Goal: Task Accomplishment & Management: Use online tool/utility

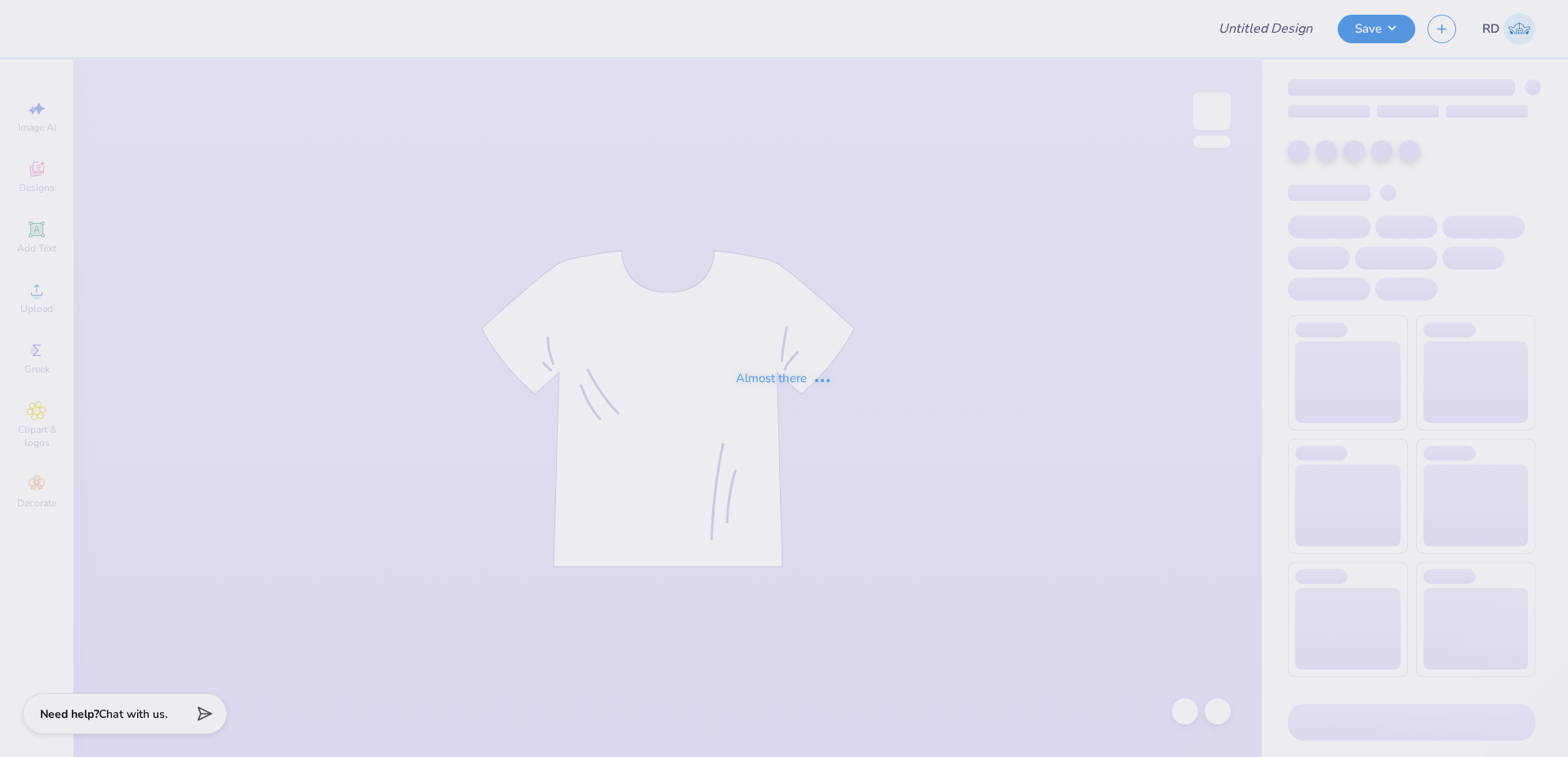
type input "FPS239527"
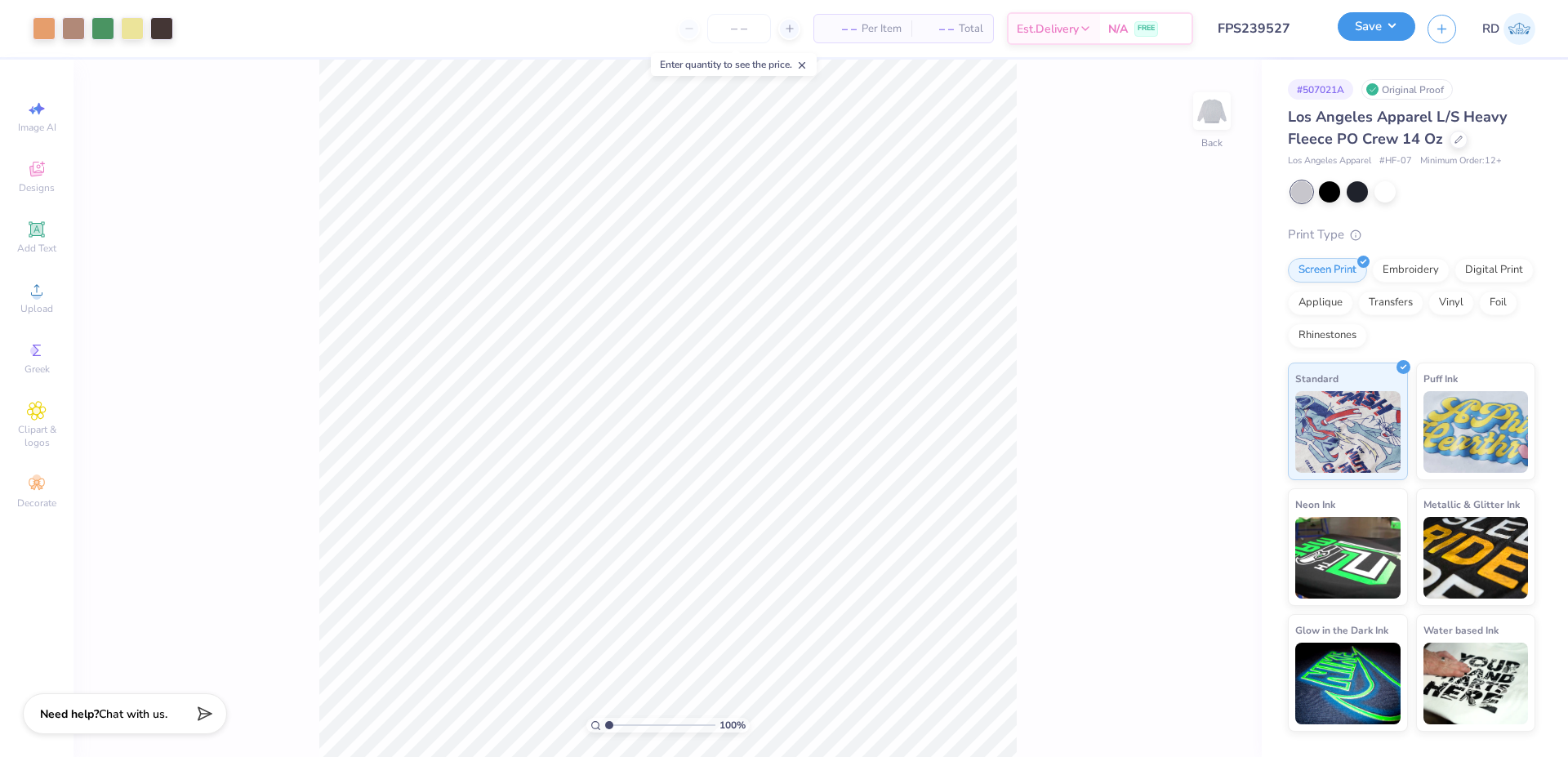
click at [1383, 22] on button "Save" at bounding box center [1377, 26] width 78 height 29
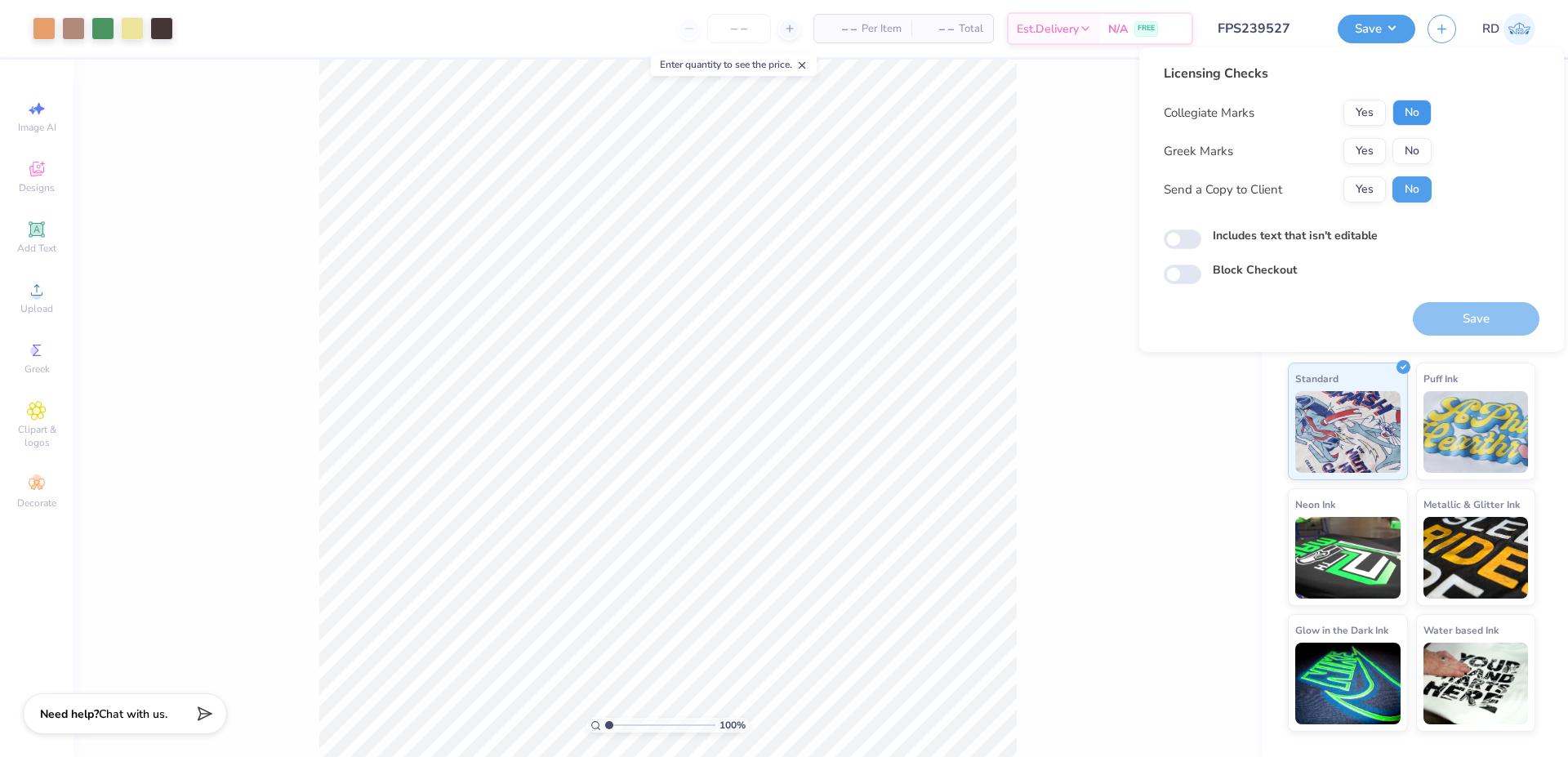
click at [1421, 118] on button "No" at bounding box center [1412, 112] width 39 height 26
click at [1370, 148] on button "Yes" at bounding box center [1365, 151] width 43 height 26
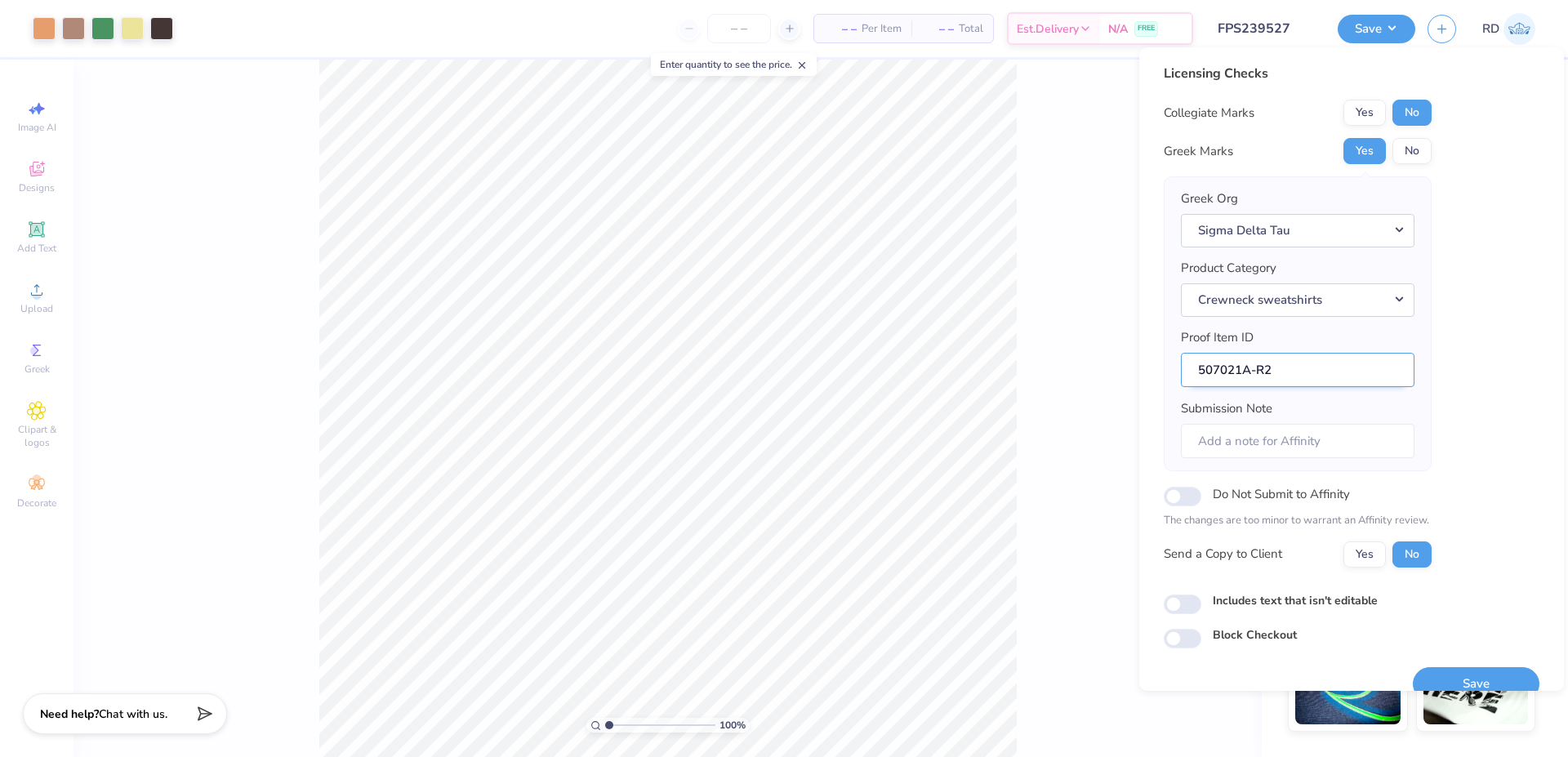
drag, startPoint x: 1242, startPoint y: 371, endPoint x: 1195, endPoint y: 372, distance: 47.0
click at [1195, 372] on input "507021A-R2" at bounding box center [1298, 371] width 234 height 35
click at [1446, 681] on button "Save" at bounding box center [1476, 685] width 126 height 33
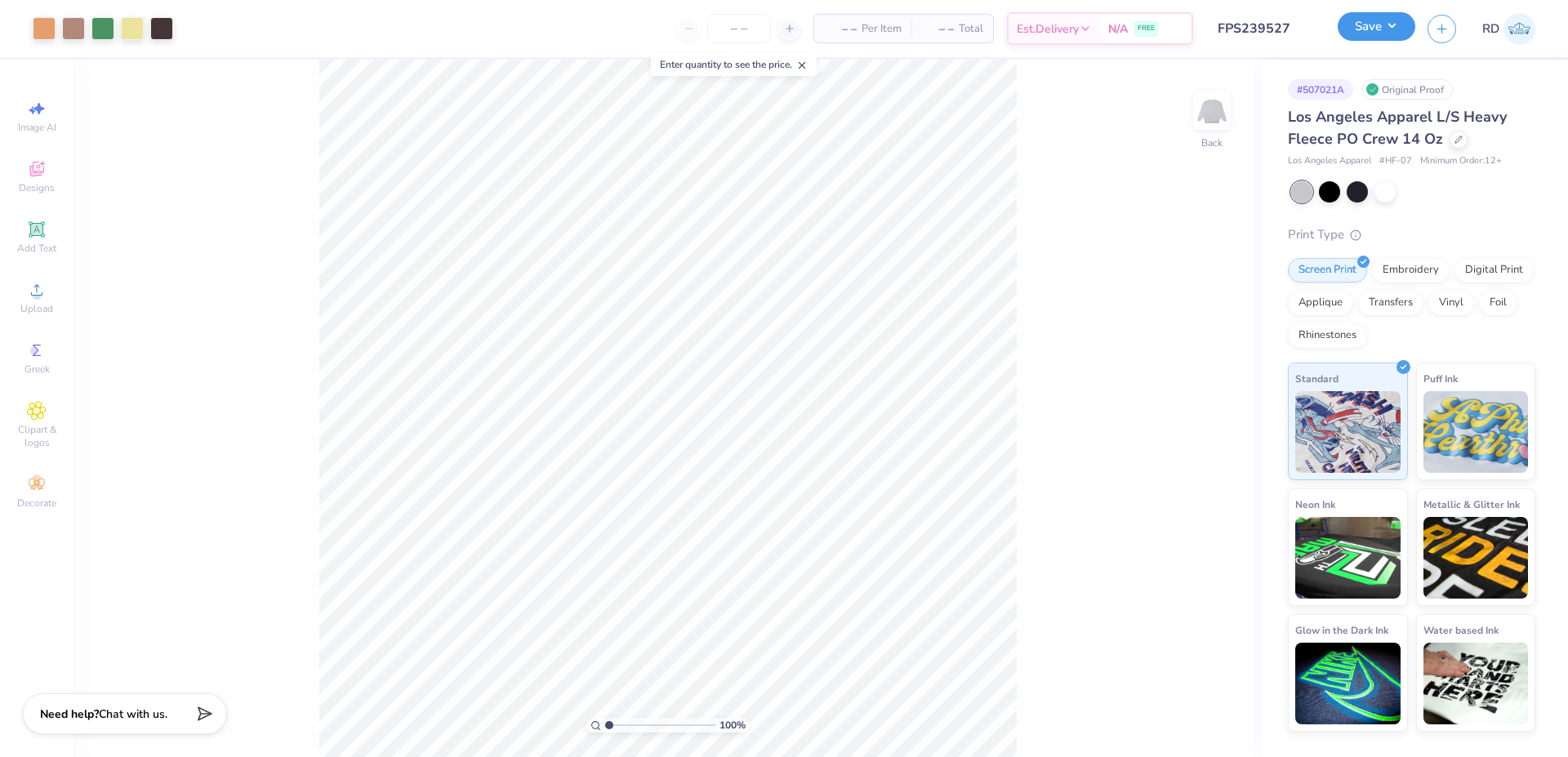
click at [1385, 36] on button "Save" at bounding box center [1377, 26] width 78 height 29
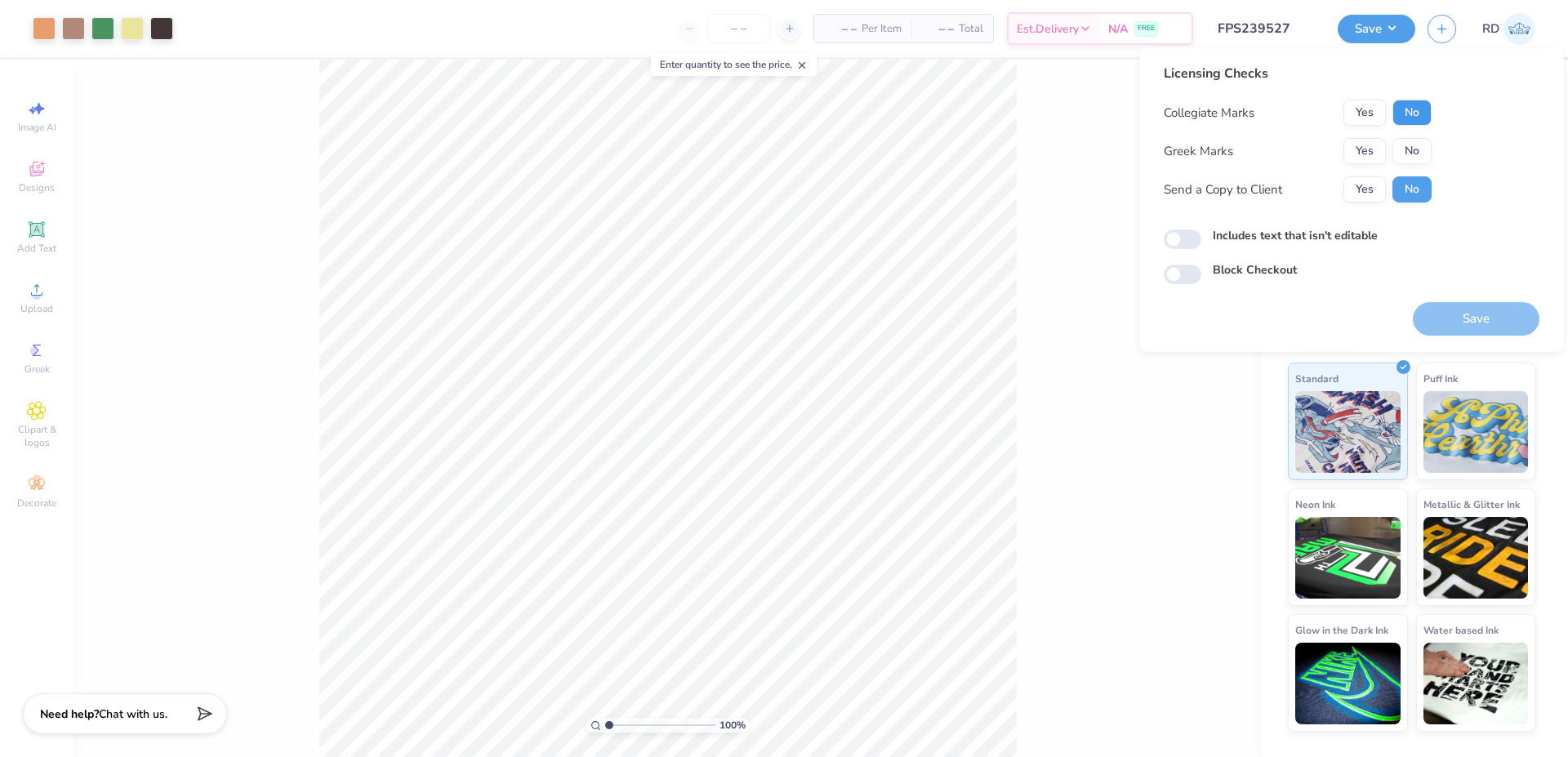
click at [1421, 119] on button "No" at bounding box center [1412, 112] width 39 height 26
click at [1373, 156] on button "Yes" at bounding box center [1365, 151] width 43 height 26
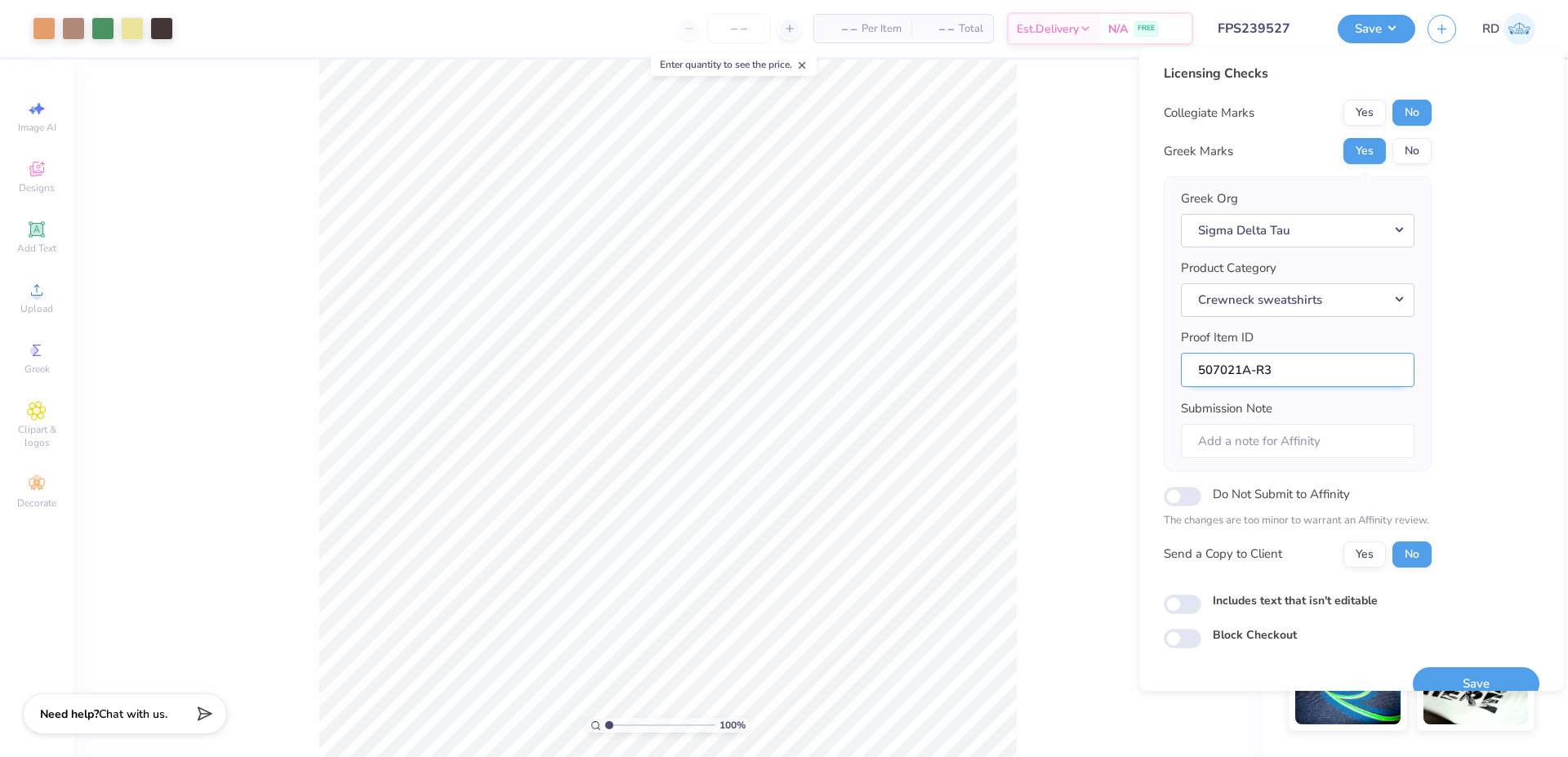
drag, startPoint x: 1243, startPoint y: 364, endPoint x: 1185, endPoint y: 361, distance: 58.1
click at [1185, 361] on input "507021A-R3" at bounding box center [1298, 371] width 234 height 35
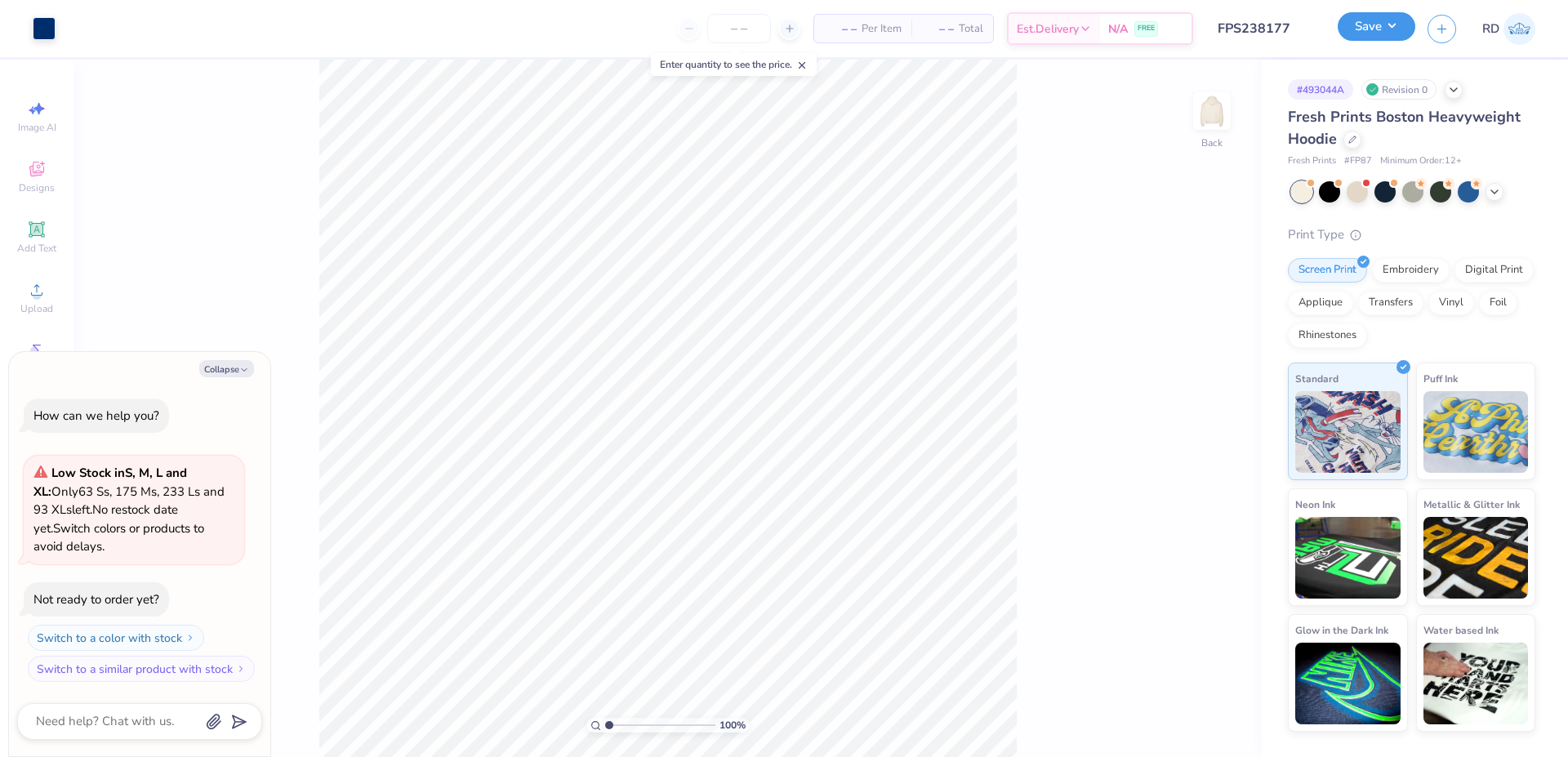
click at [1379, 26] on button "Save" at bounding box center [1377, 26] width 78 height 29
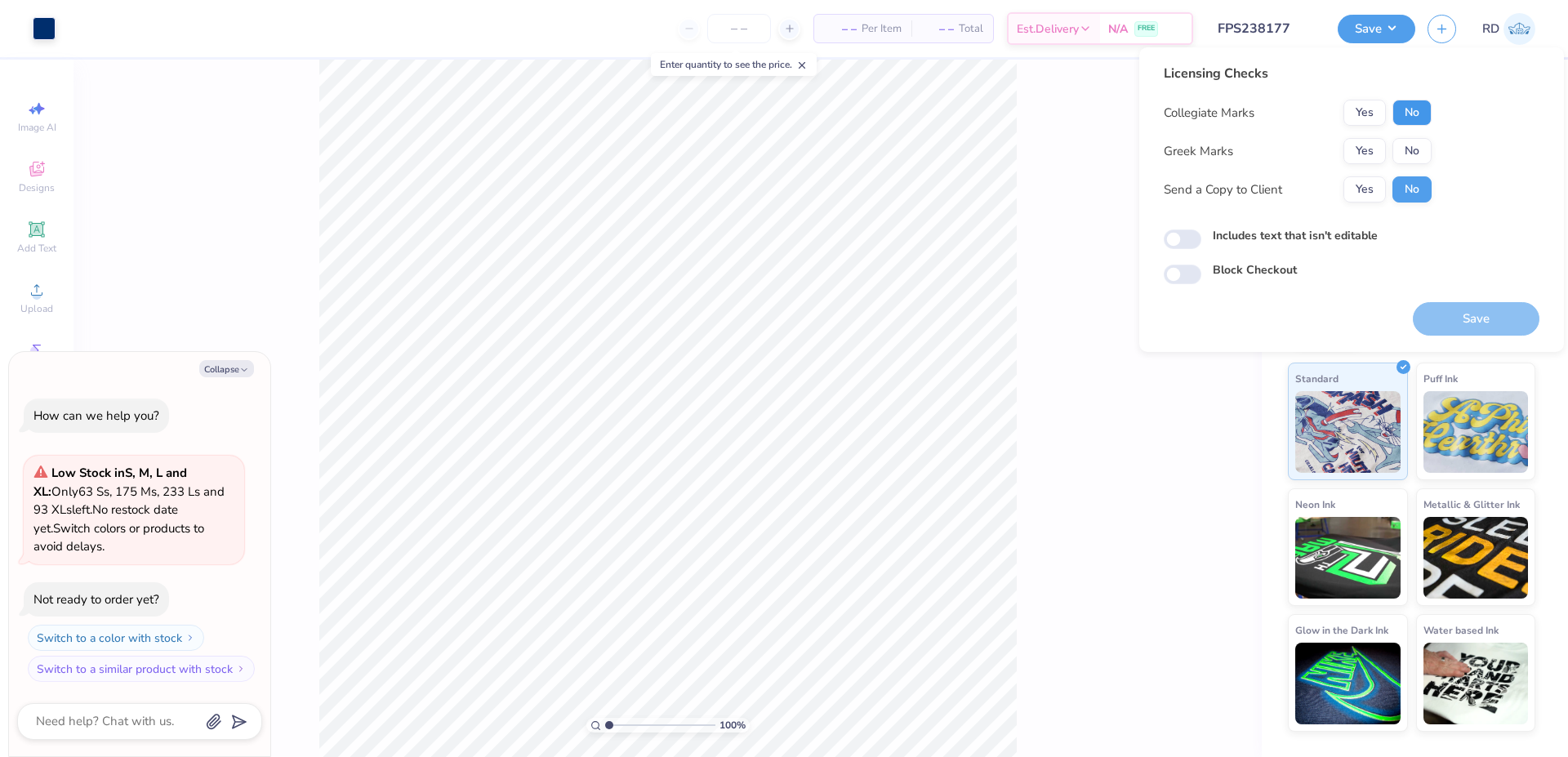
click at [1423, 118] on button "No" at bounding box center [1412, 112] width 39 height 26
click at [1374, 148] on button "Yes" at bounding box center [1365, 151] width 43 height 26
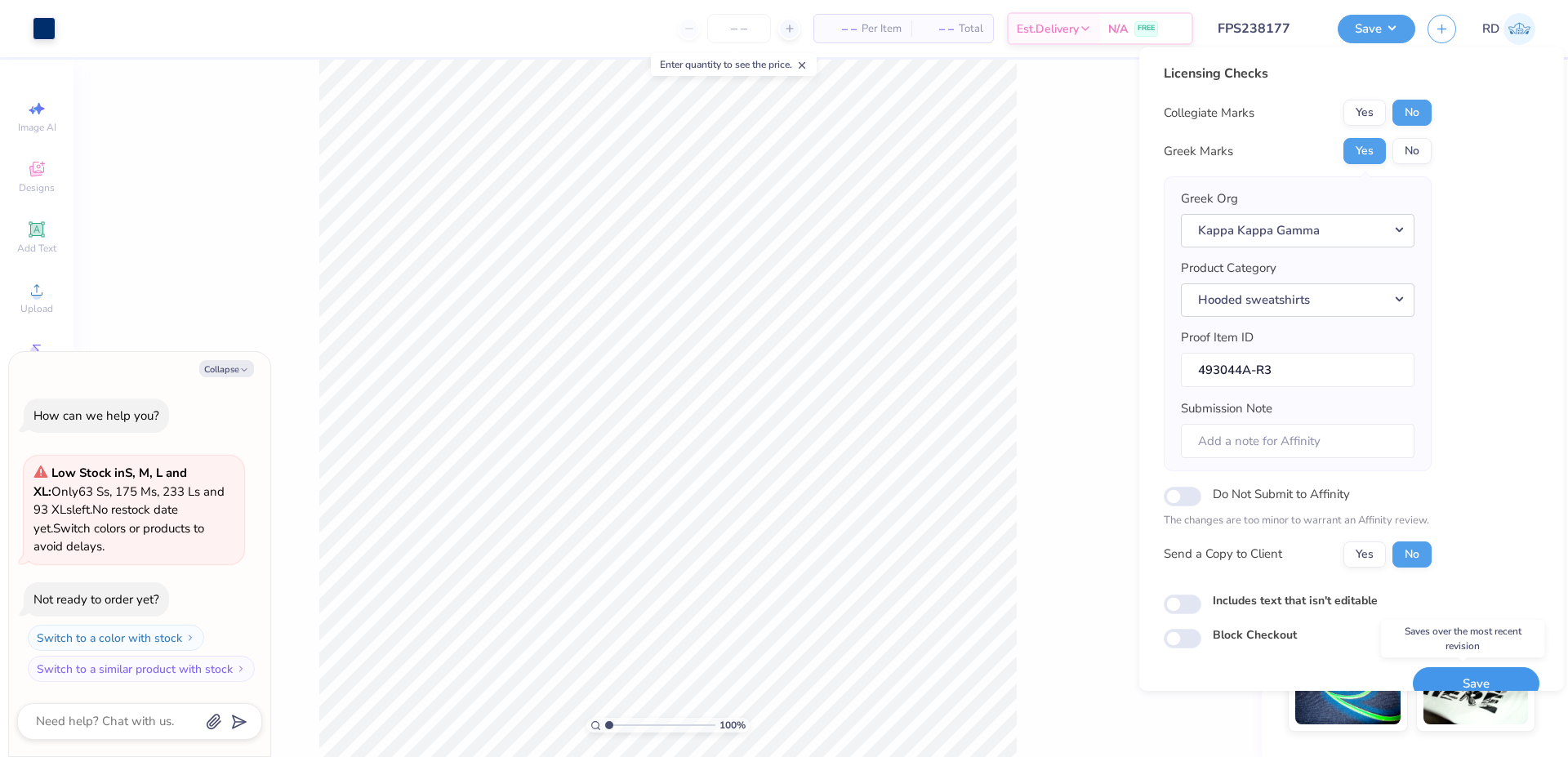
click at [1449, 683] on button "Save" at bounding box center [1476, 685] width 126 height 33
click at [238, 366] on button "Collapse" at bounding box center [227, 369] width 55 height 17
type textarea "x"
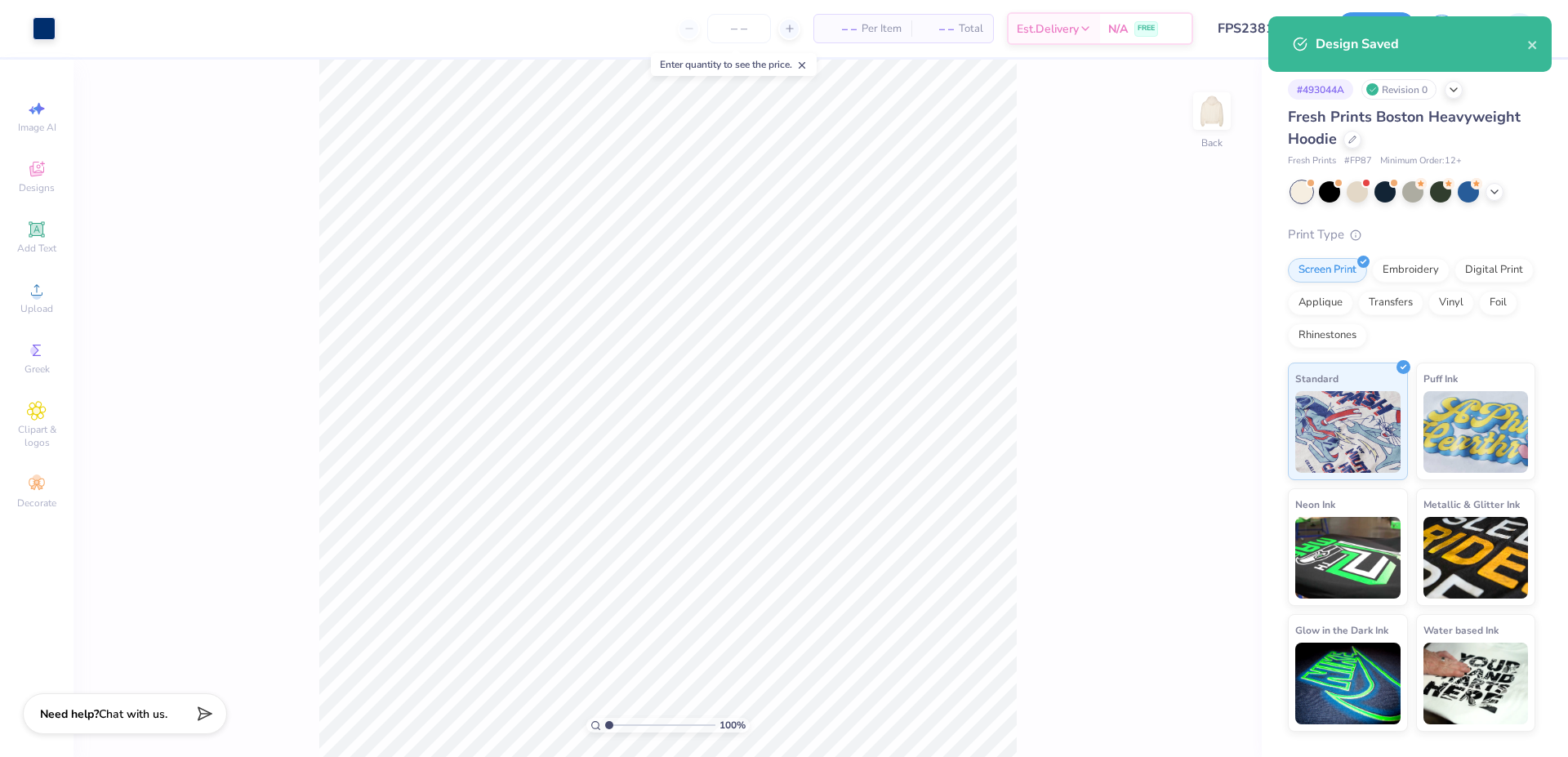
click at [1361, 32] on div "Design Saved" at bounding box center [1410, 50] width 290 height 74
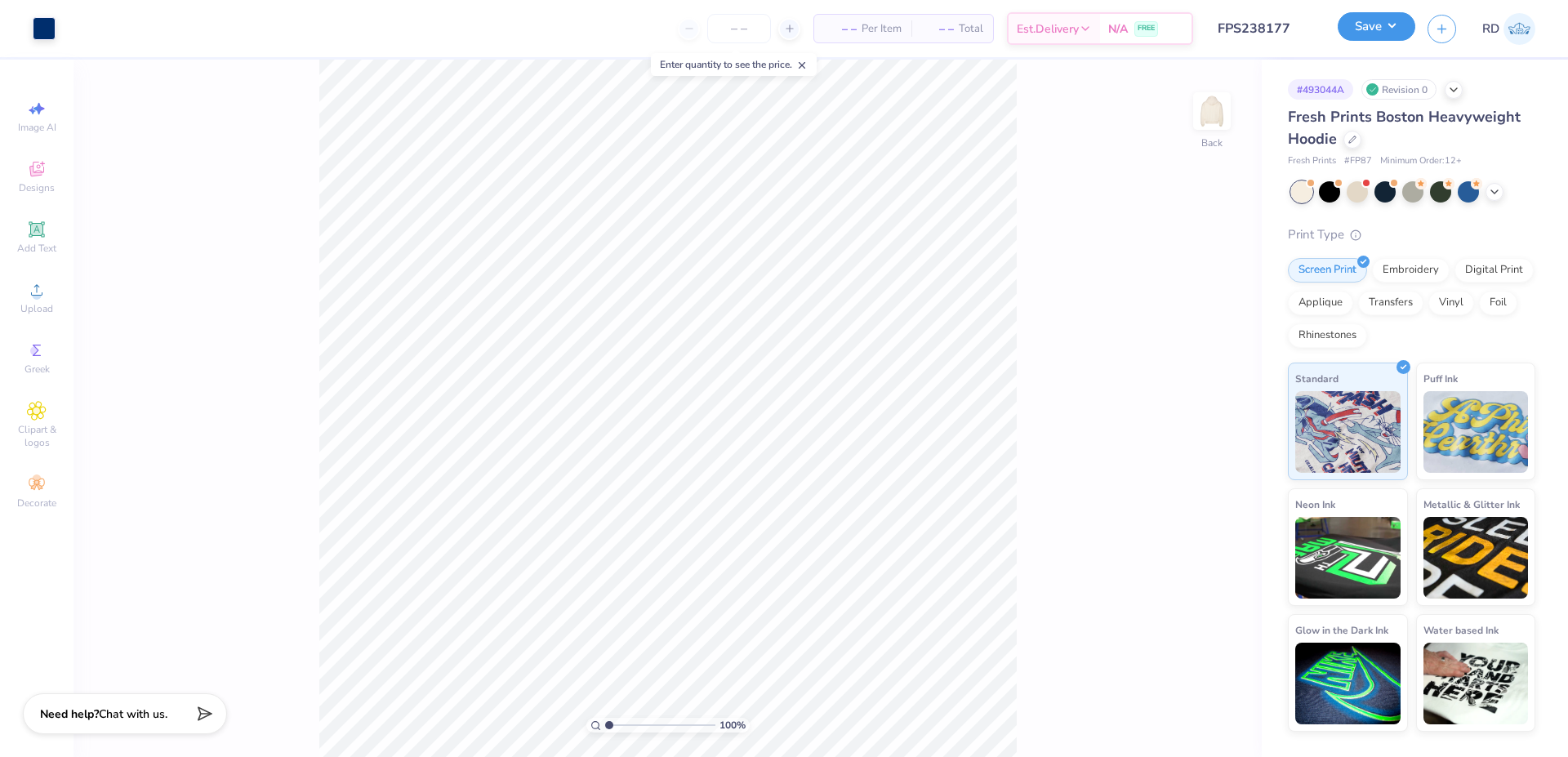
click at [1364, 30] on button "Save" at bounding box center [1377, 26] width 78 height 29
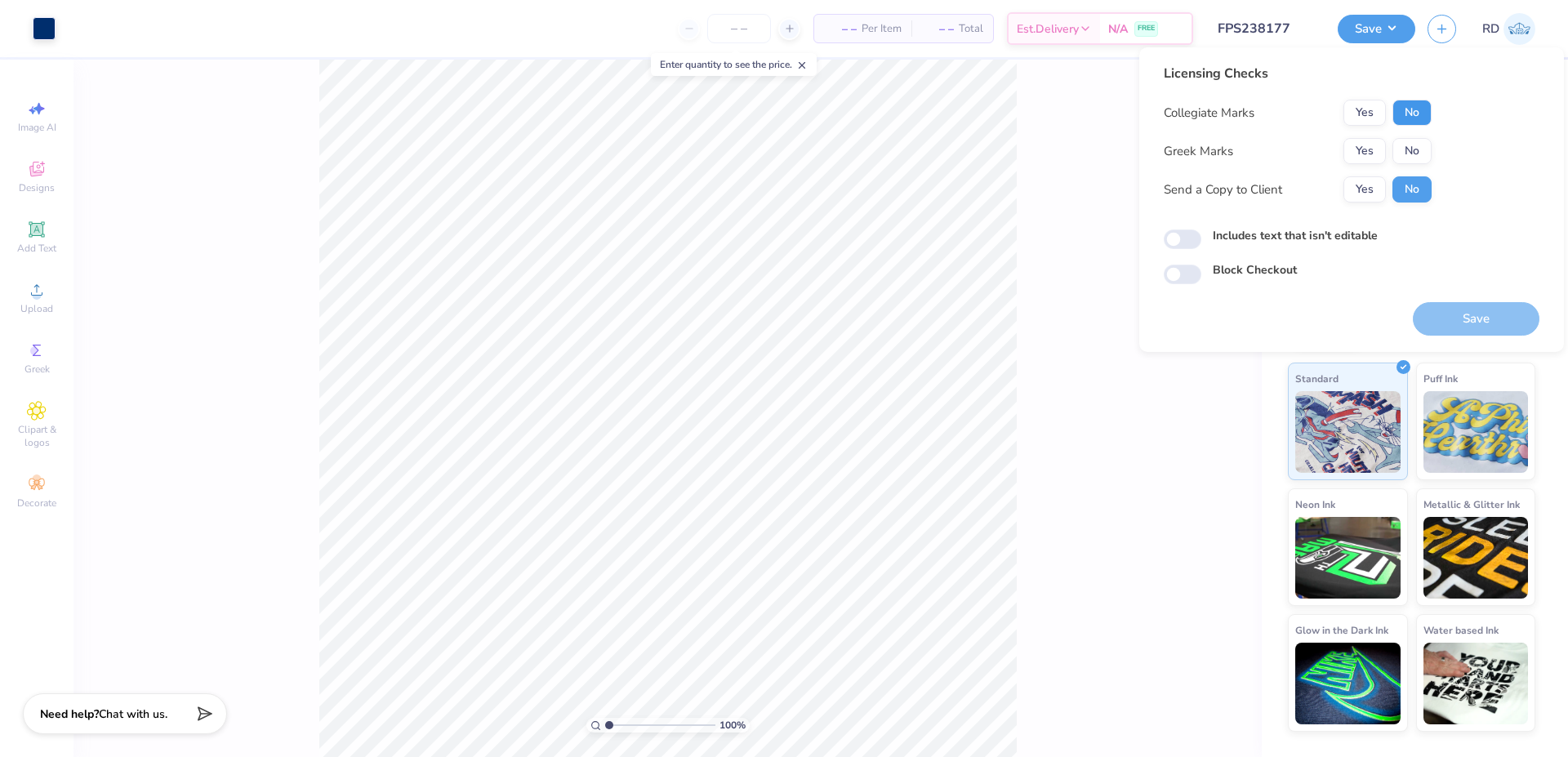
click at [1419, 113] on button "No" at bounding box center [1412, 112] width 39 height 26
click at [1375, 159] on button "Yes" at bounding box center [1365, 151] width 43 height 26
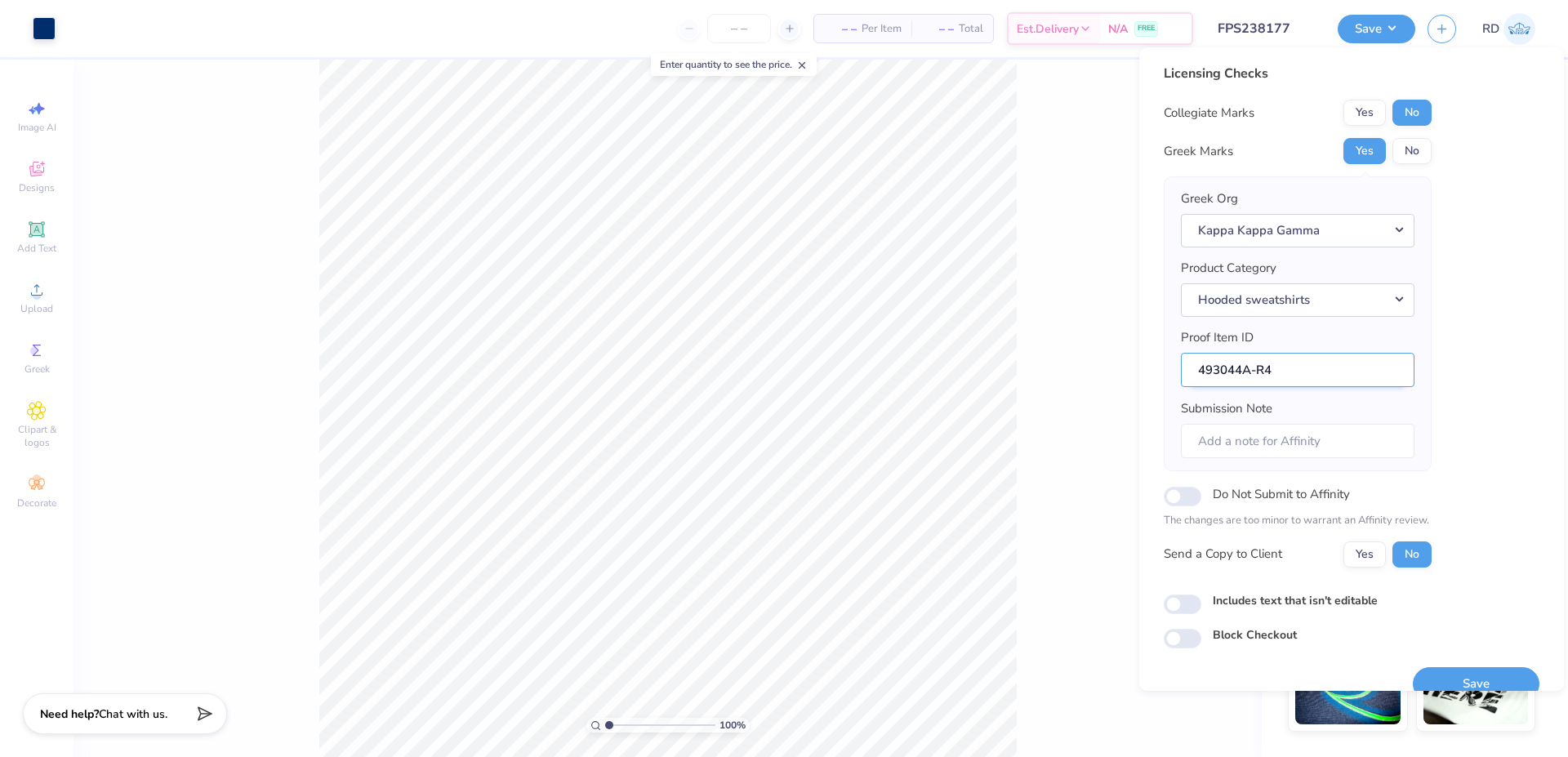
drag, startPoint x: 1240, startPoint y: 364, endPoint x: 1158, endPoint y: 367, distance: 82.1
click at [1181, 367] on input "493044A-R4" at bounding box center [1298, 371] width 234 height 35
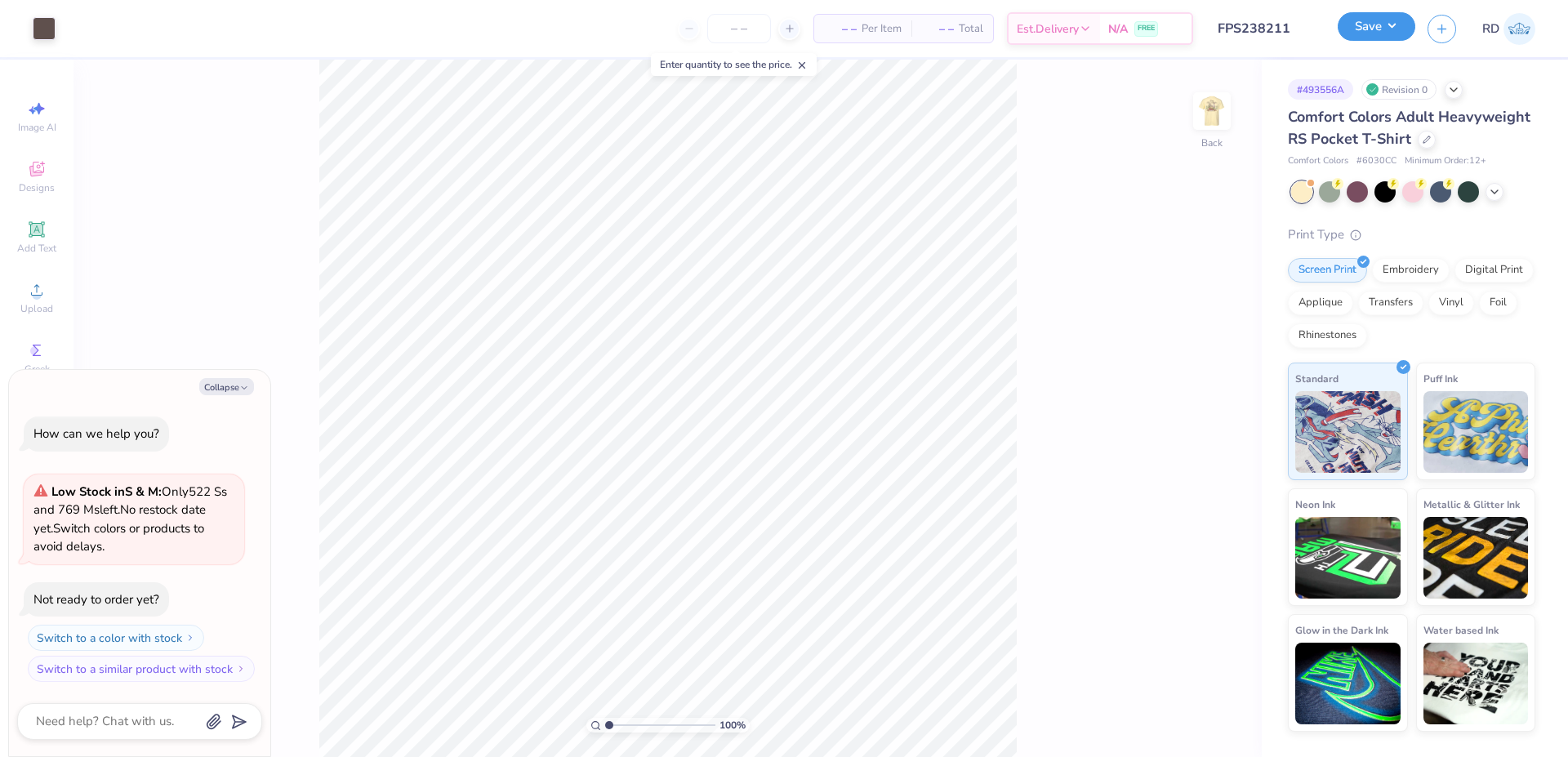
click at [1381, 33] on button "Save" at bounding box center [1377, 26] width 78 height 29
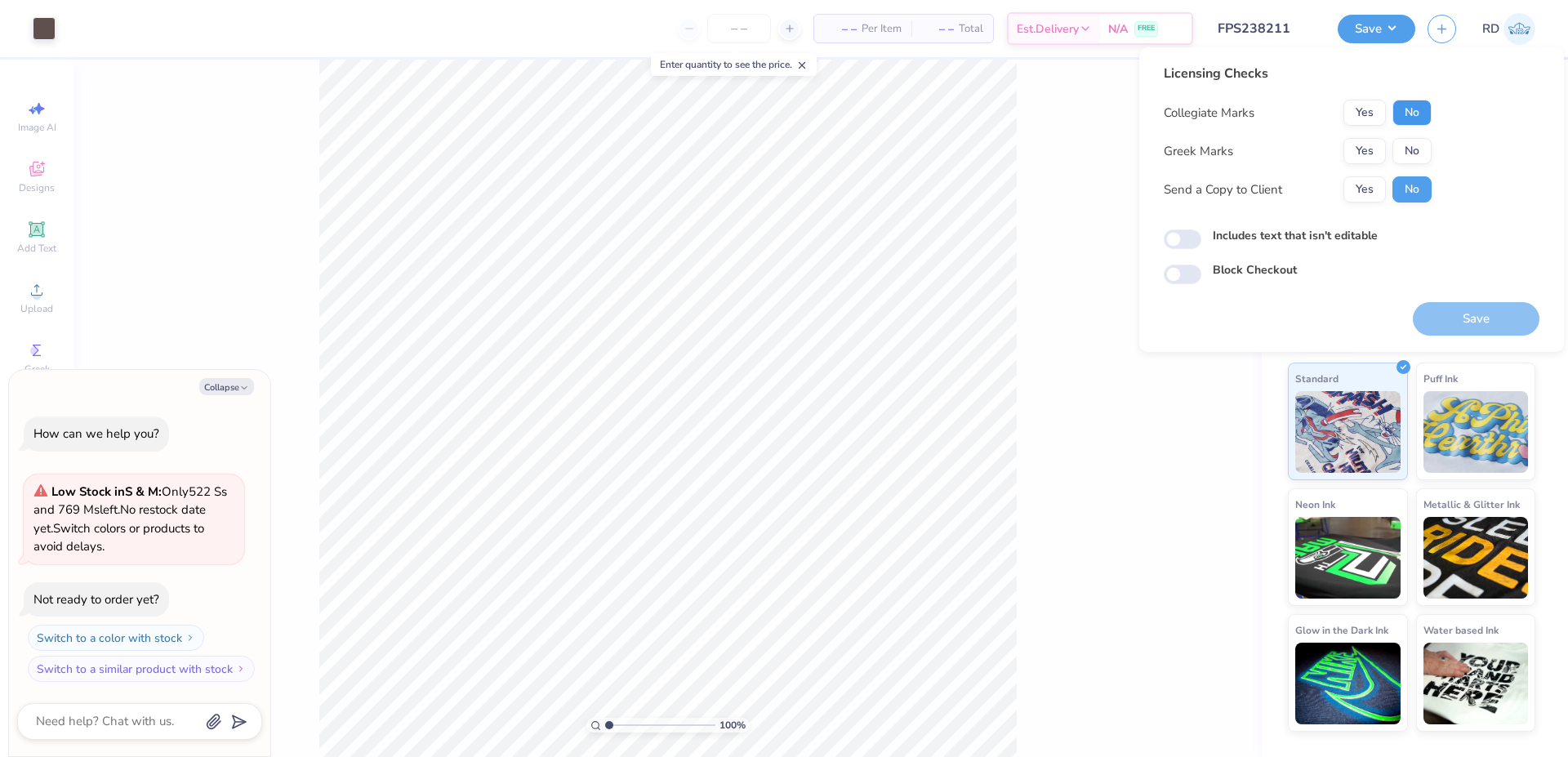
click at [1411, 116] on button "No" at bounding box center [1412, 112] width 39 height 26
click at [1353, 152] on button "Yes" at bounding box center [1365, 151] width 43 height 26
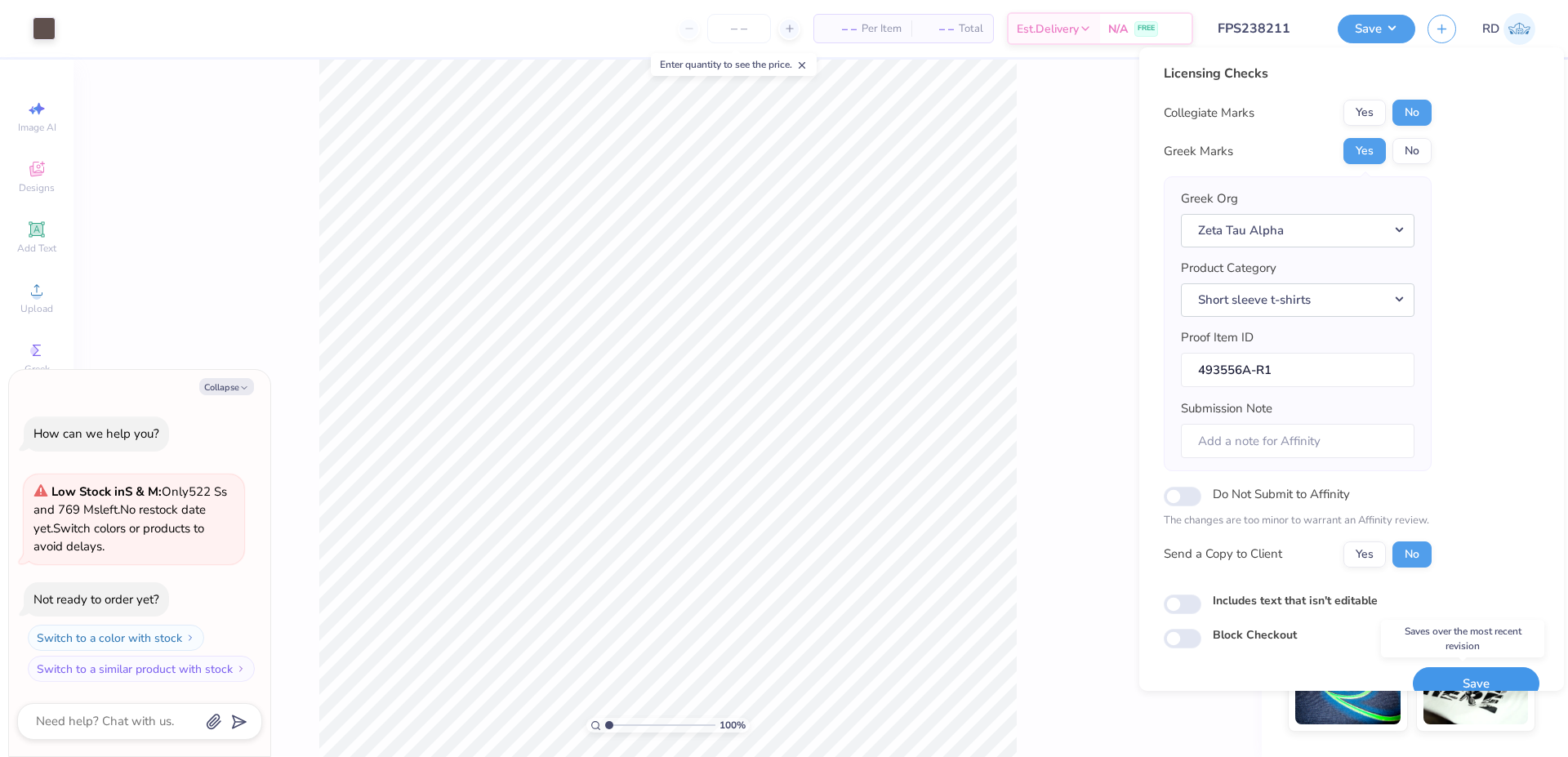
click at [1437, 675] on button "Save" at bounding box center [1476, 685] width 126 height 33
click at [241, 387] on icon "button" at bounding box center [244, 388] width 10 height 10
type textarea "x"
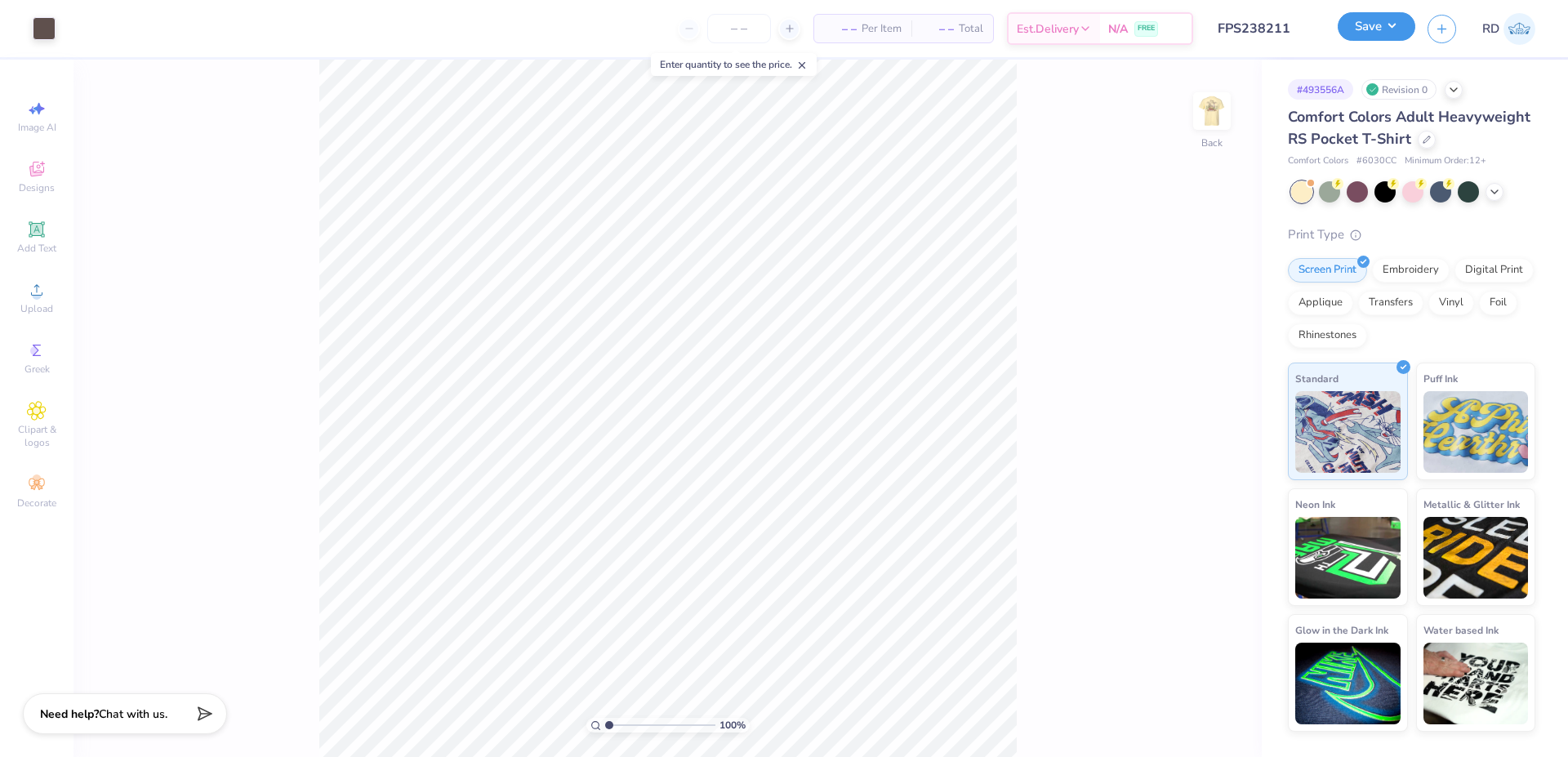
click at [1369, 33] on button "Save" at bounding box center [1377, 26] width 78 height 29
click at [1397, 34] on button "Save" at bounding box center [1377, 26] width 78 height 29
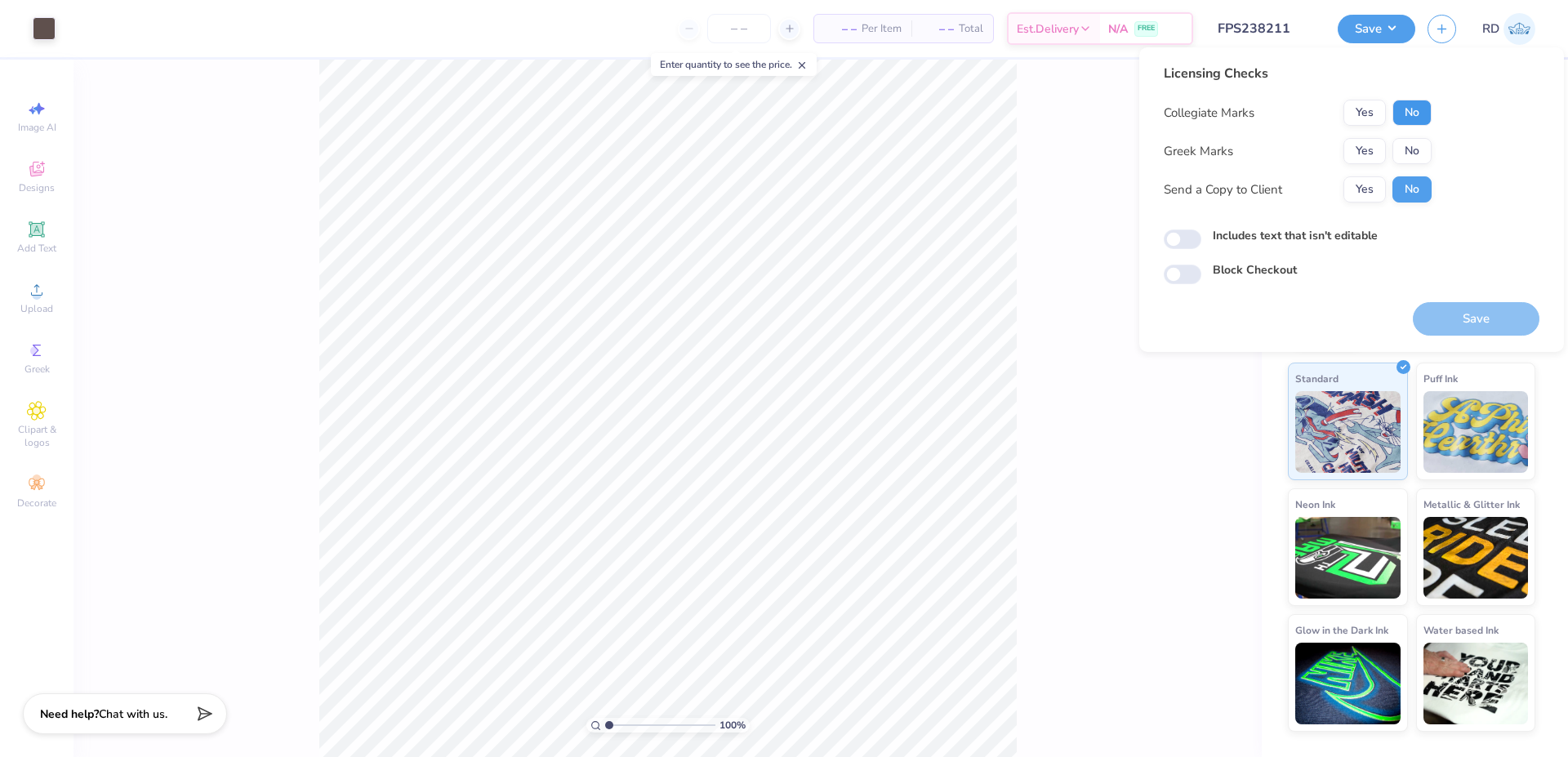
click at [1425, 115] on button "No" at bounding box center [1412, 112] width 39 height 26
click at [1370, 149] on button "Yes" at bounding box center [1365, 151] width 43 height 26
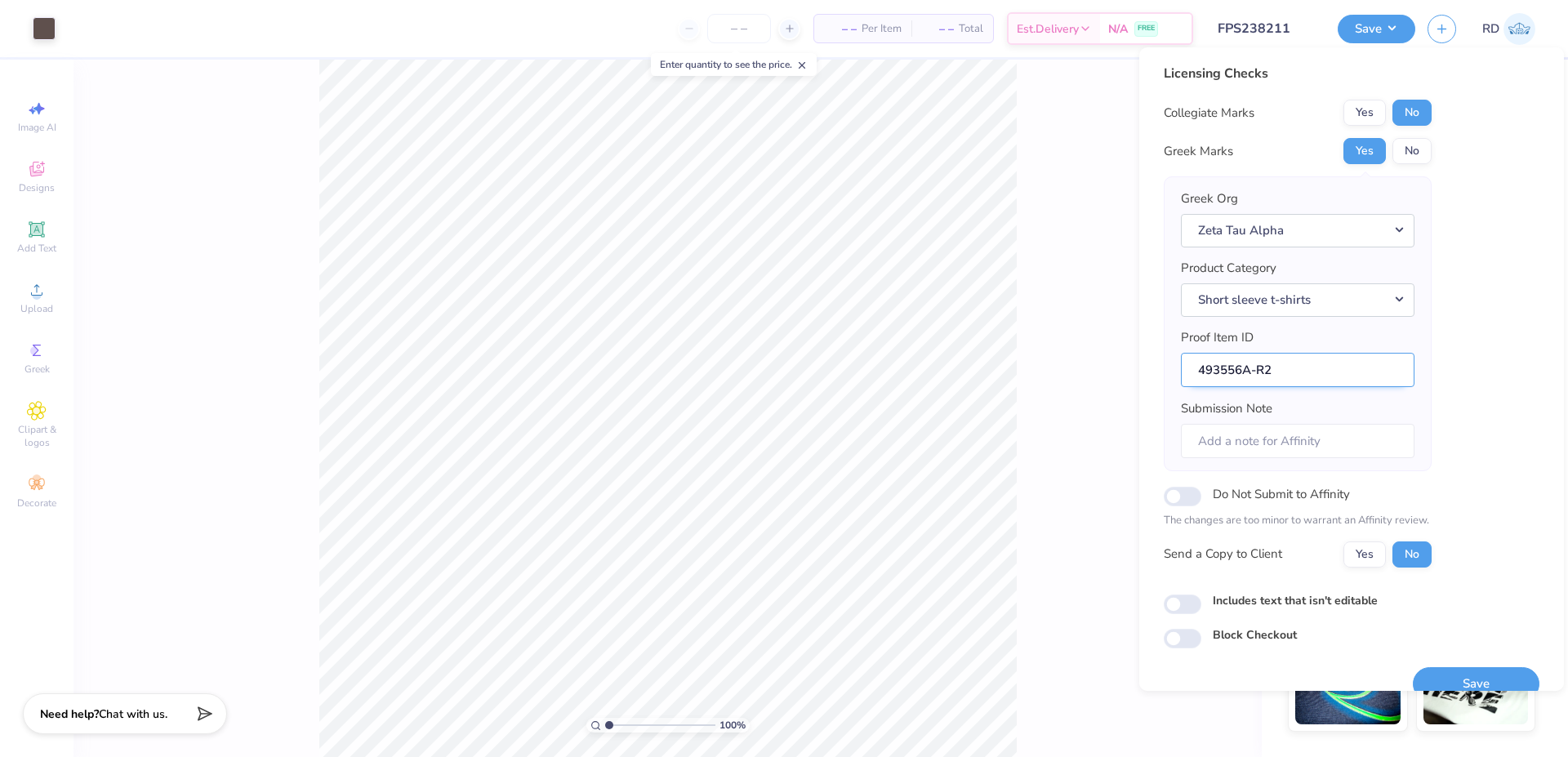
drag, startPoint x: 1243, startPoint y: 374, endPoint x: 1123, endPoint y: 371, distance: 120.0
click at [1181, 371] on input "493556A-R2" at bounding box center [1298, 371] width 234 height 35
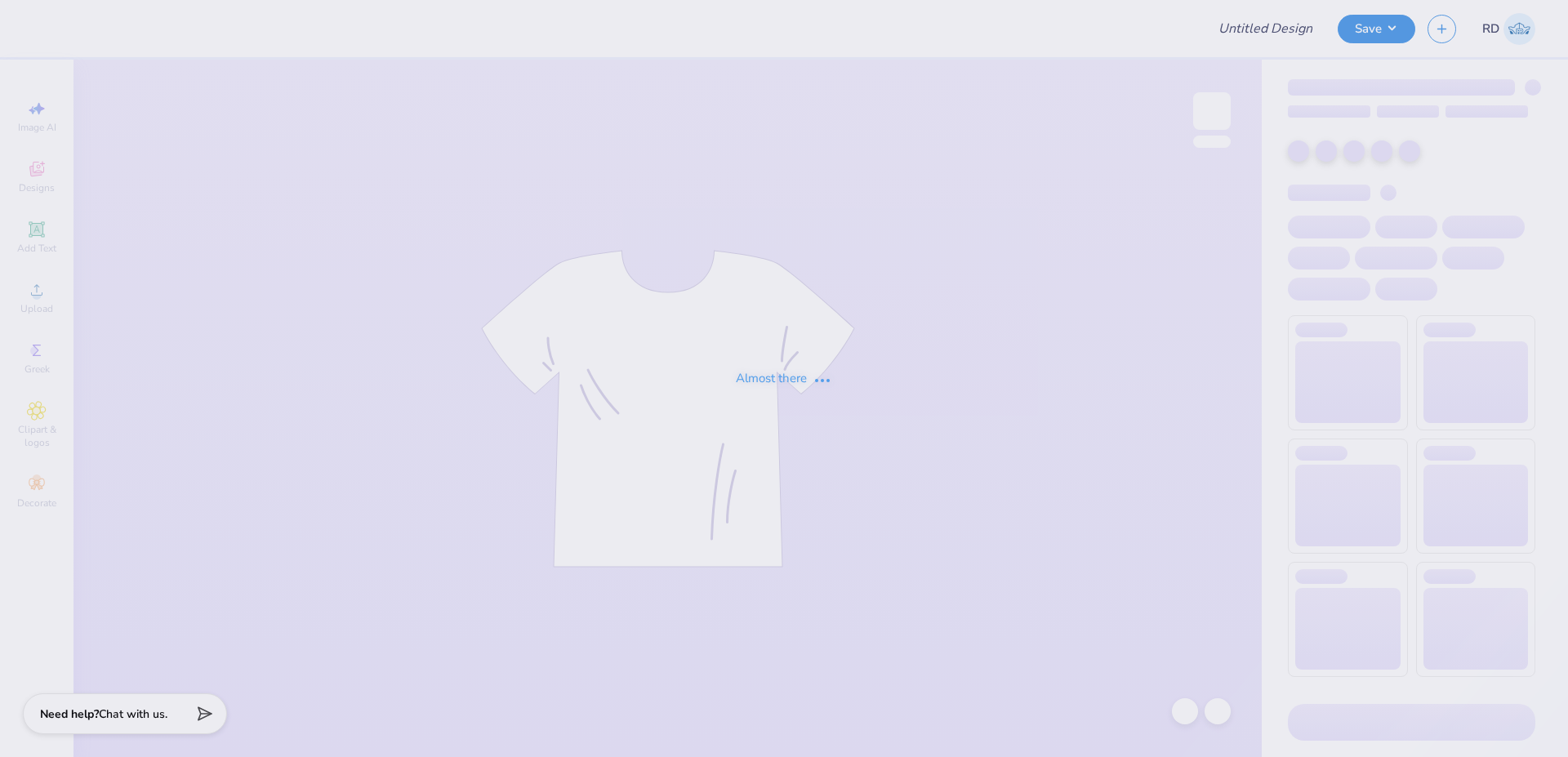
type input "FPS239847"
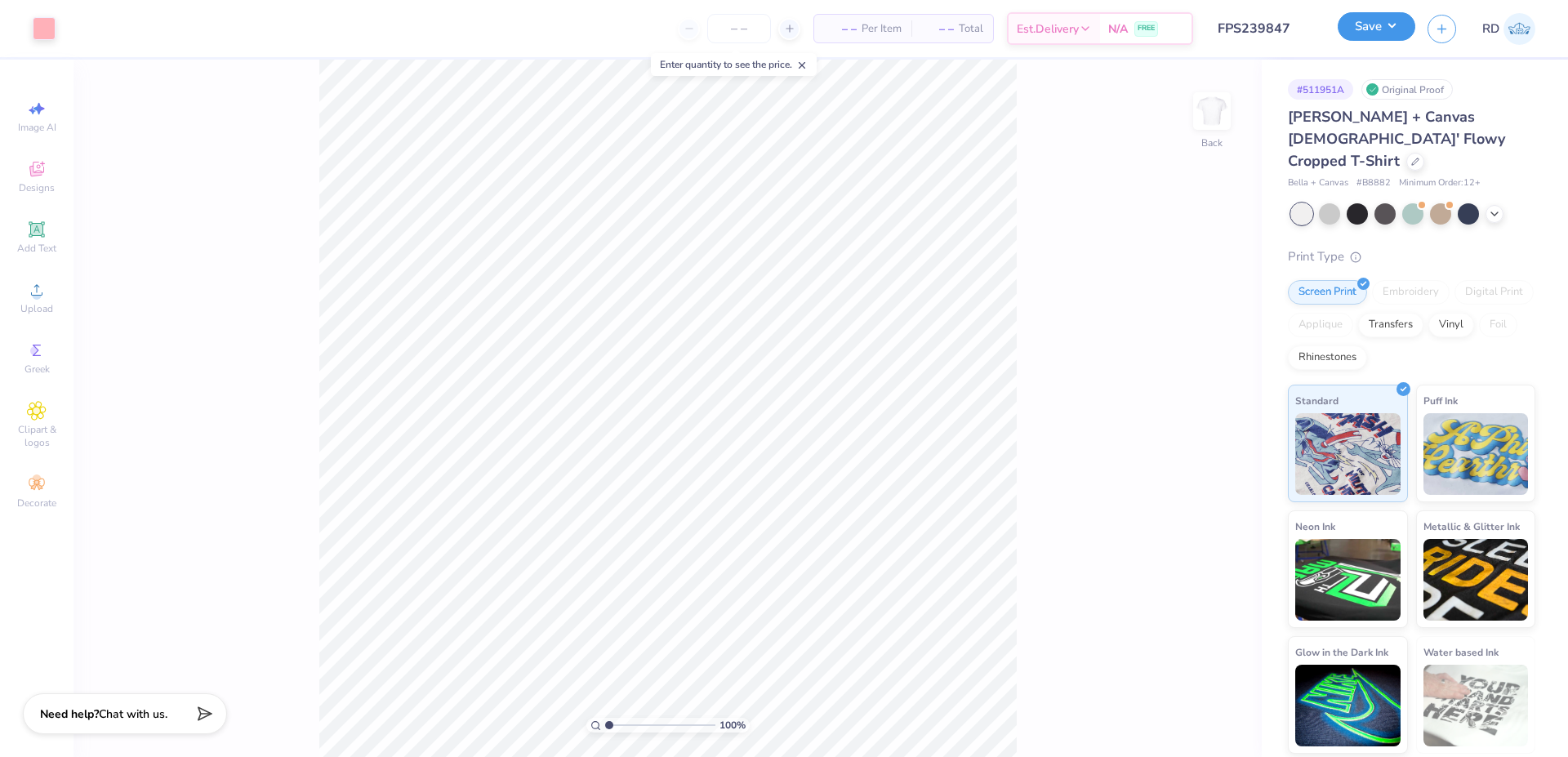
click at [1387, 32] on button "Save" at bounding box center [1377, 26] width 78 height 29
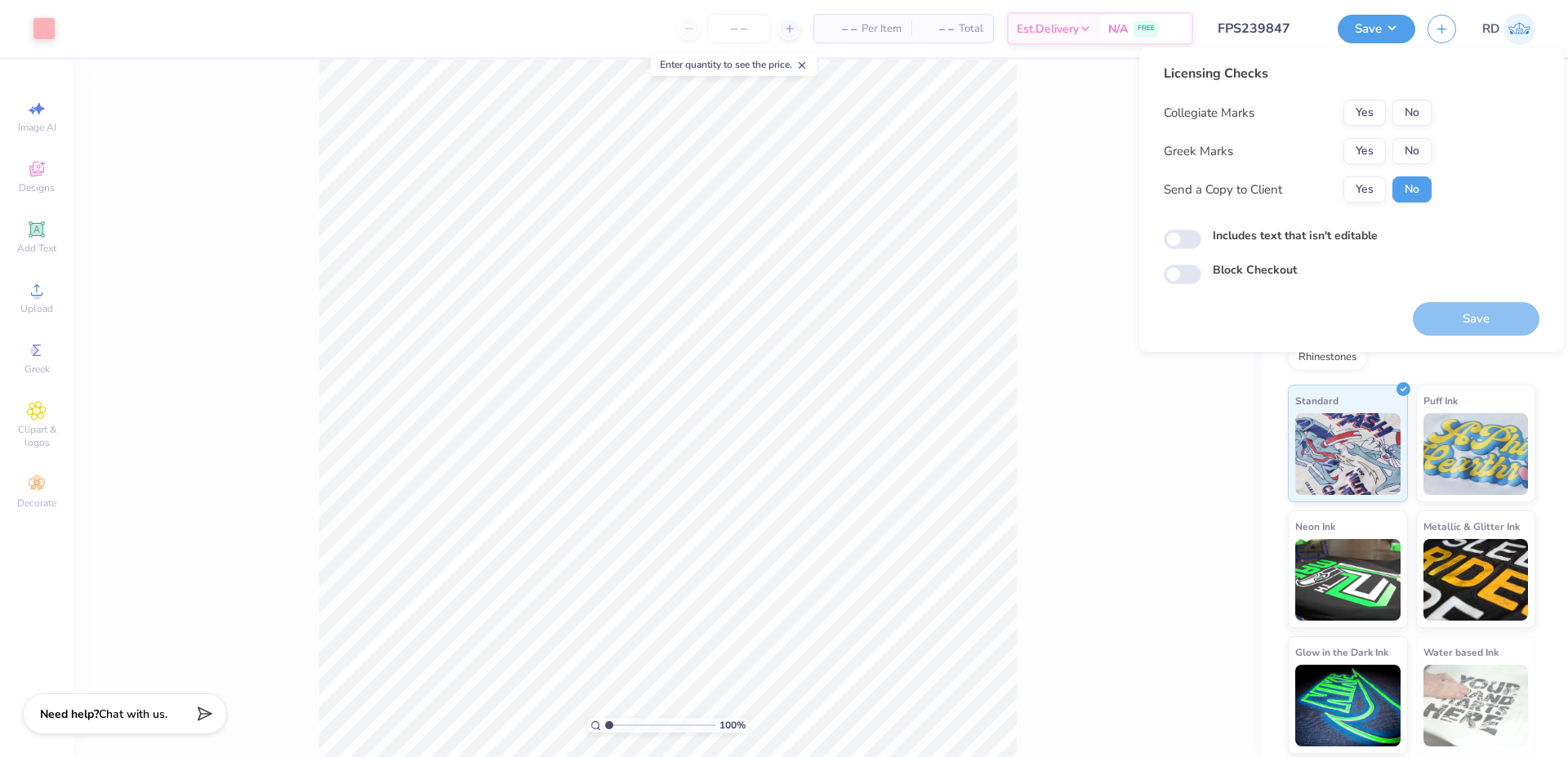
click at [1420, 98] on div "Licensing Checks Collegiate Marks Yes No Greek Marks Yes No Send a Copy to Clie…" at bounding box center [1298, 139] width 268 height 151
click at [1417, 105] on button "No" at bounding box center [1412, 112] width 39 height 26
click at [1371, 150] on button "Yes" at bounding box center [1365, 151] width 43 height 26
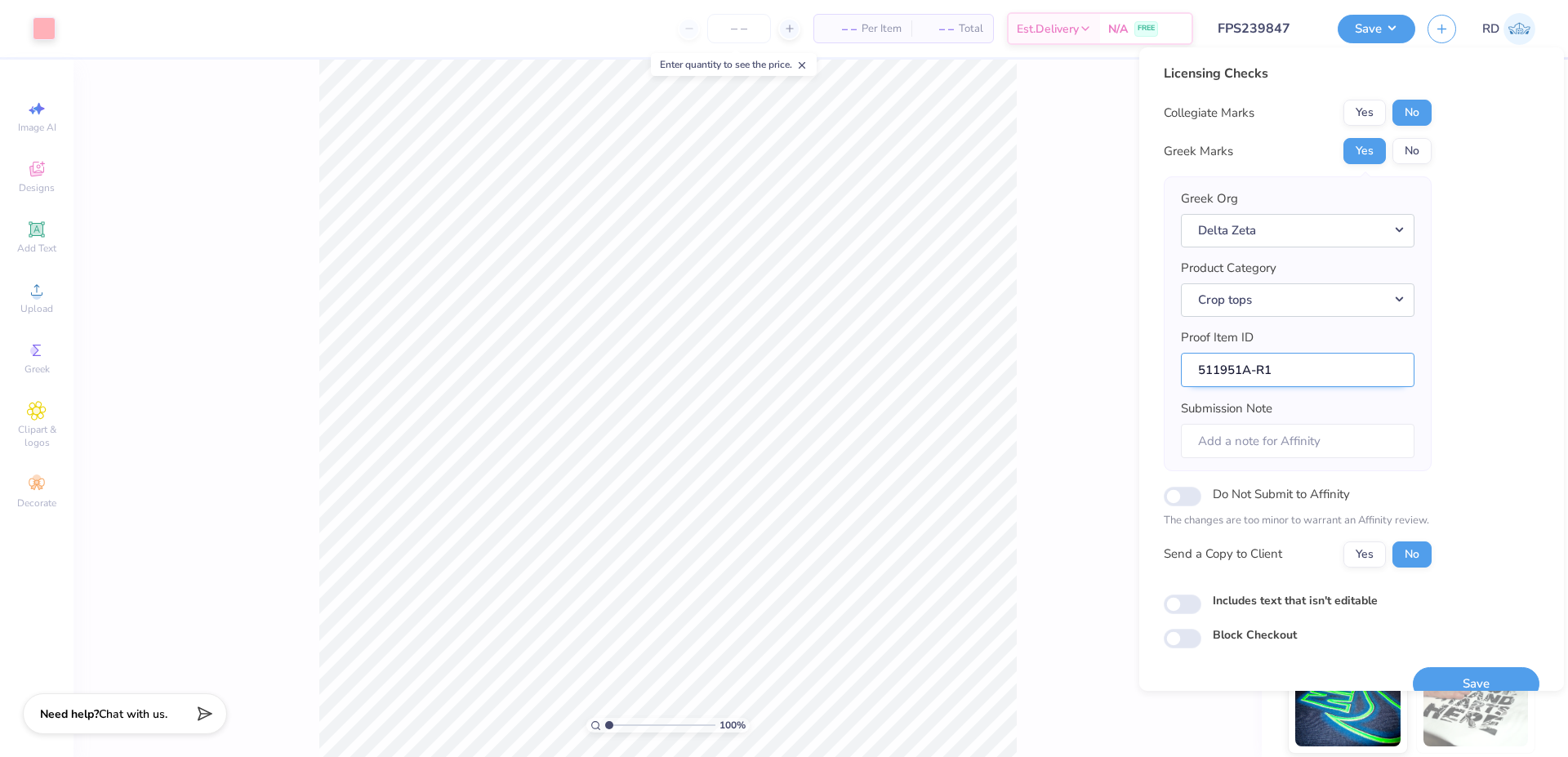
drag, startPoint x: 1241, startPoint y: 371, endPoint x: 1165, endPoint y: 367, distance: 76.1
click at [1181, 367] on input "511951A-R1" at bounding box center [1298, 371] width 234 height 35
click at [1482, 672] on button "Save" at bounding box center [1476, 685] width 126 height 33
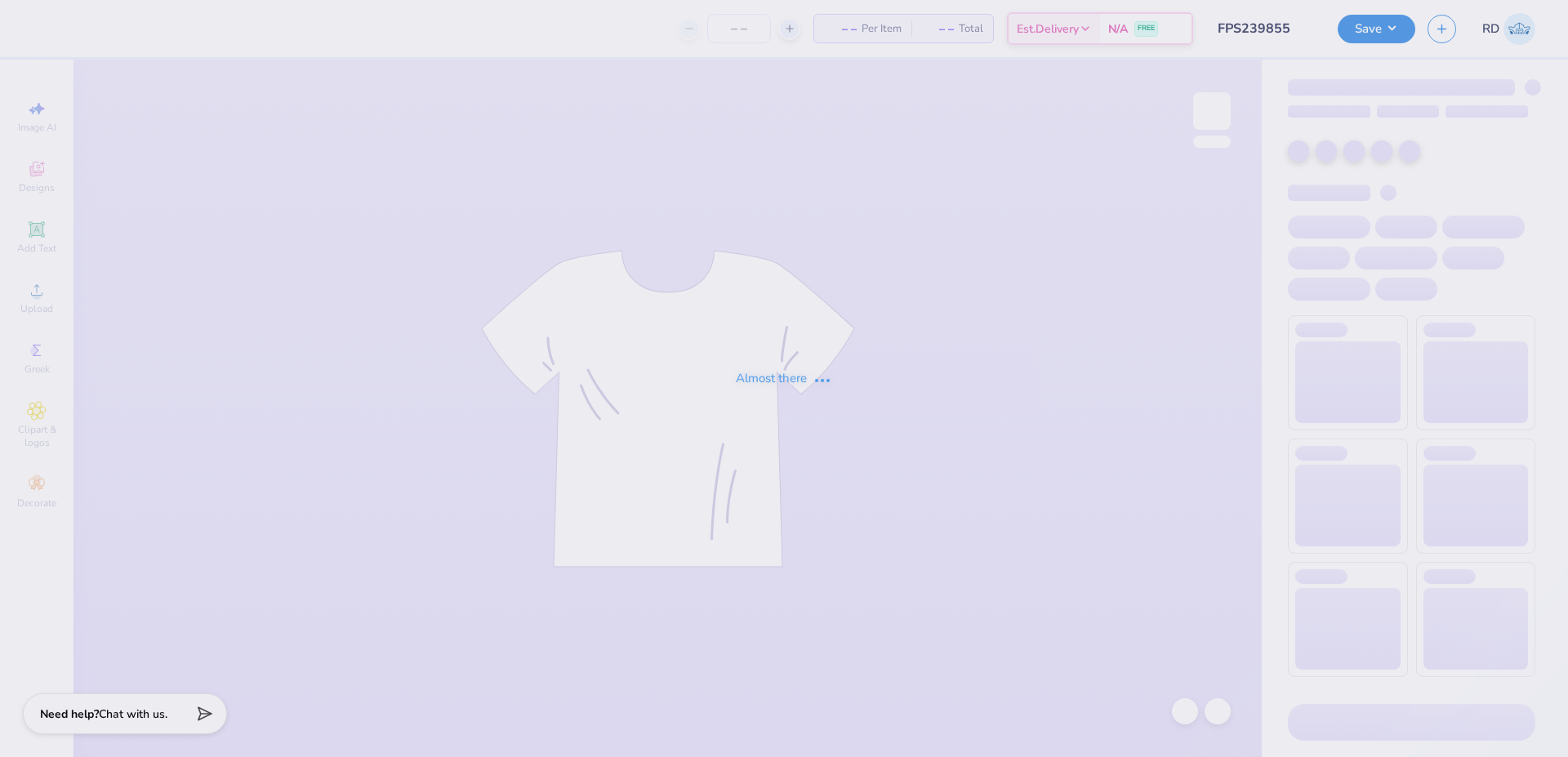
type input "FPS239855"
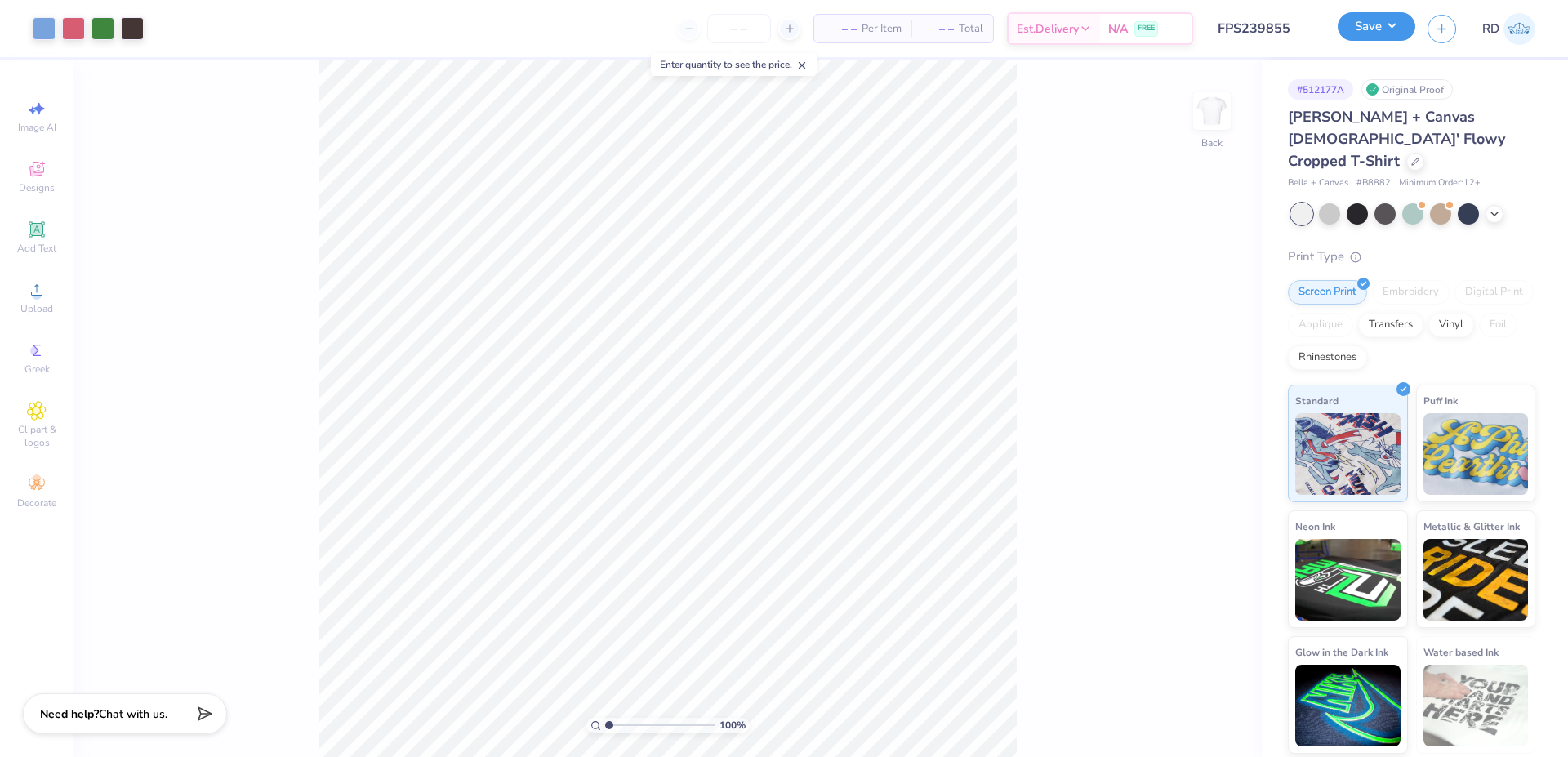
click at [1396, 22] on button "Save" at bounding box center [1377, 26] width 78 height 29
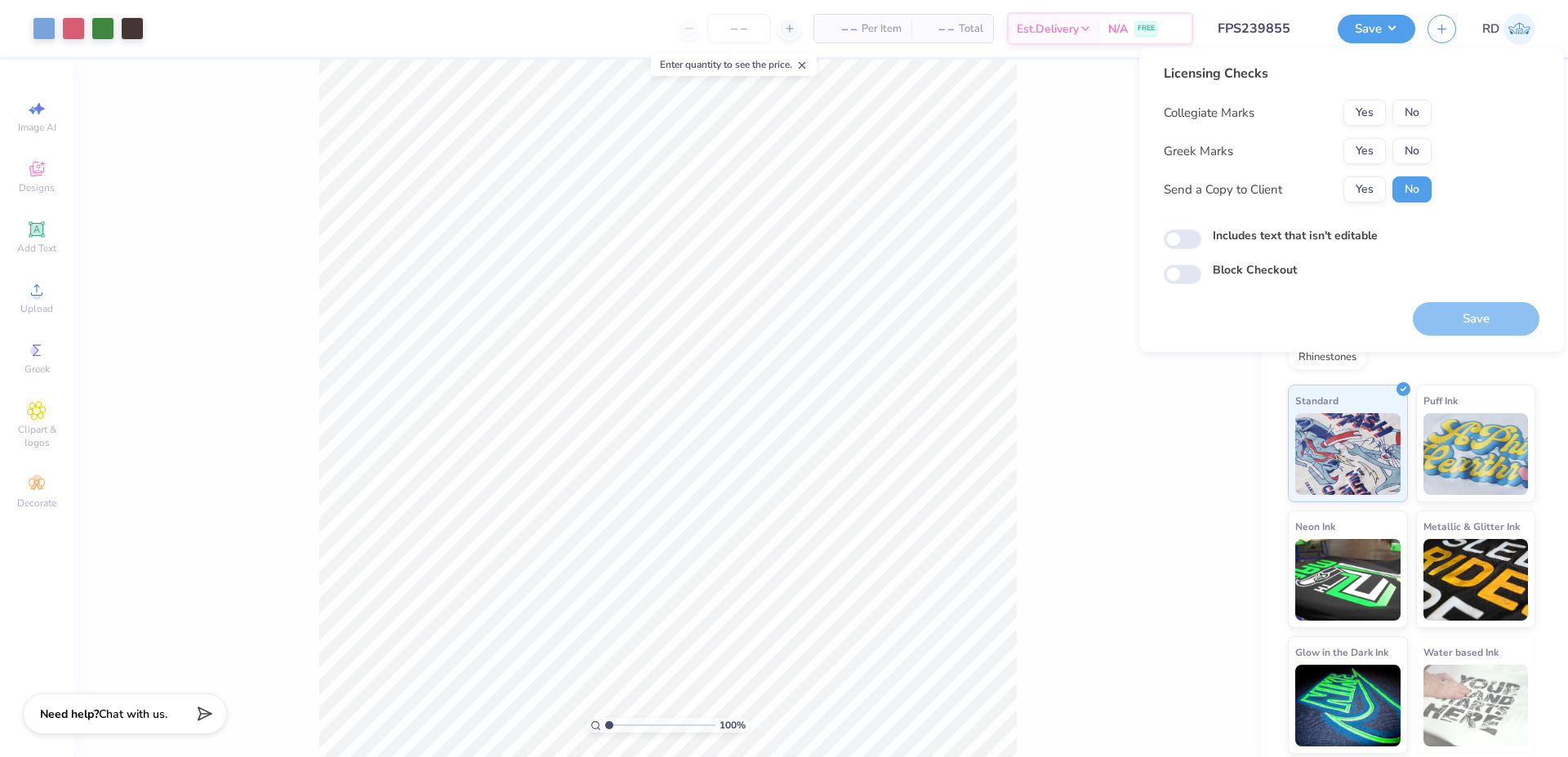
click at [1412, 95] on div "Licensing Checks Collegiate Marks Yes No Greek Marks Yes No Send a Copy to Clie…" at bounding box center [1298, 139] width 268 height 151
click at [1413, 108] on button "No" at bounding box center [1412, 112] width 39 height 26
click at [1376, 151] on button "Yes" at bounding box center [1365, 151] width 43 height 26
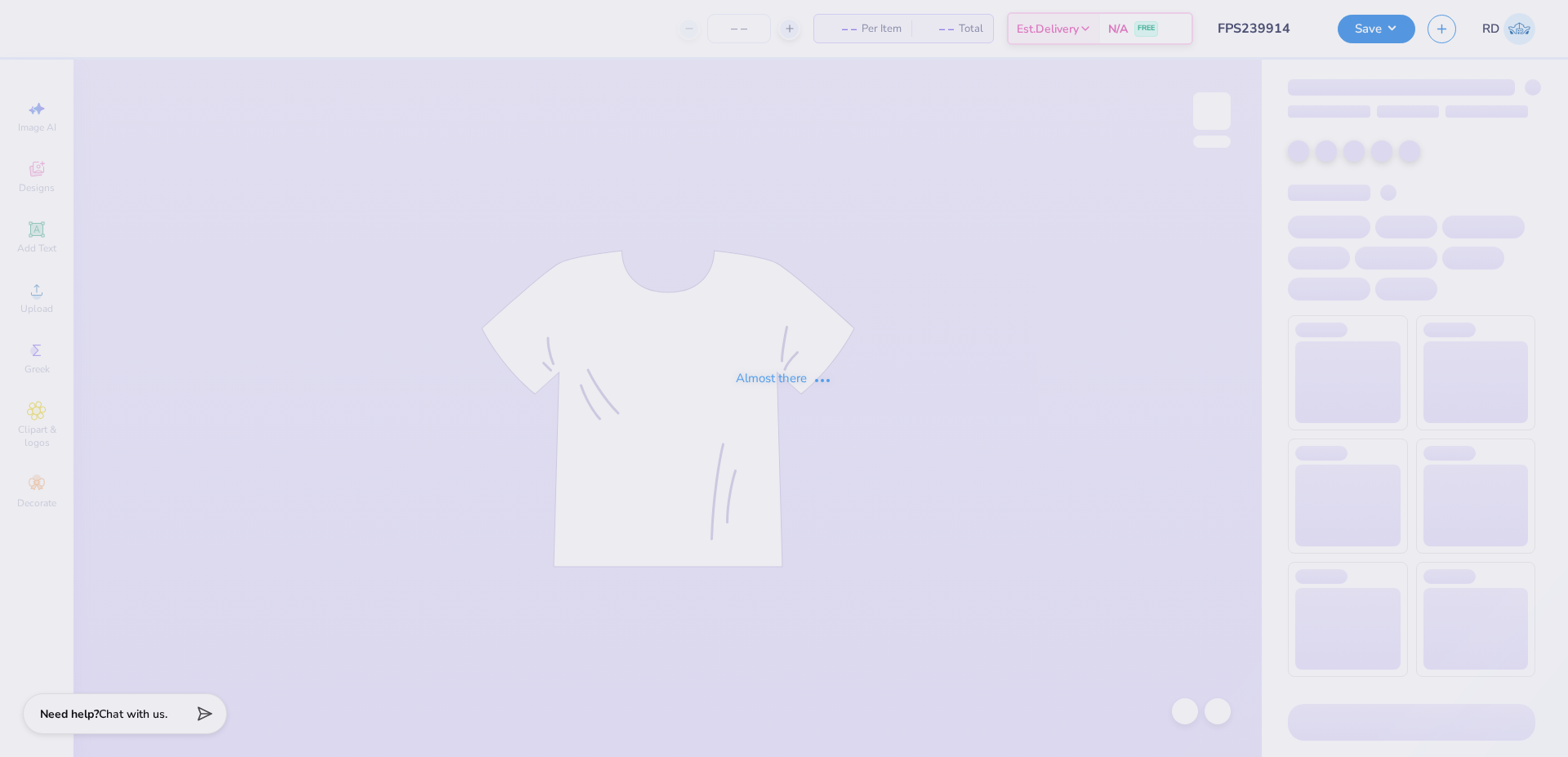
type input "FPS239914"
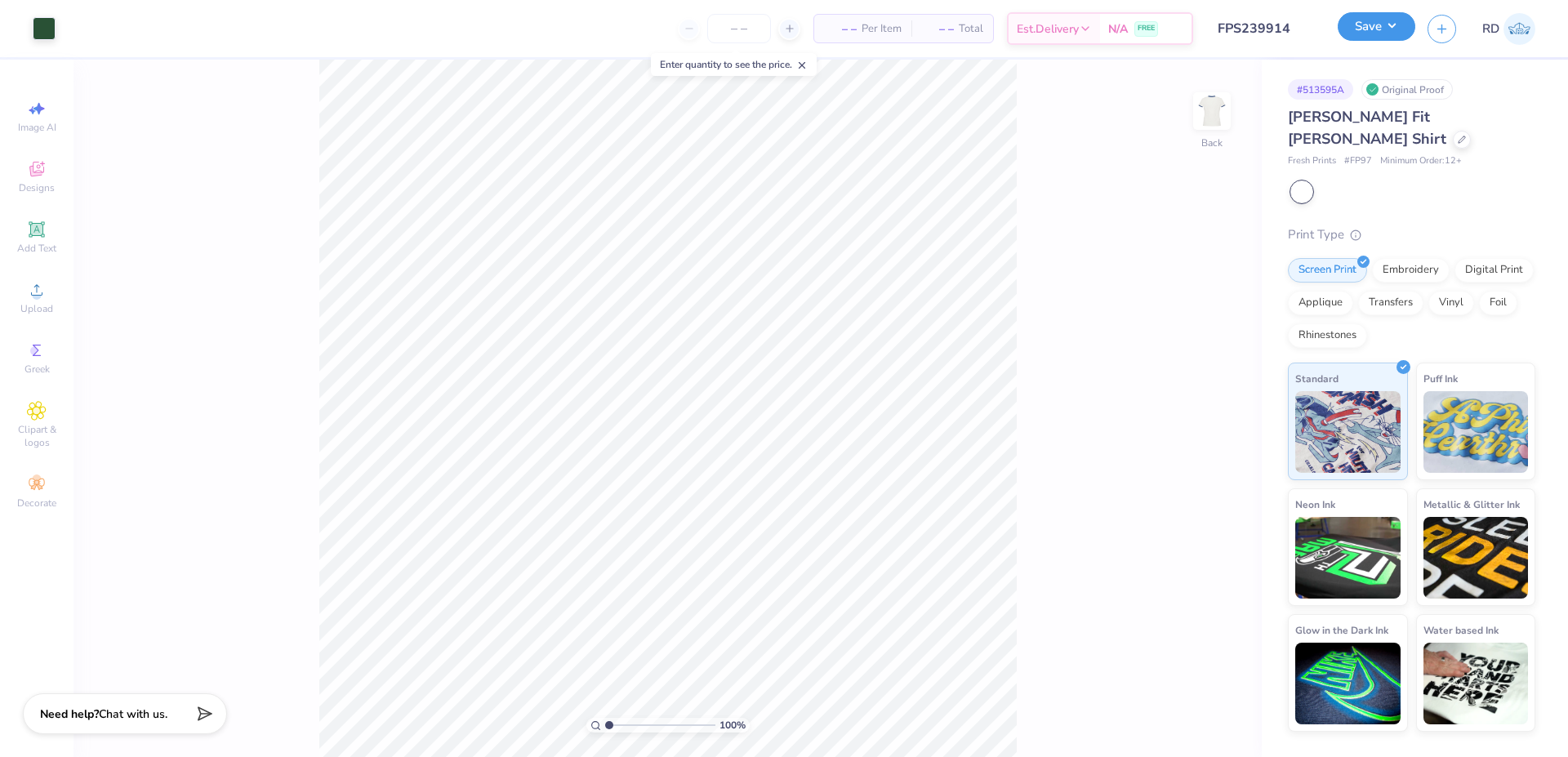
click at [1393, 35] on button "Save" at bounding box center [1377, 26] width 78 height 29
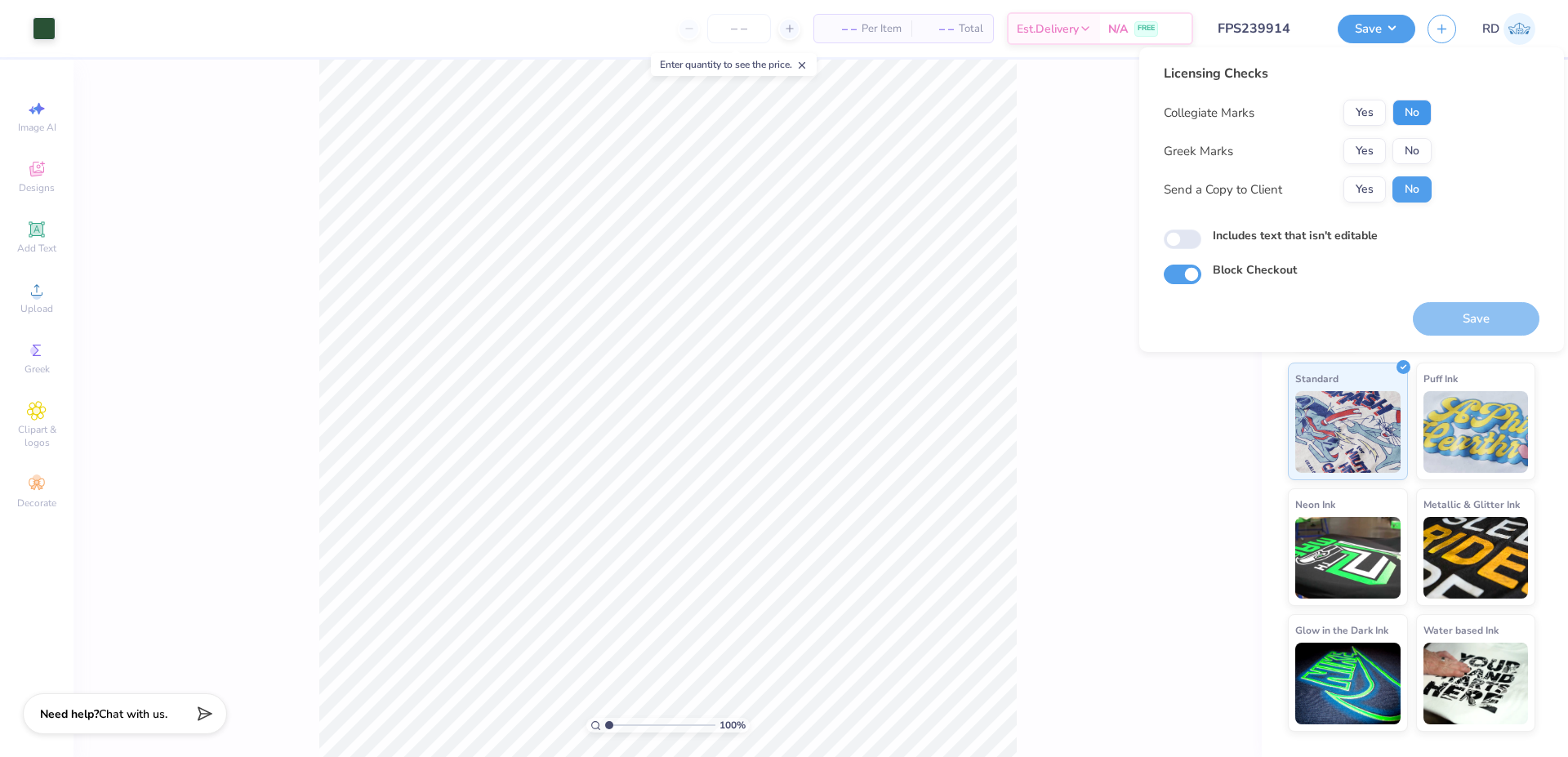
click at [1419, 112] on button "No" at bounding box center [1412, 112] width 39 height 26
click at [1373, 152] on button "Yes" at bounding box center [1365, 151] width 43 height 26
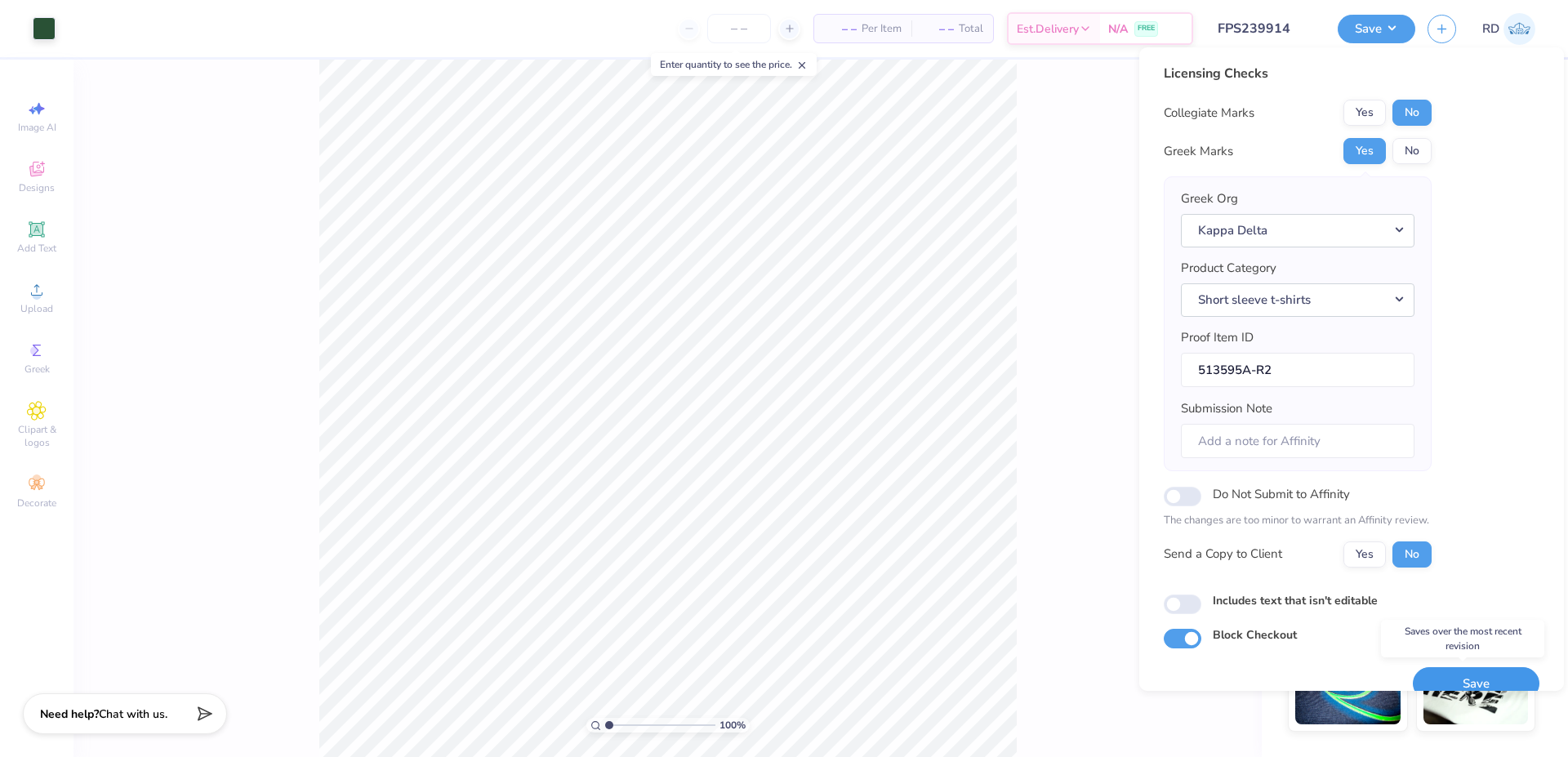
click at [1458, 675] on button "Save" at bounding box center [1476, 685] width 126 height 33
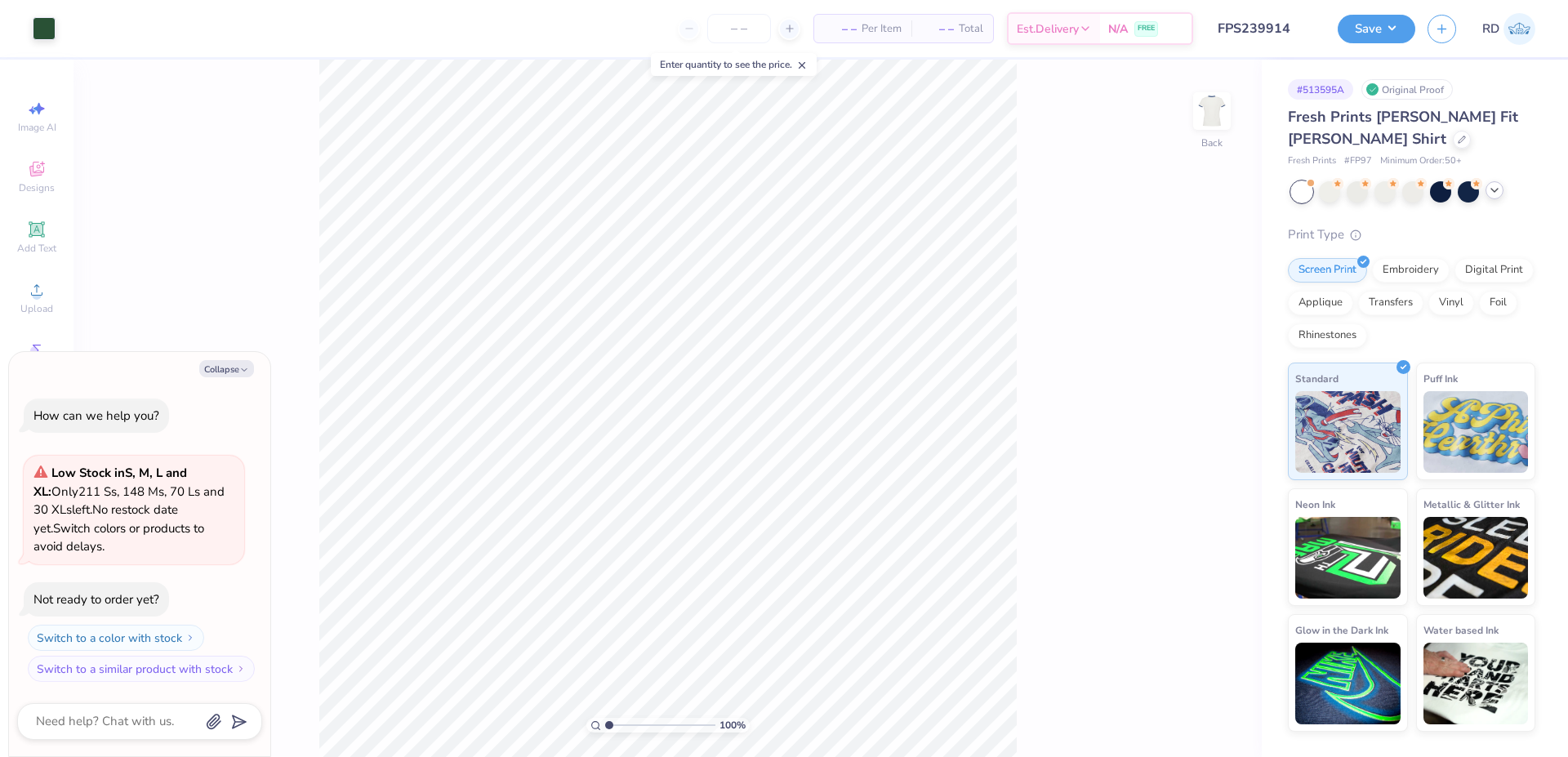
click at [1496, 193] on icon at bounding box center [1495, 190] width 13 height 13
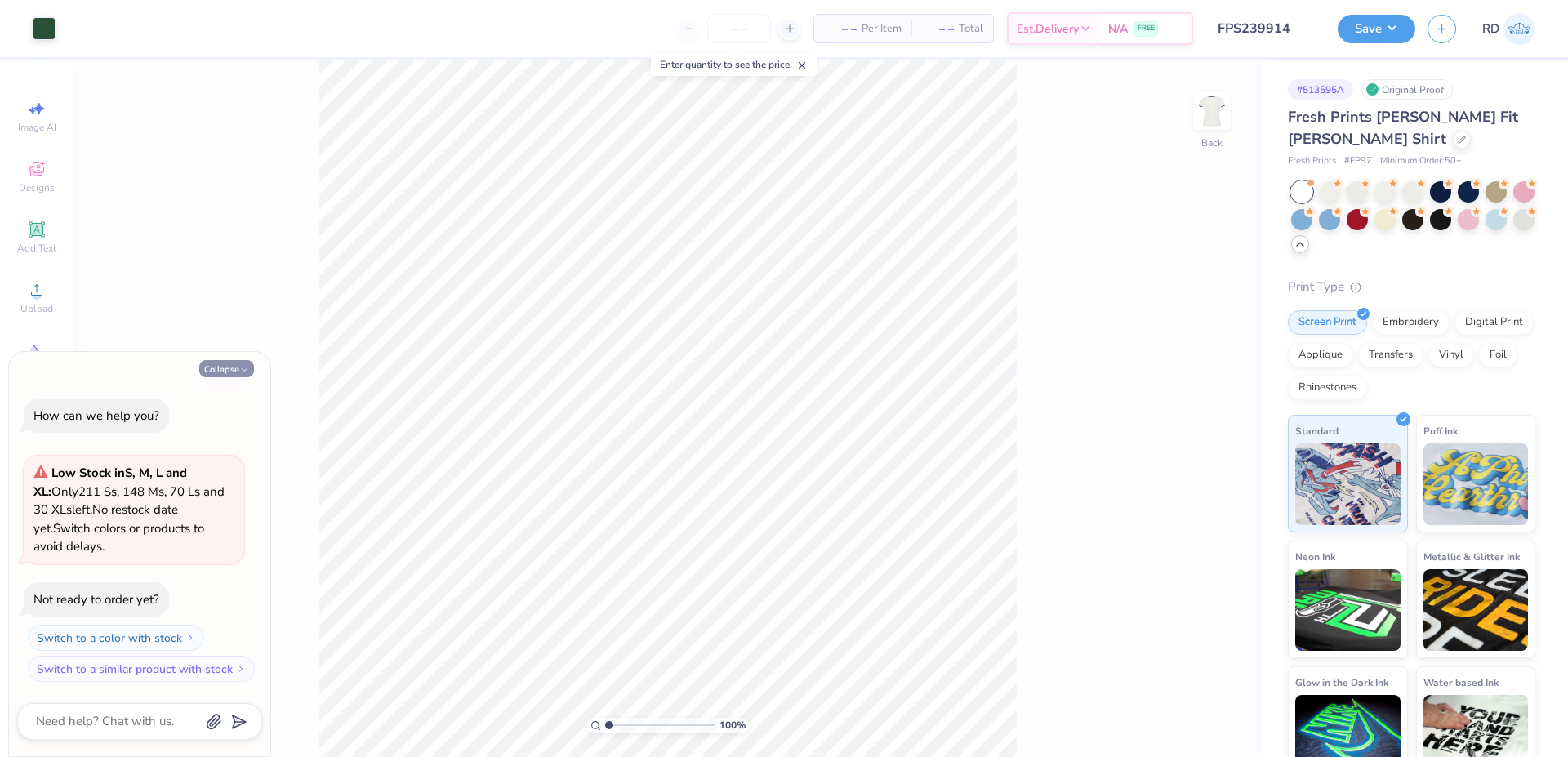
click at [224, 371] on button "Collapse" at bounding box center [227, 369] width 55 height 17
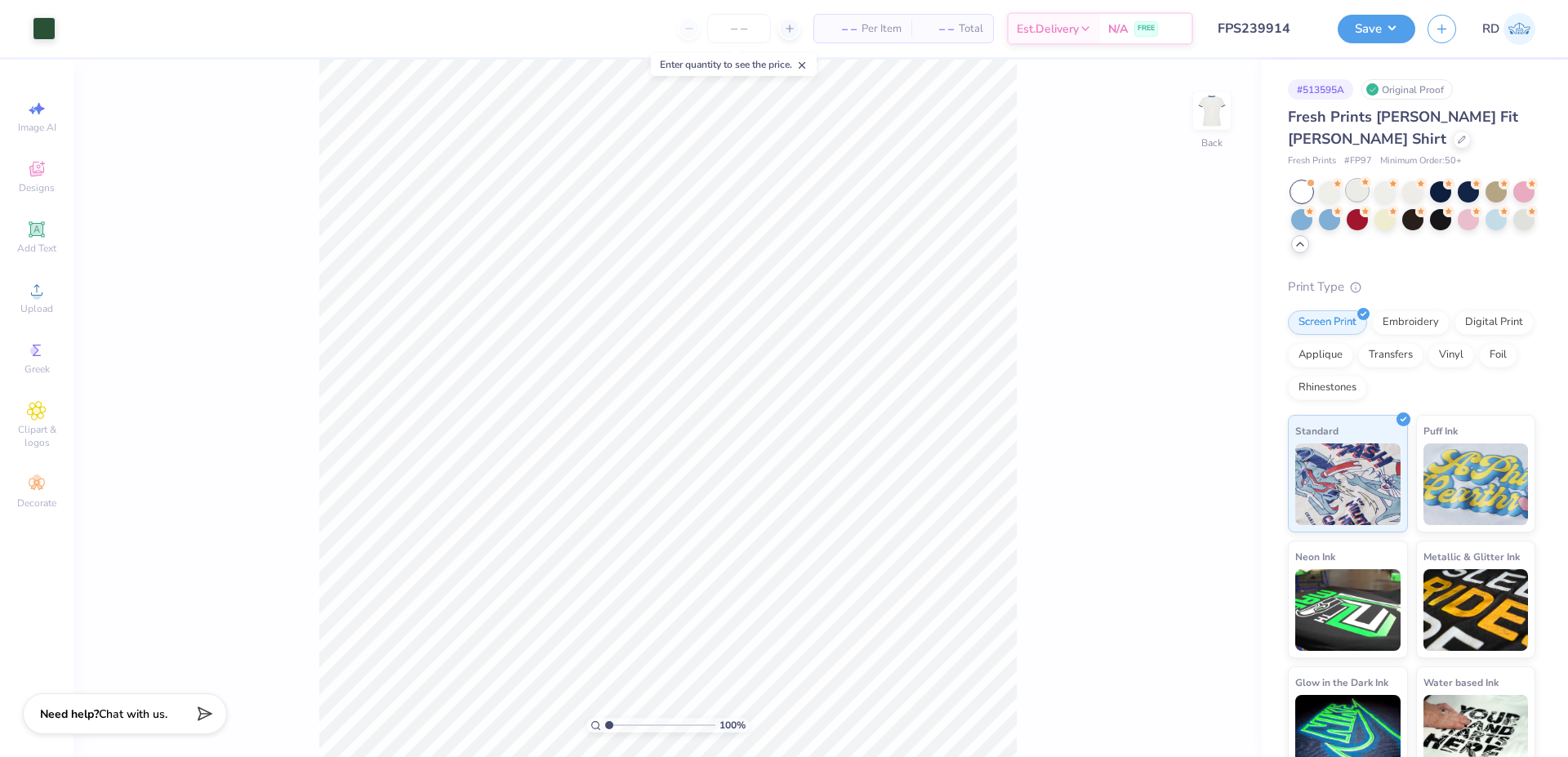
click at [1364, 190] on div at bounding box center [1357, 190] width 21 height 21
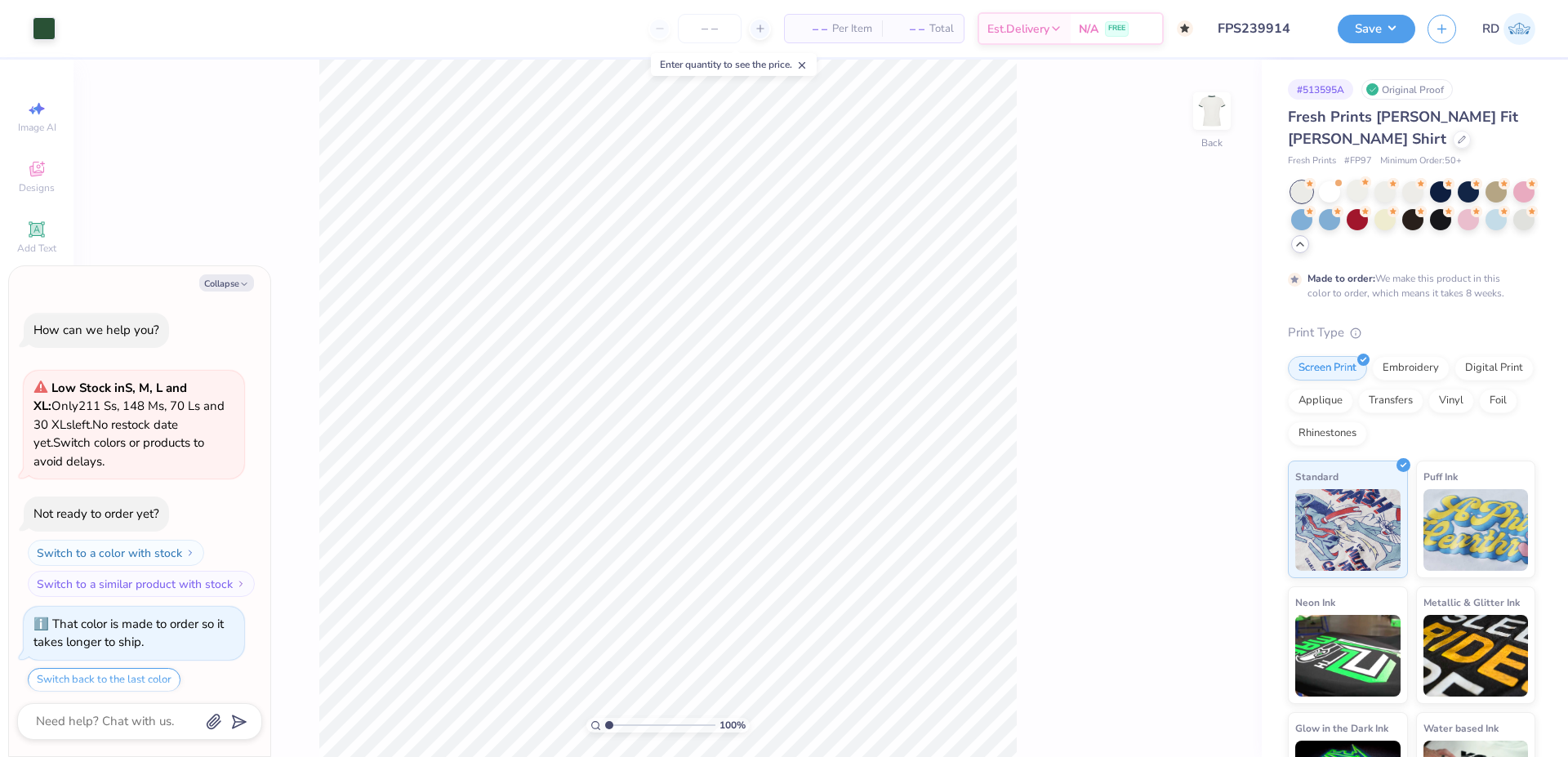
scroll to position [51, 0]
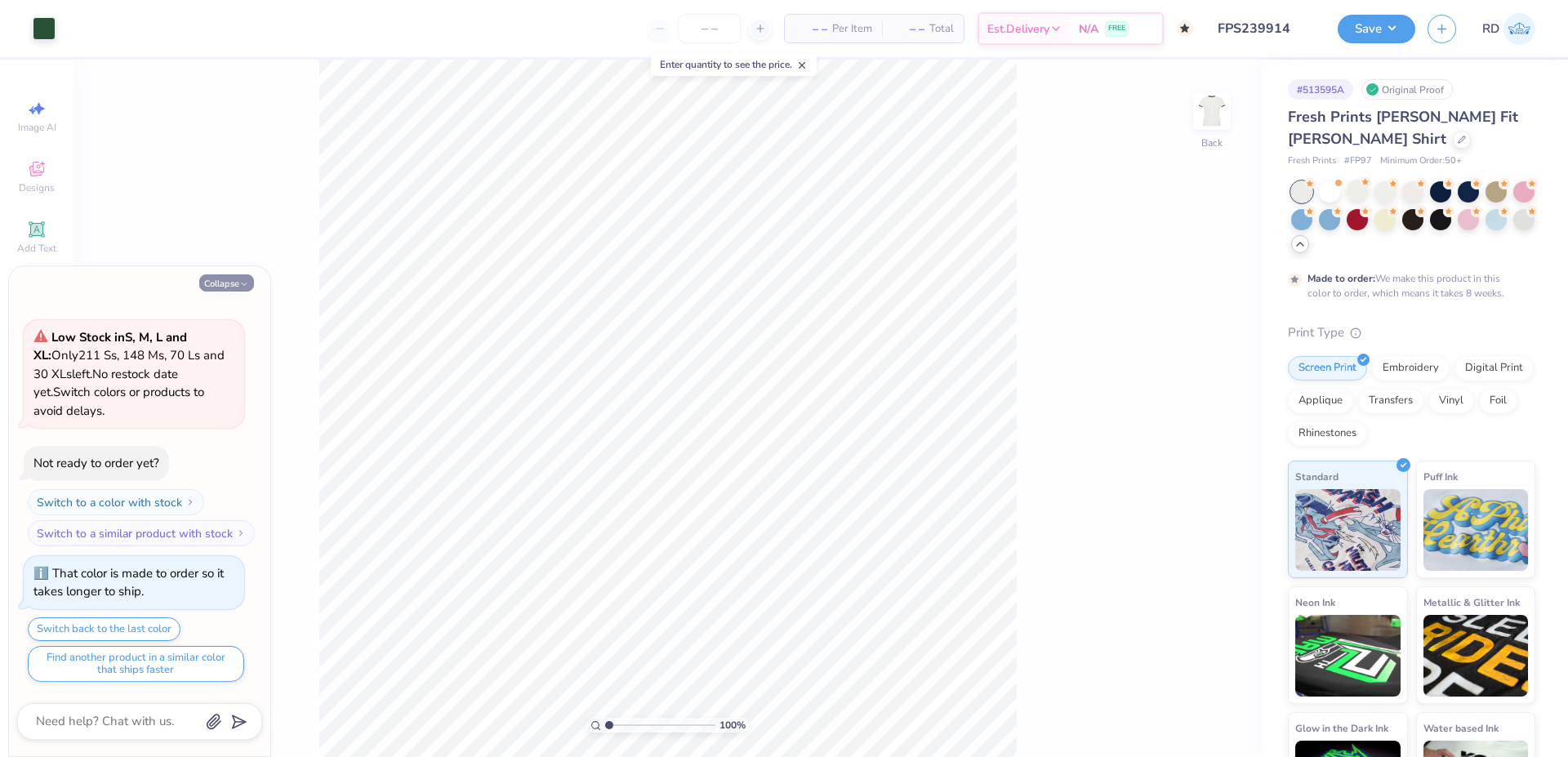
click at [221, 287] on button "Collapse" at bounding box center [227, 283] width 55 height 17
type textarea "x"
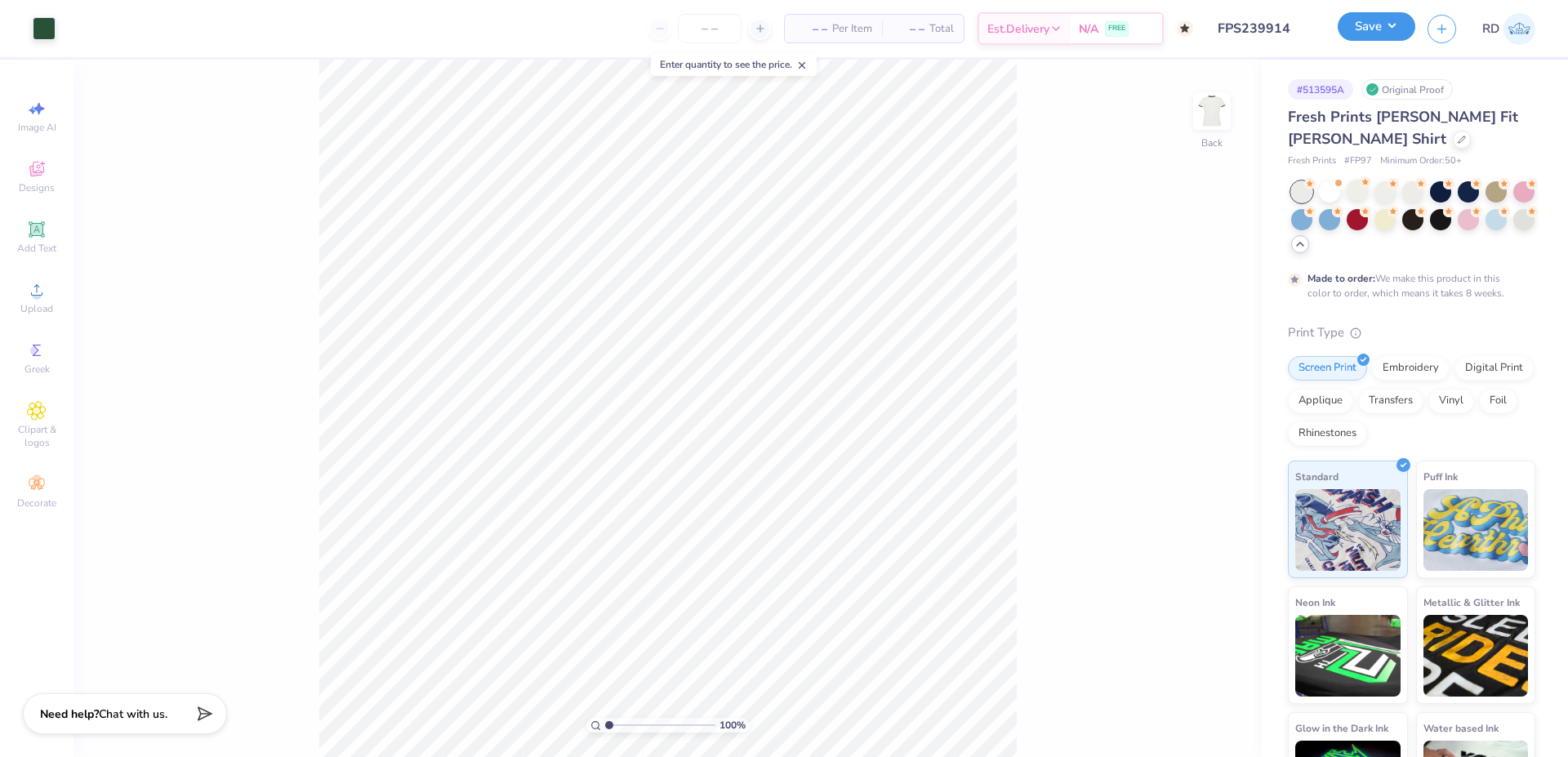
click at [1374, 27] on button "Save" at bounding box center [1377, 26] width 78 height 29
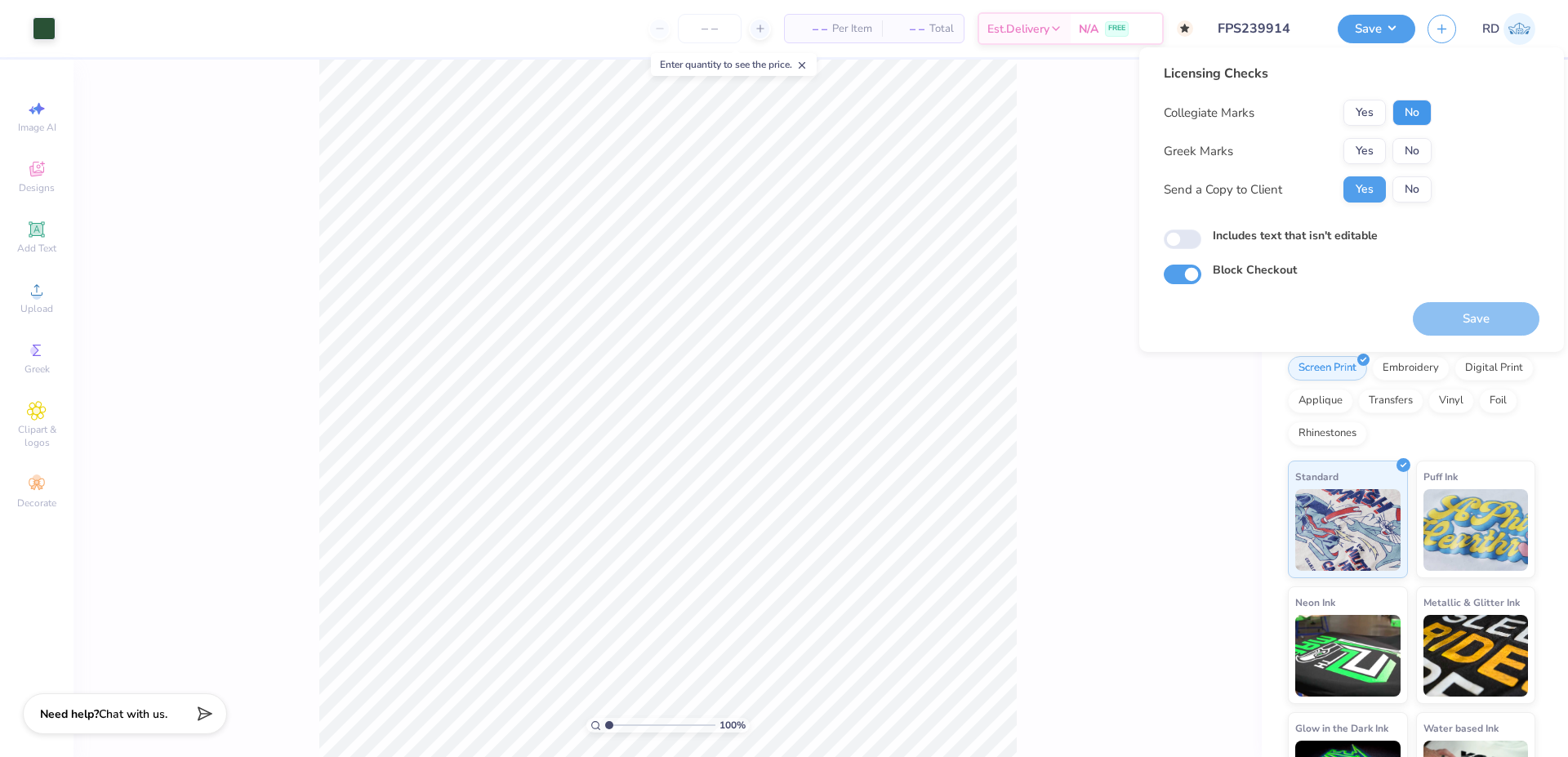
click at [1420, 112] on button "No" at bounding box center [1412, 112] width 39 height 26
click at [1354, 153] on button "Yes" at bounding box center [1365, 151] width 43 height 26
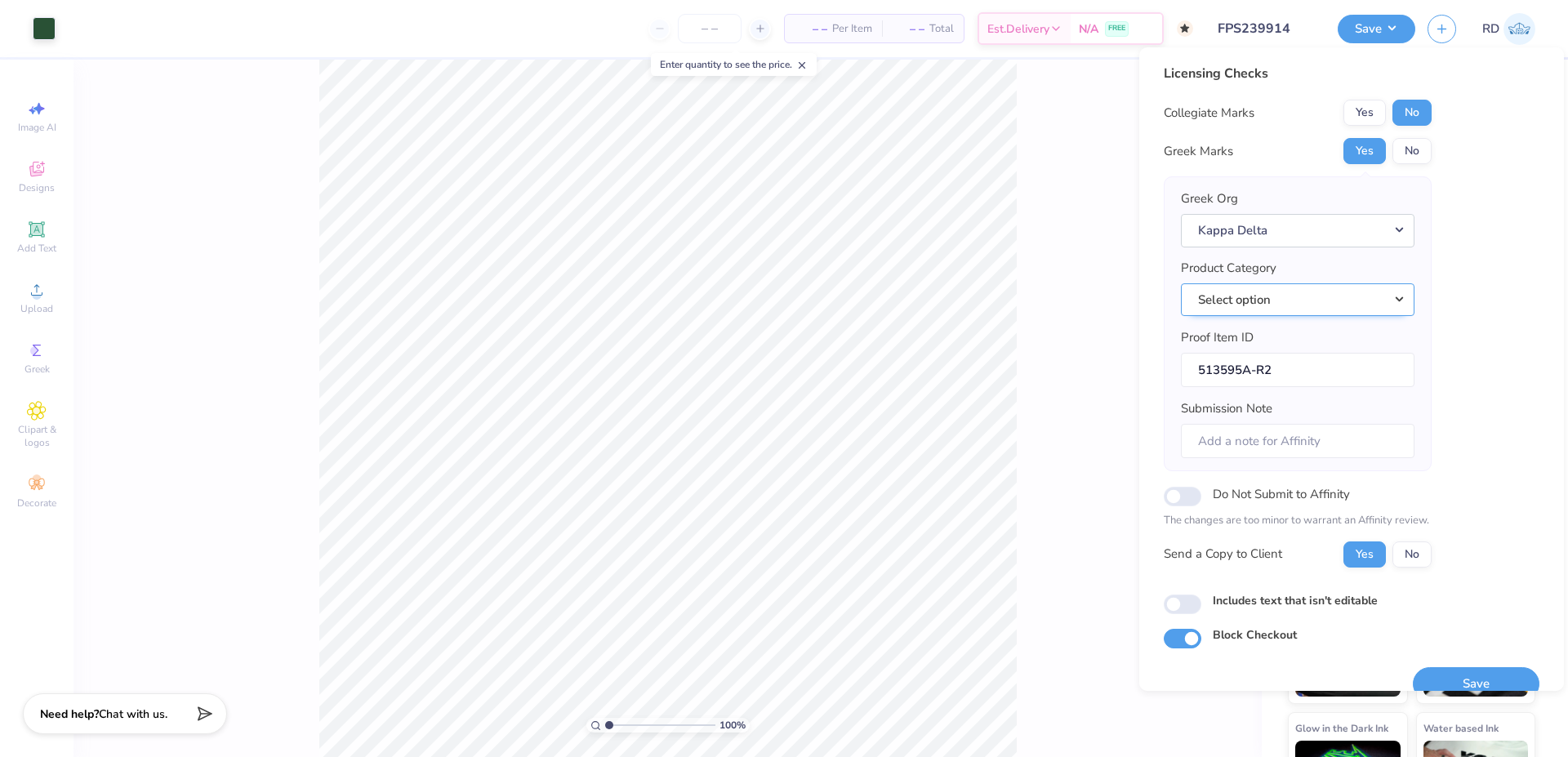
click at [1292, 302] on button "Select option" at bounding box center [1298, 300] width 234 height 33
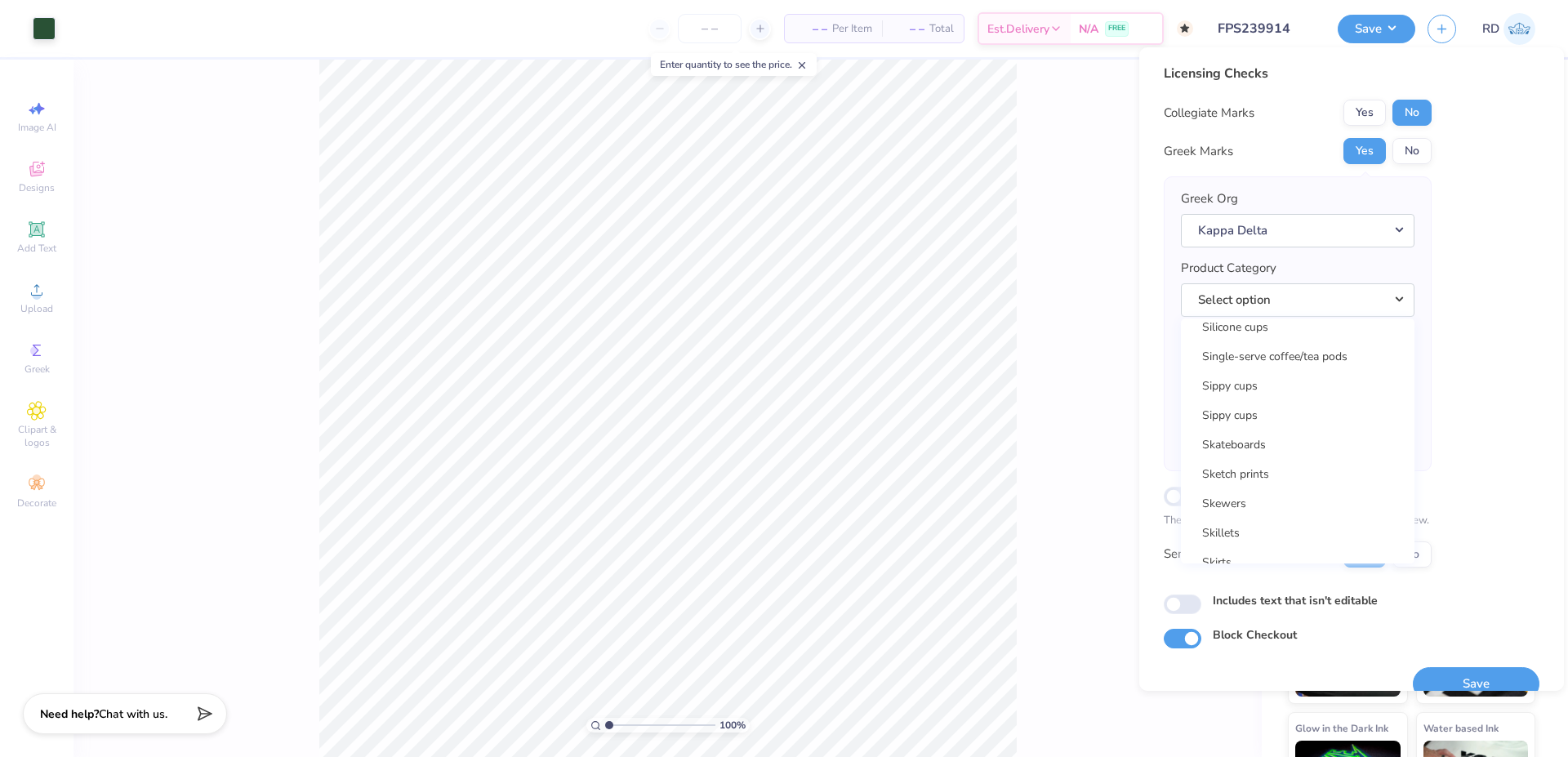
scroll to position [23650, 0]
click at [1273, 397] on link "Short sleeve t-shirts" at bounding box center [1298, 397] width 221 height 27
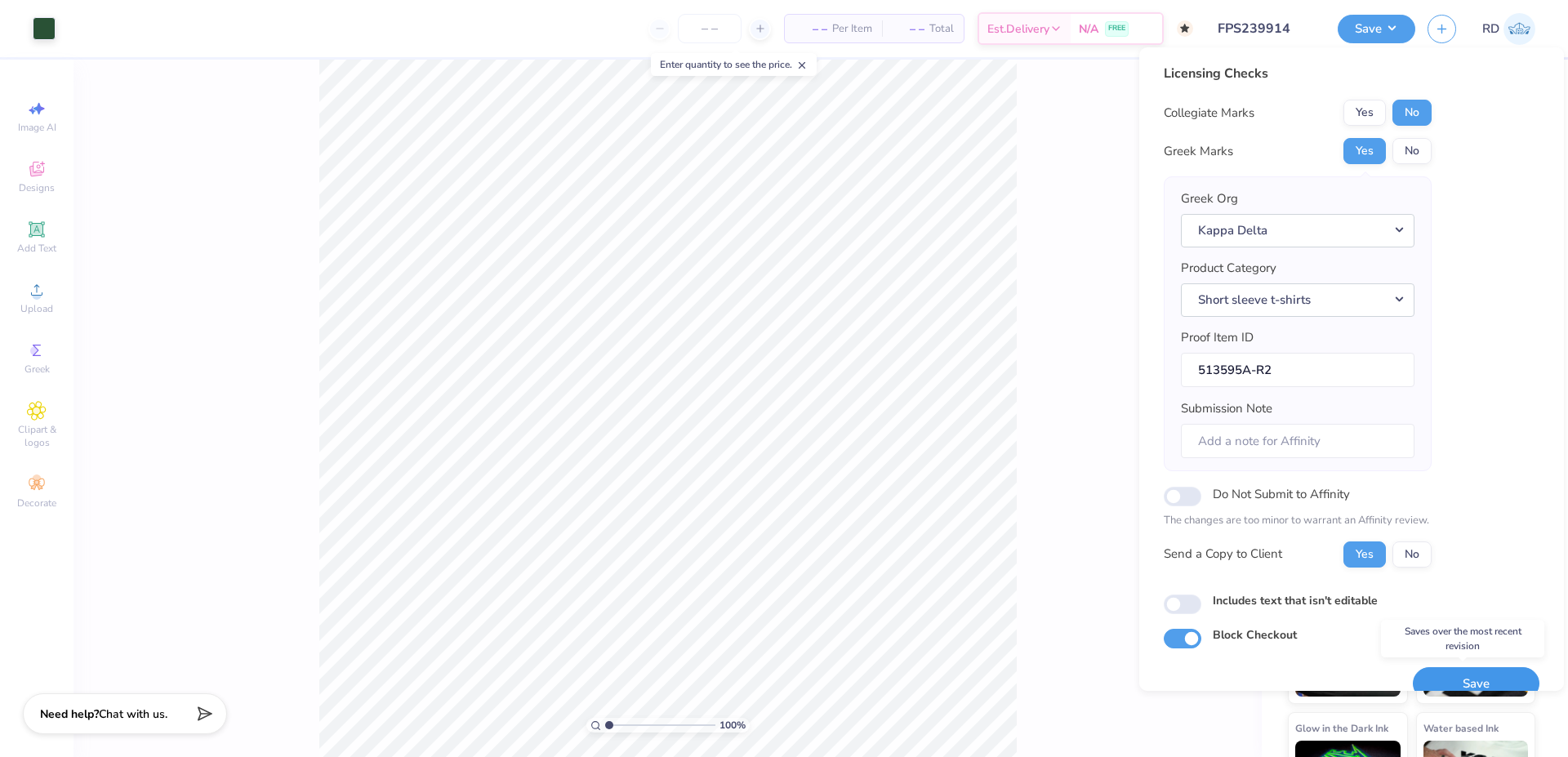
click at [1470, 680] on button "Save" at bounding box center [1476, 685] width 126 height 33
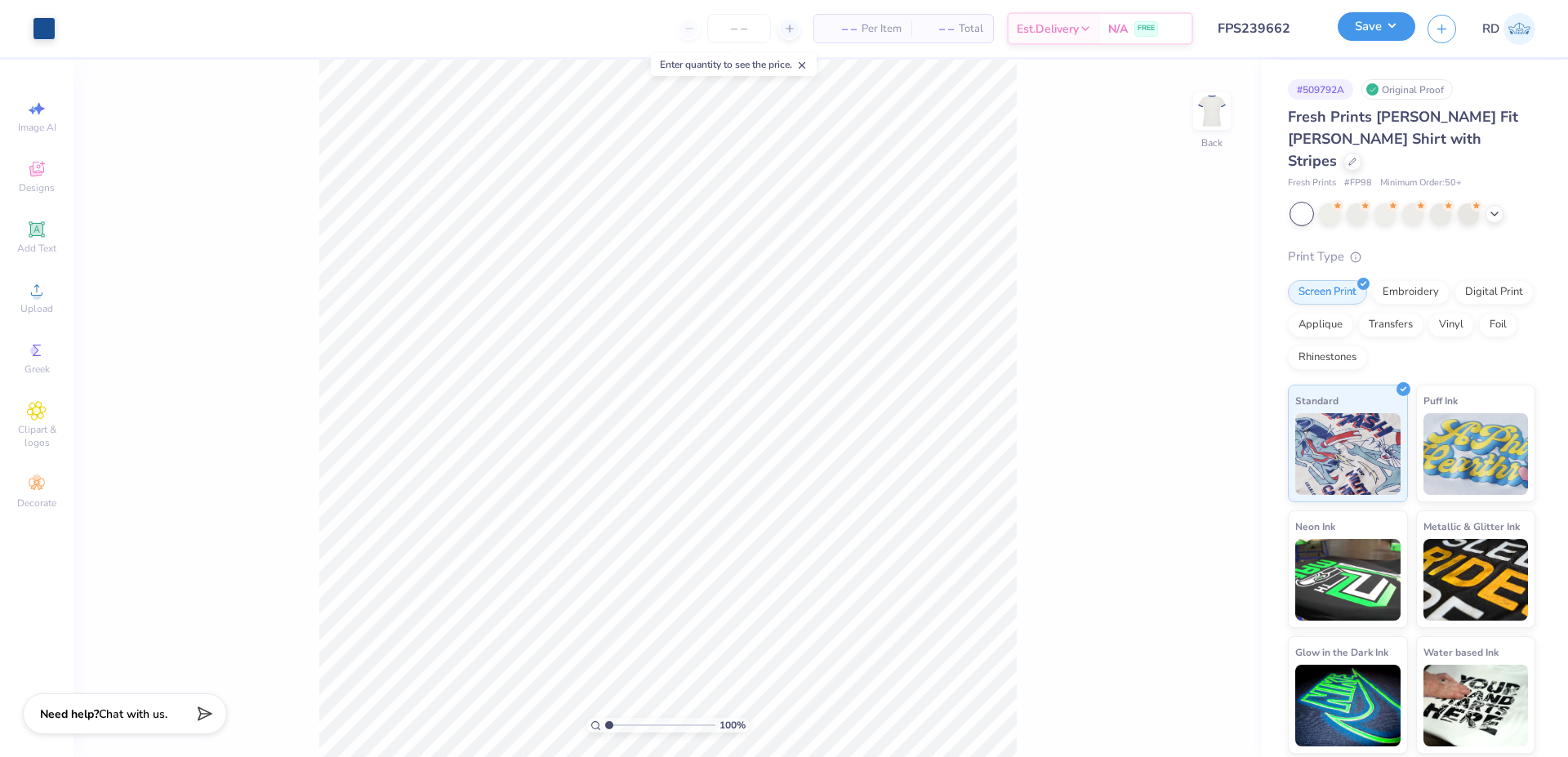
click at [1383, 30] on button "Save" at bounding box center [1377, 26] width 78 height 29
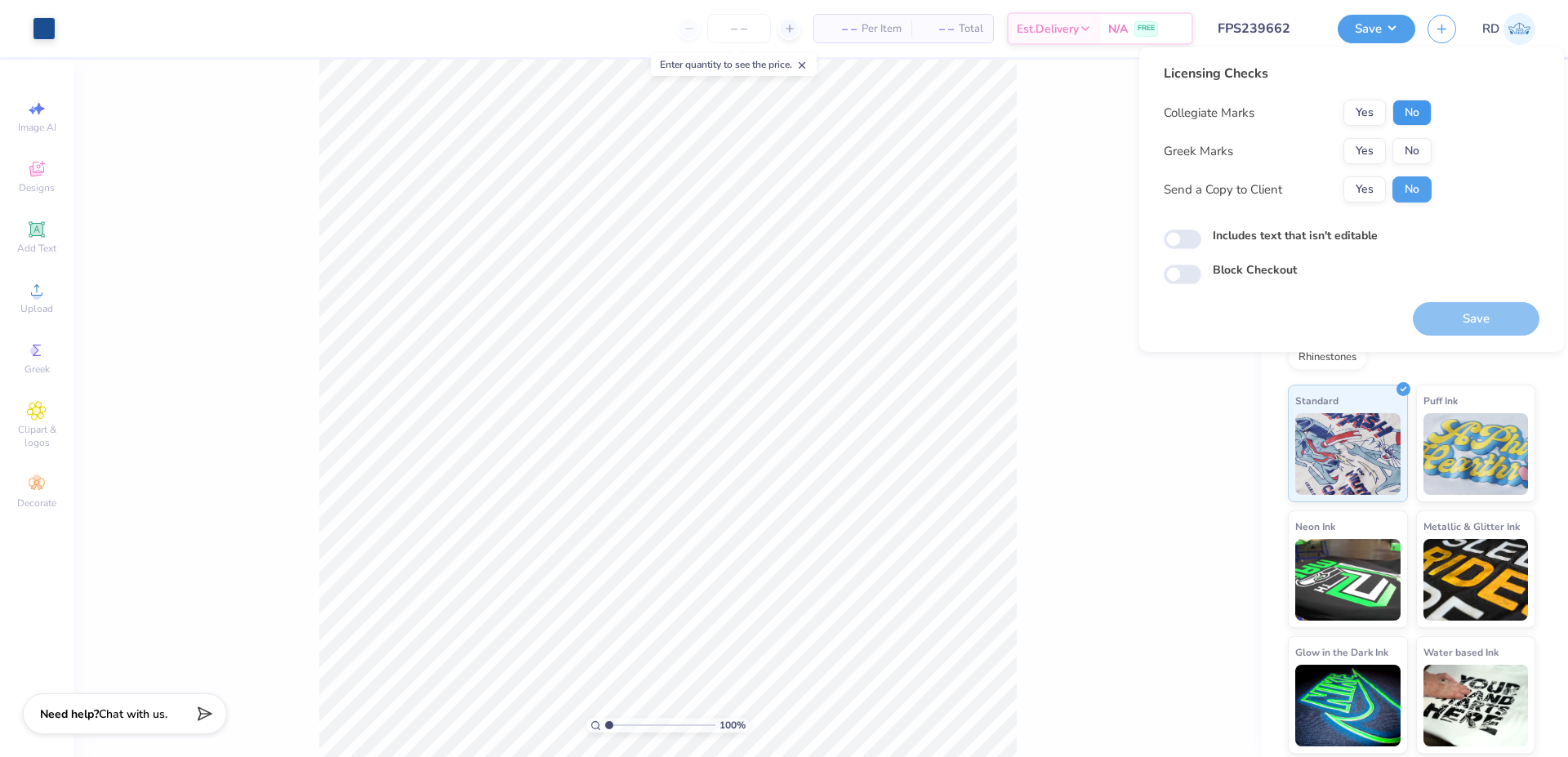
click at [1422, 114] on button "No" at bounding box center [1412, 112] width 39 height 26
click at [1373, 152] on button "Yes" at bounding box center [1365, 151] width 43 height 26
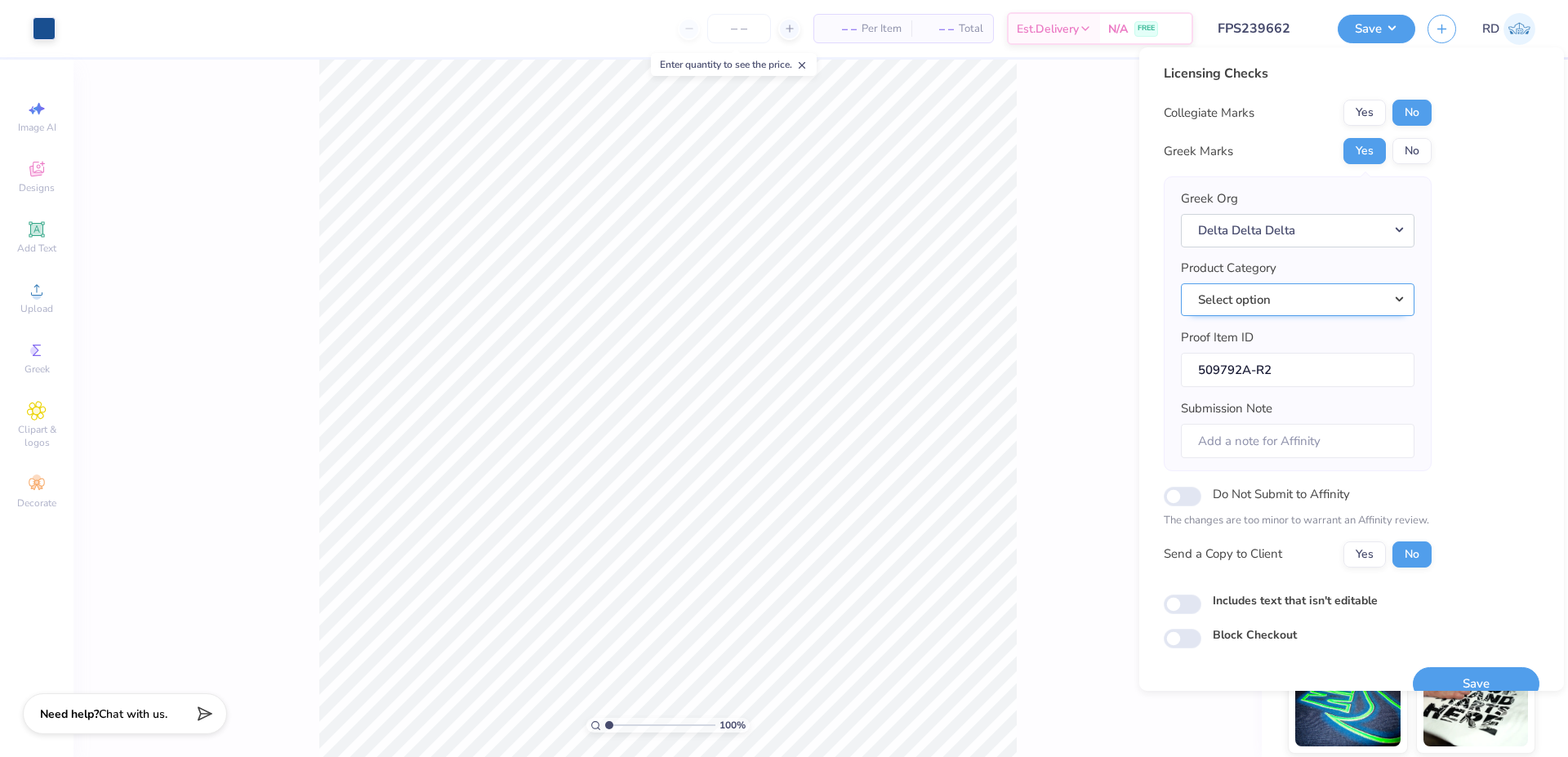
click at [1308, 288] on button "Select option" at bounding box center [1298, 300] width 234 height 33
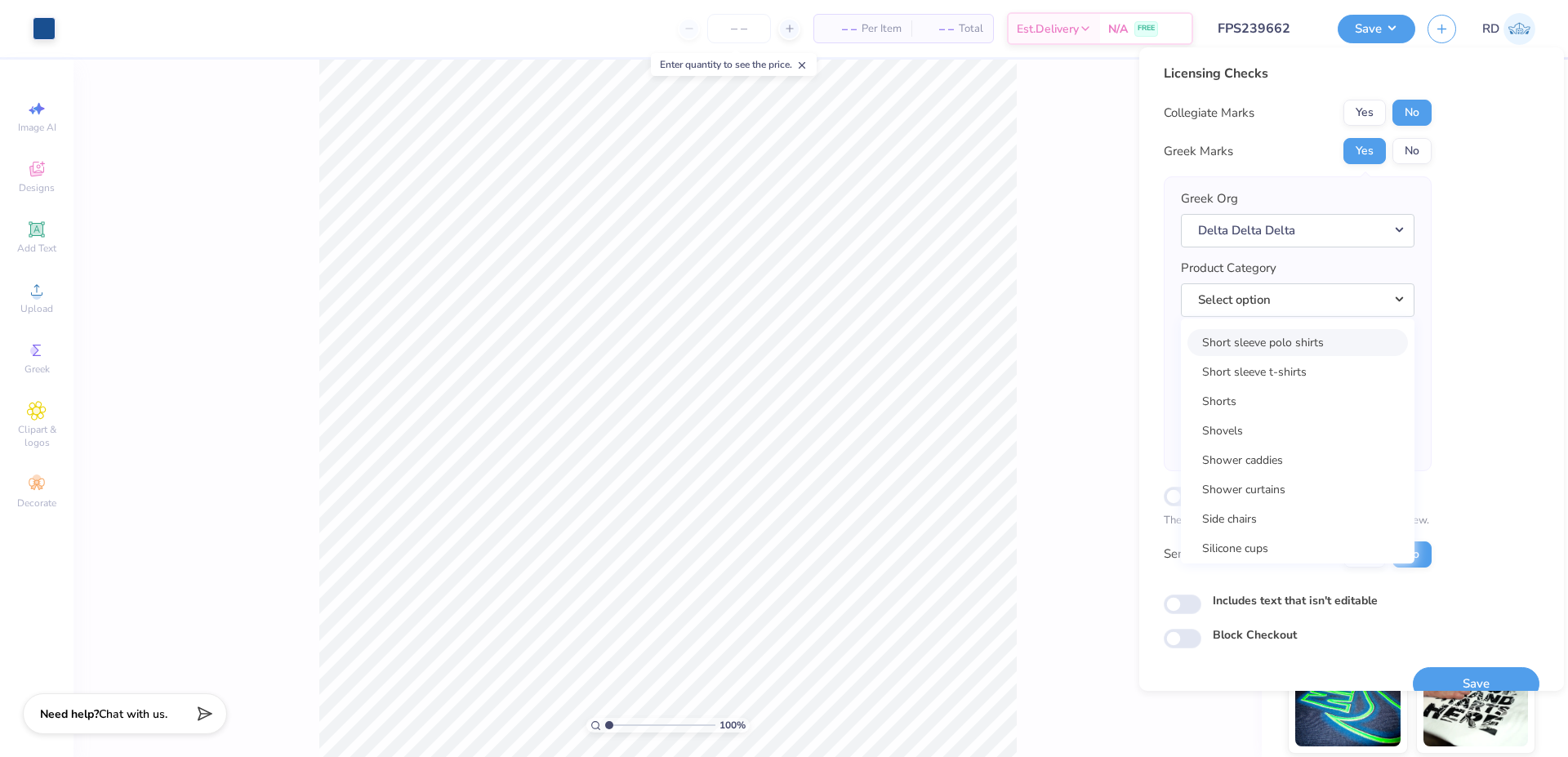
scroll to position [23530, 0]
click at [1305, 505] on link "Short sleeve t-shirts" at bounding box center [1298, 516] width 221 height 27
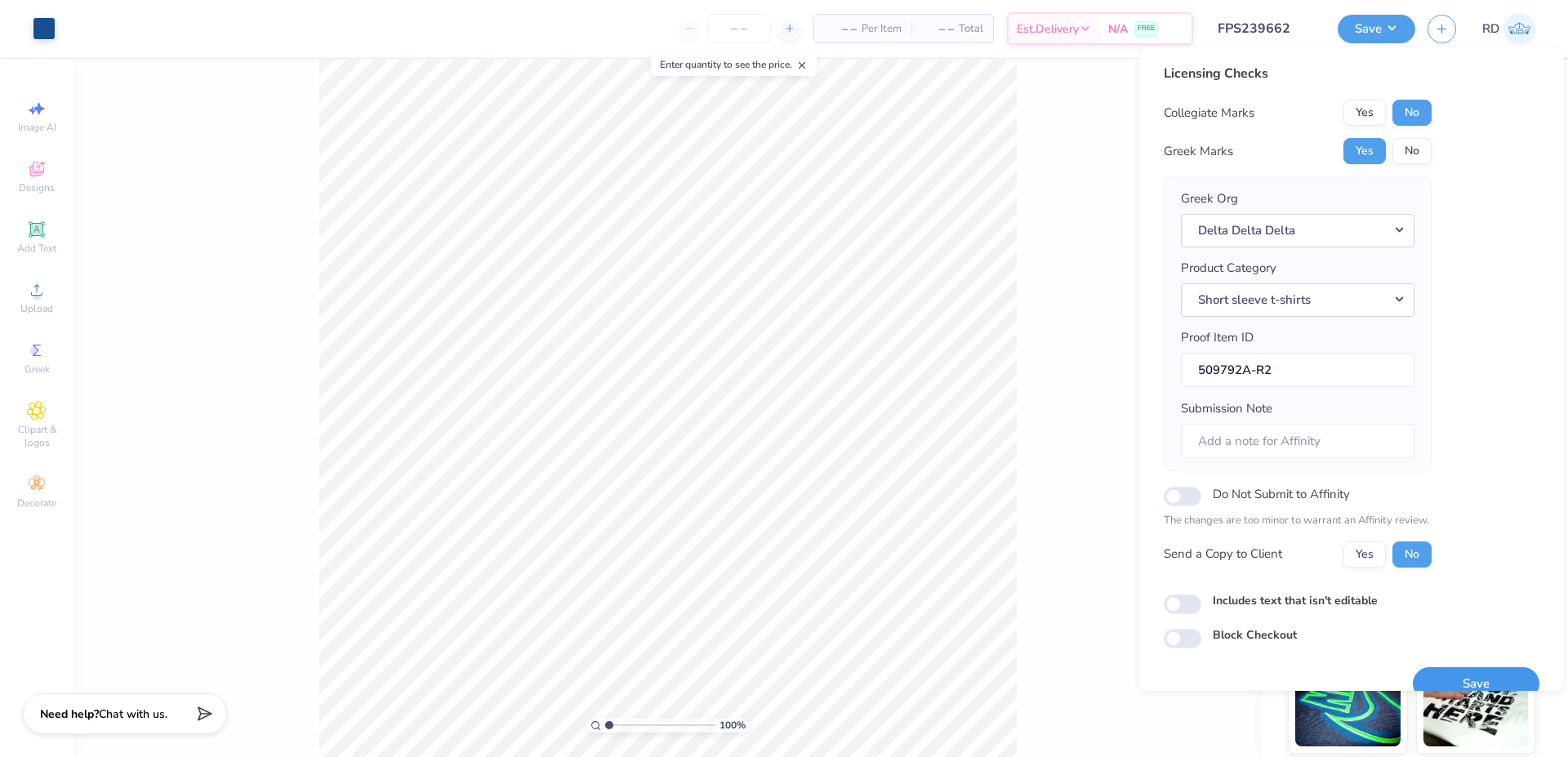
click at [1444, 685] on button "Save" at bounding box center [1476, 685] width 126 height 33
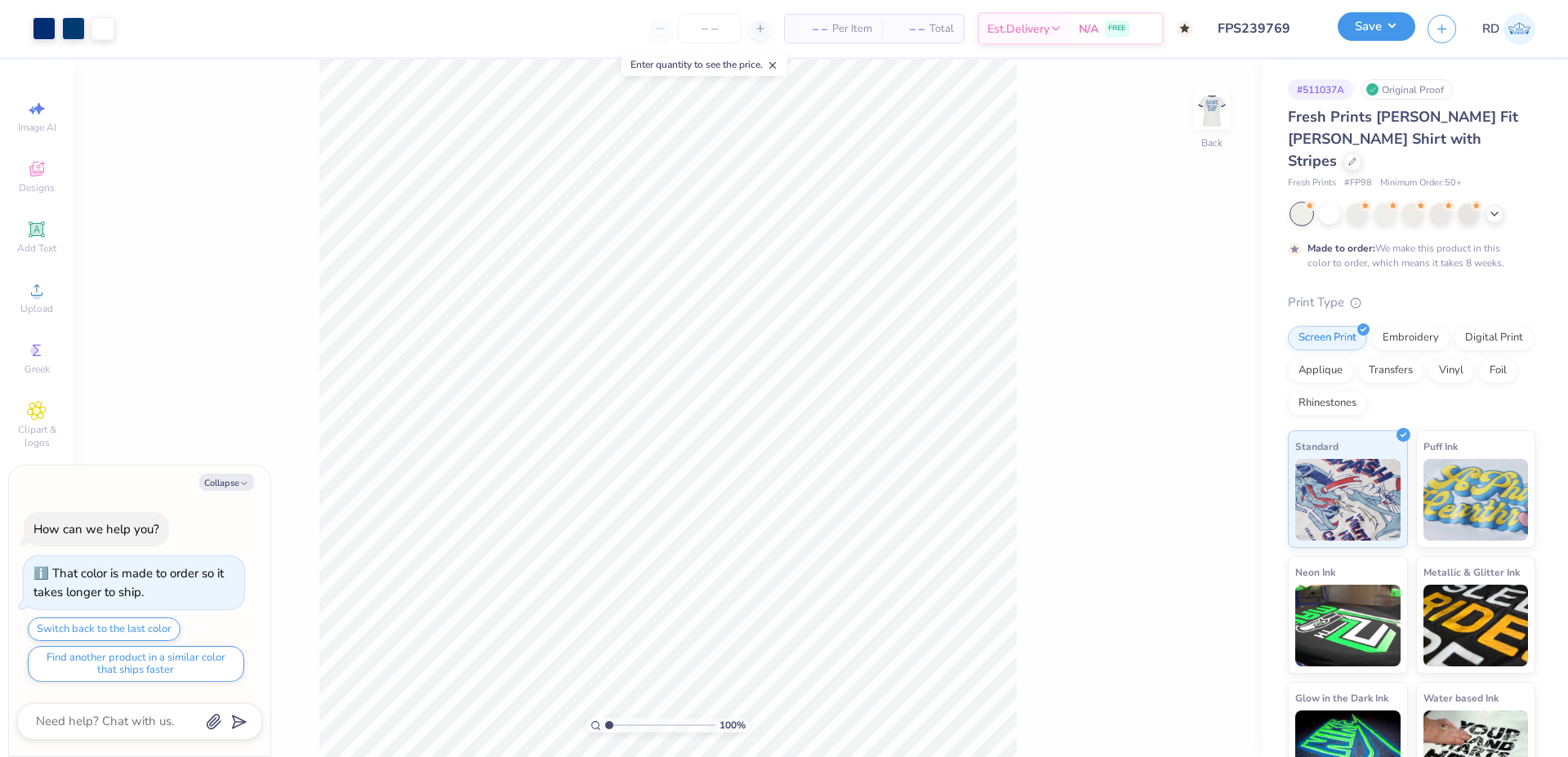
click at [1365, 36] on button "Save" at bounding box center [1377, 26] width 78 height 29
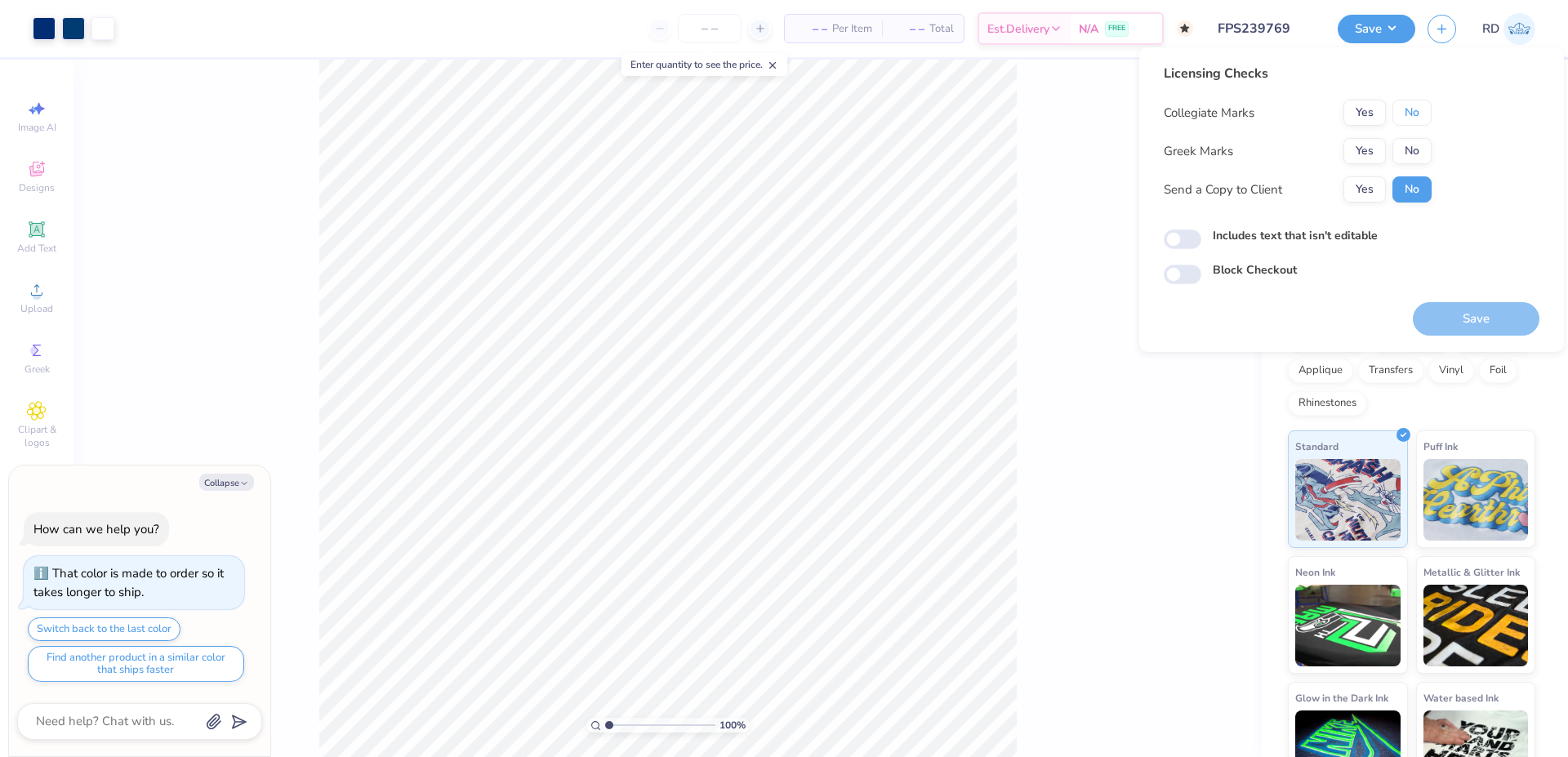
drag, startPoint x: 1419, startPoint y: 123, endPoint x: 1381, endPoint y: 137, distance: 40.5
click at [1415, 124] on button "No" at bounding box center [1412, 112] width 39 height 26
click at [1375, 142] on button "Yes" at bounding box center [1365, 151] width 43 height 26
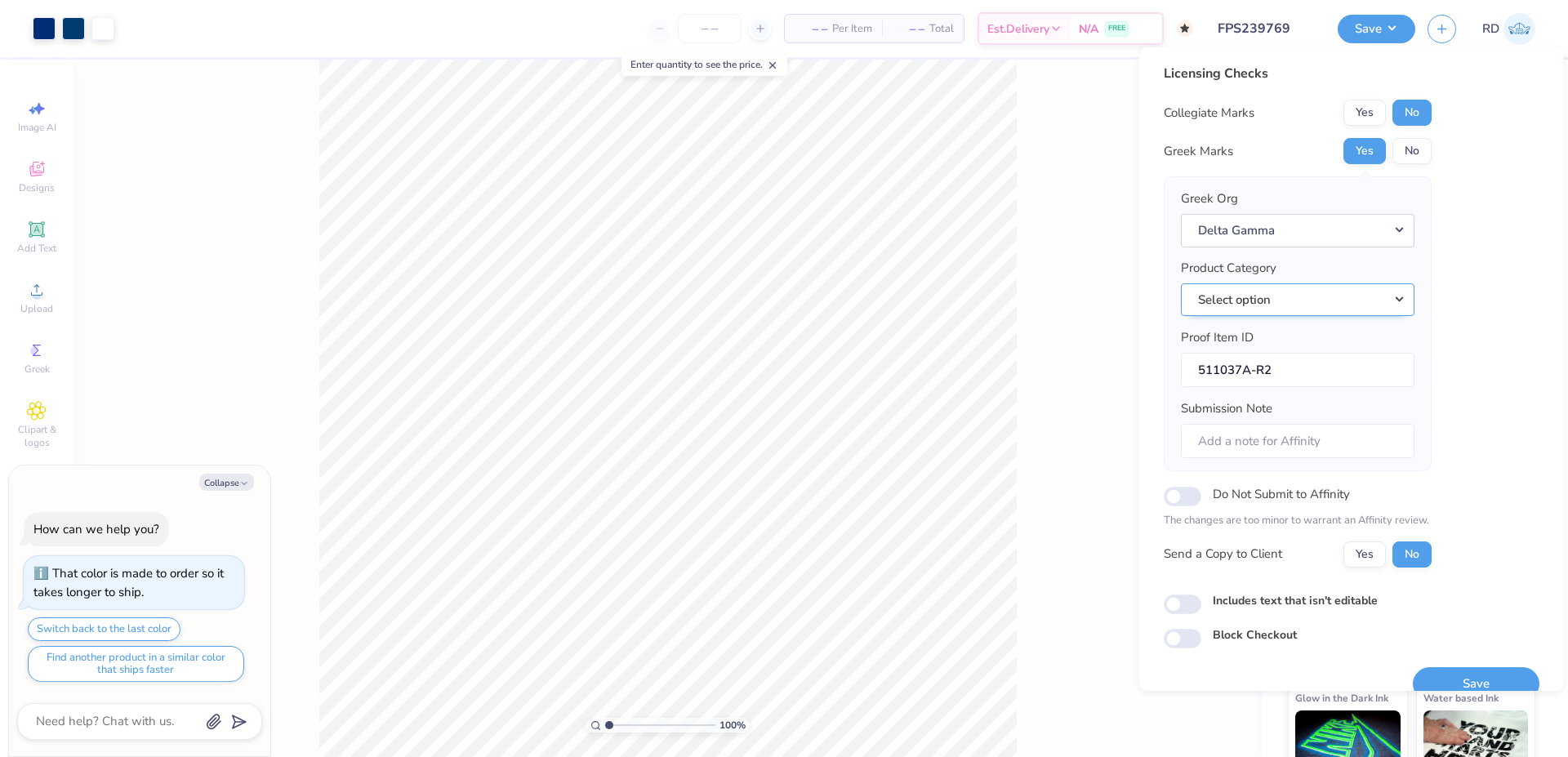
click at [1341, 303] on button "Select option" at bounding box center [1298, 300] width 234 height 33
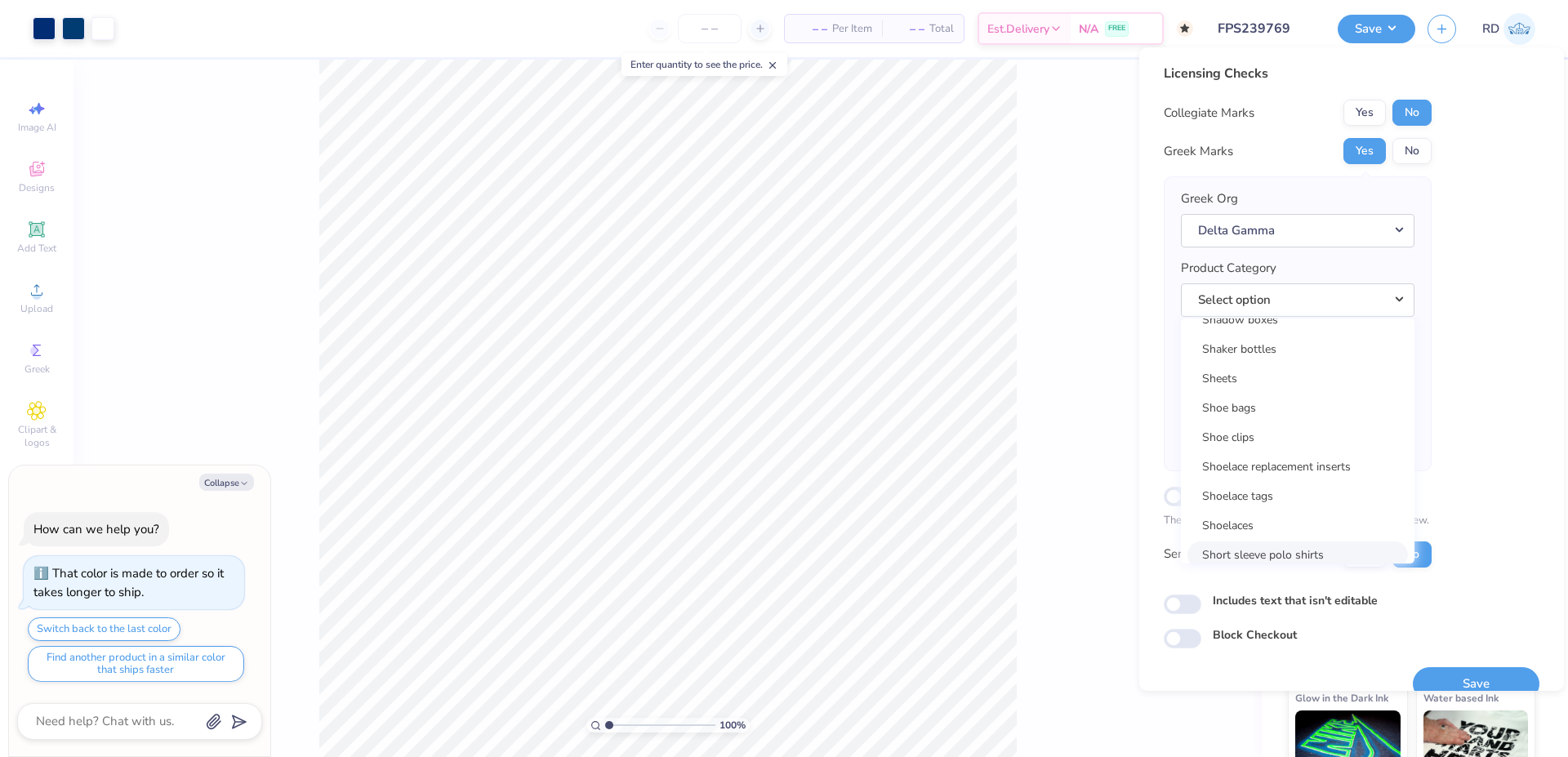
scroll to position [23503, 0]
click at [1298, 533] on link "Short sleeve t-shirts" at bounding box center [1298, 543] width 221 height 27
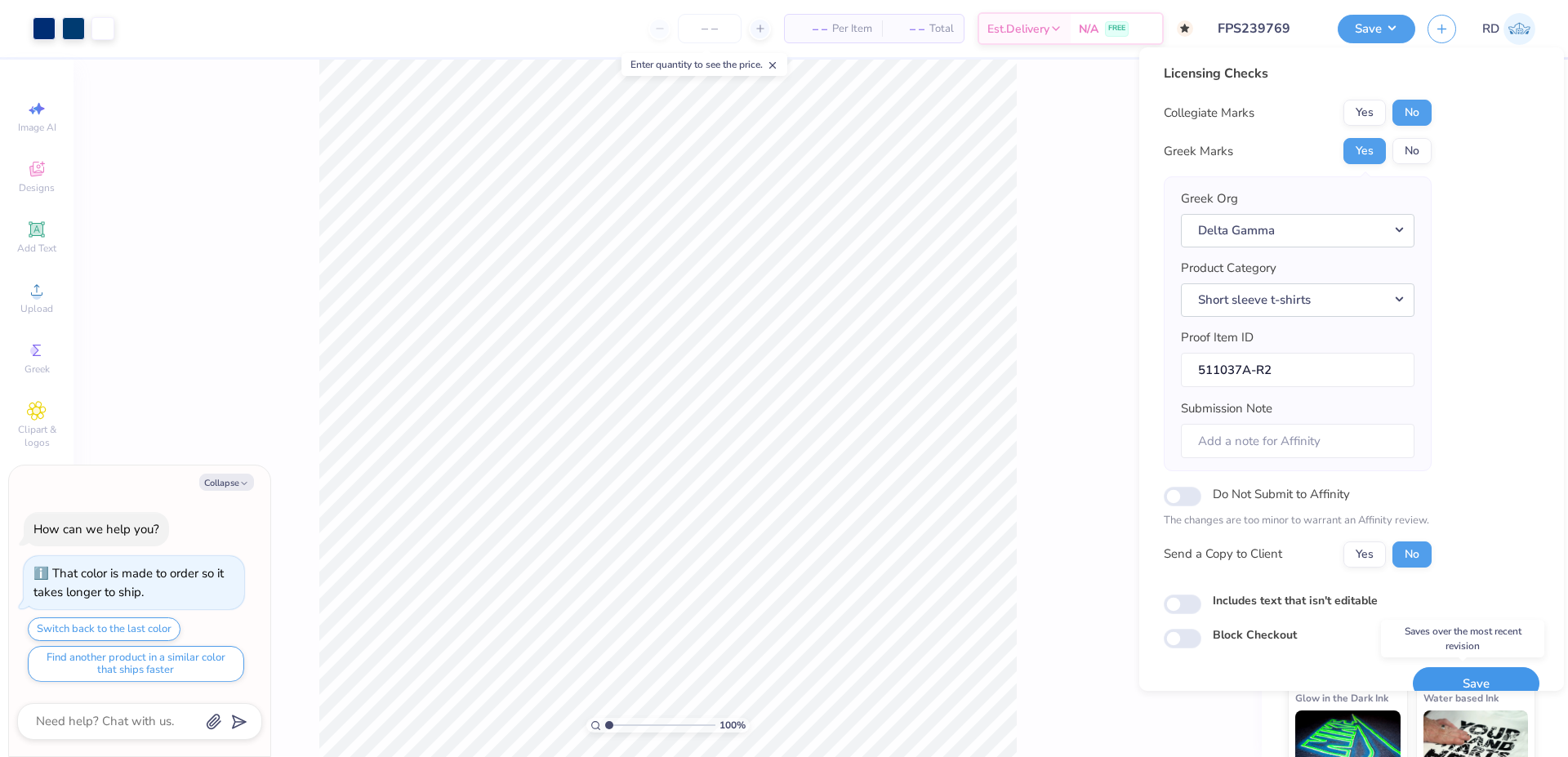
click at [1447, 671] on button "Save" at bounding box center [1476, 685] width 126 height 33
type textarea "x"
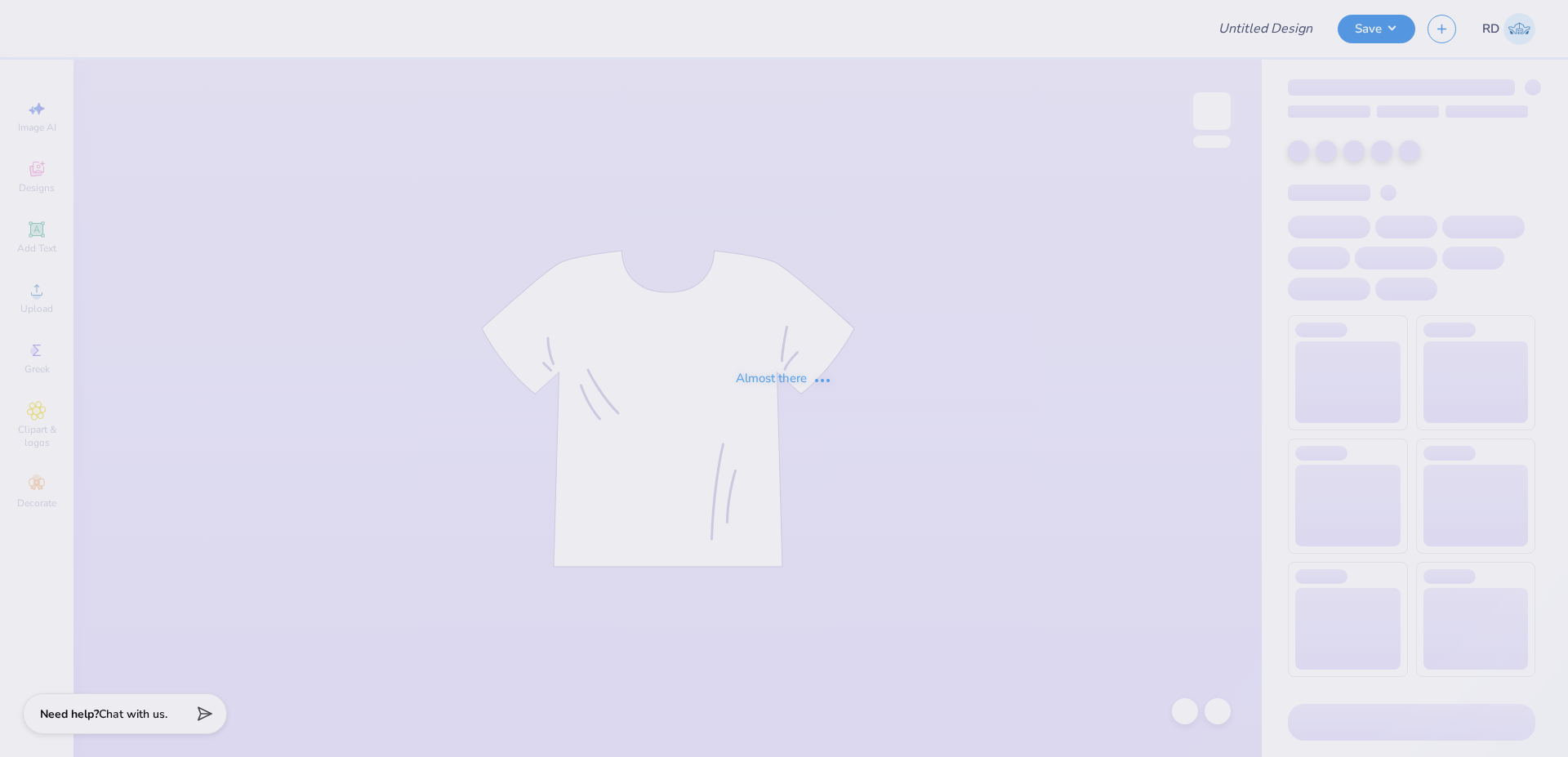
type input "FPS239857"
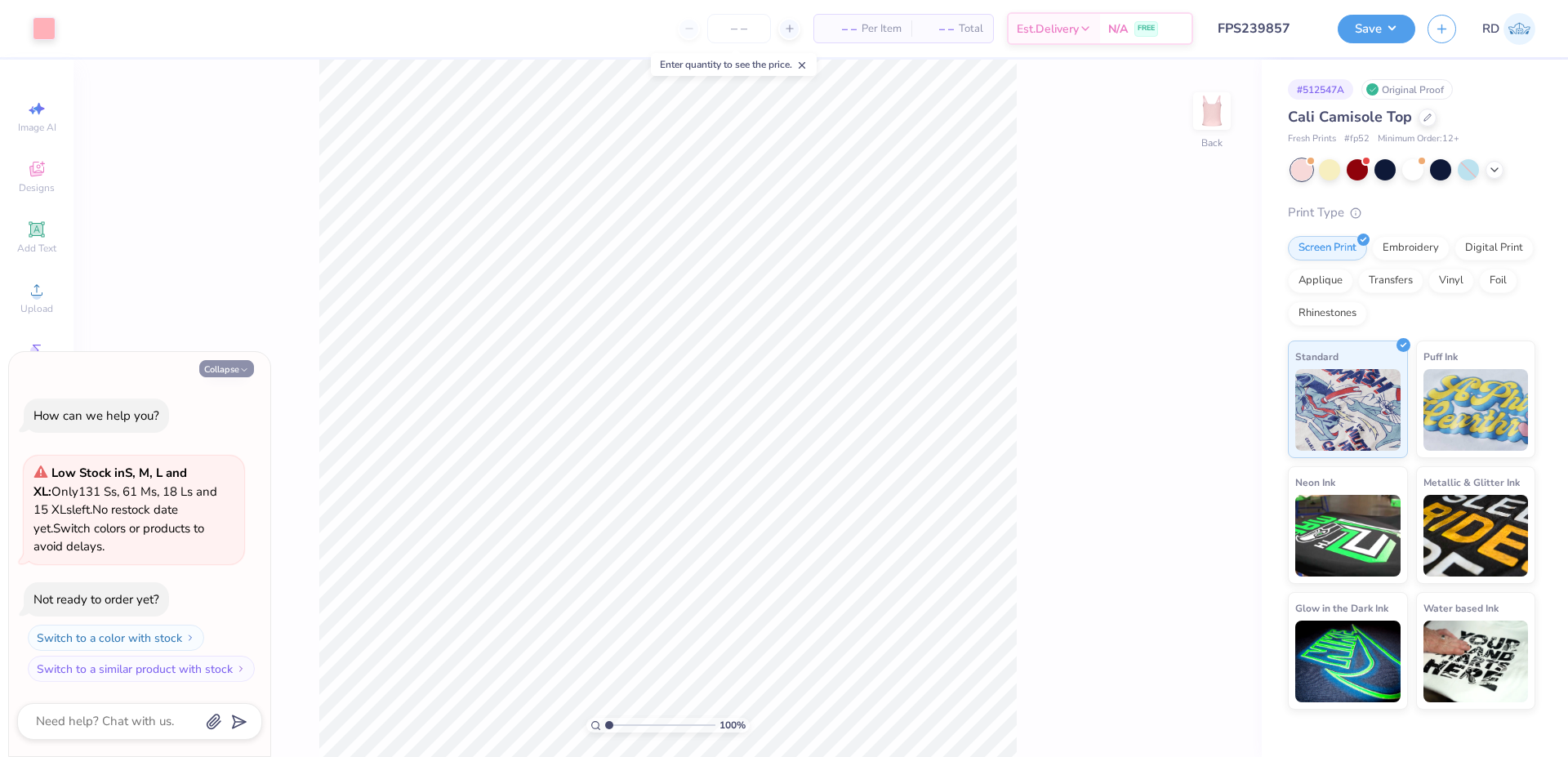
click at [242, 375] on button "Collapse" at bounding box center [227, 369] width 55 height 17
type textarea "x"
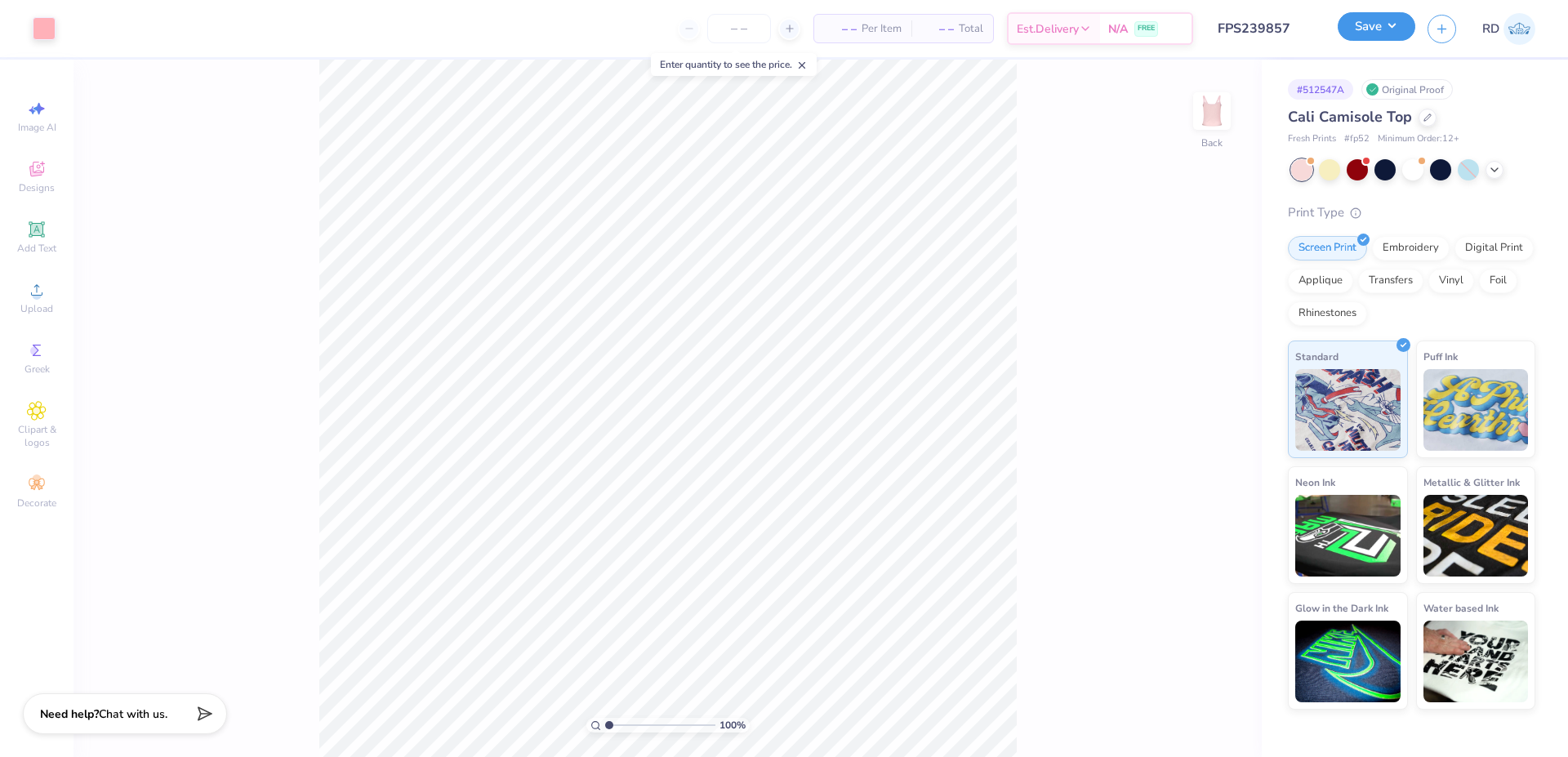
click at [1387, 37] on button "Save" at bounding box center [1377, 26] width 78 height 29
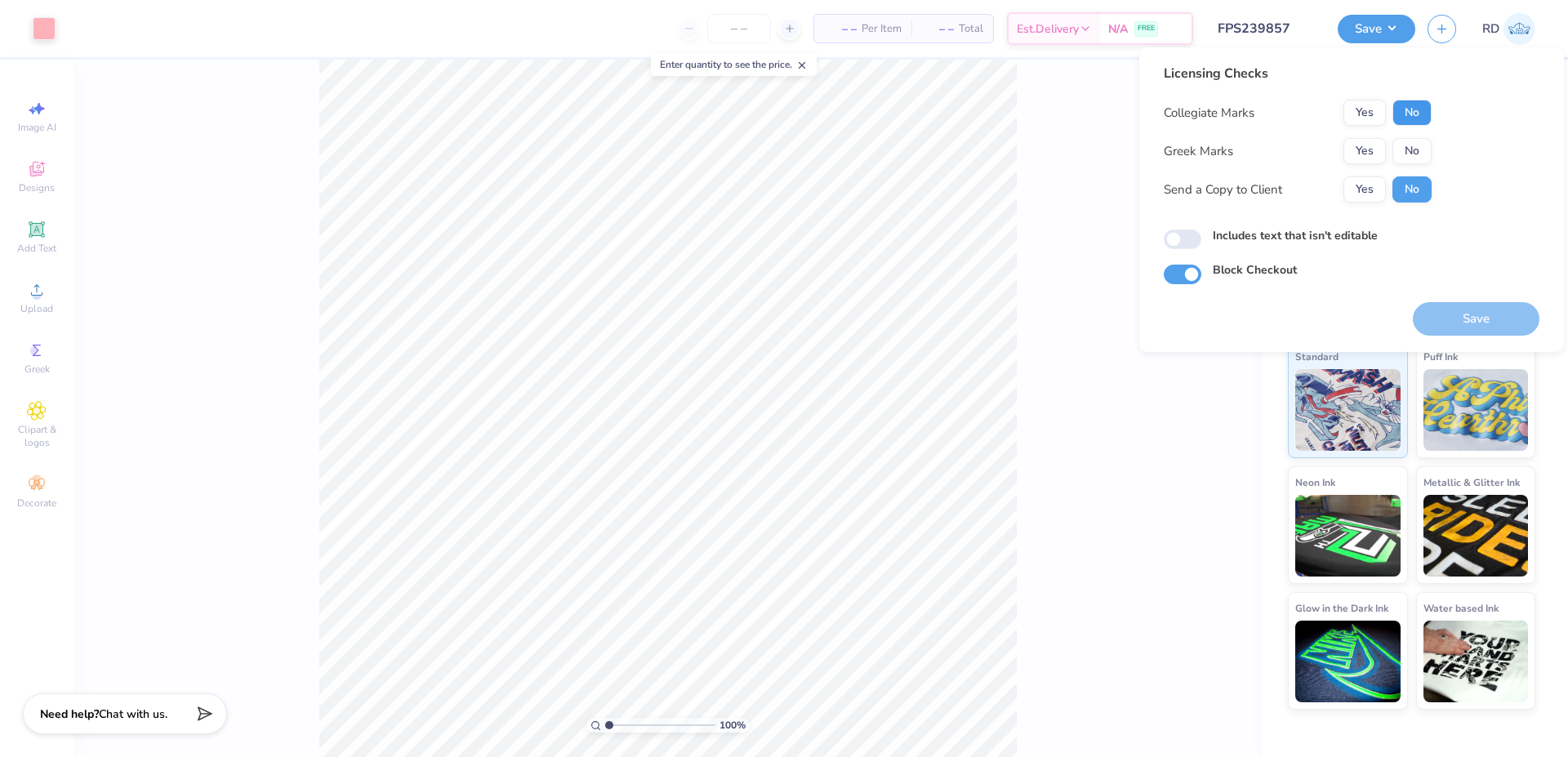
click at [1415, 116] on button "No" at bounding box center [1412, 112] width 39 height 26
click at [1354, 152] on button "Yes" at bounding box center [1365, 151] width 43 height 26
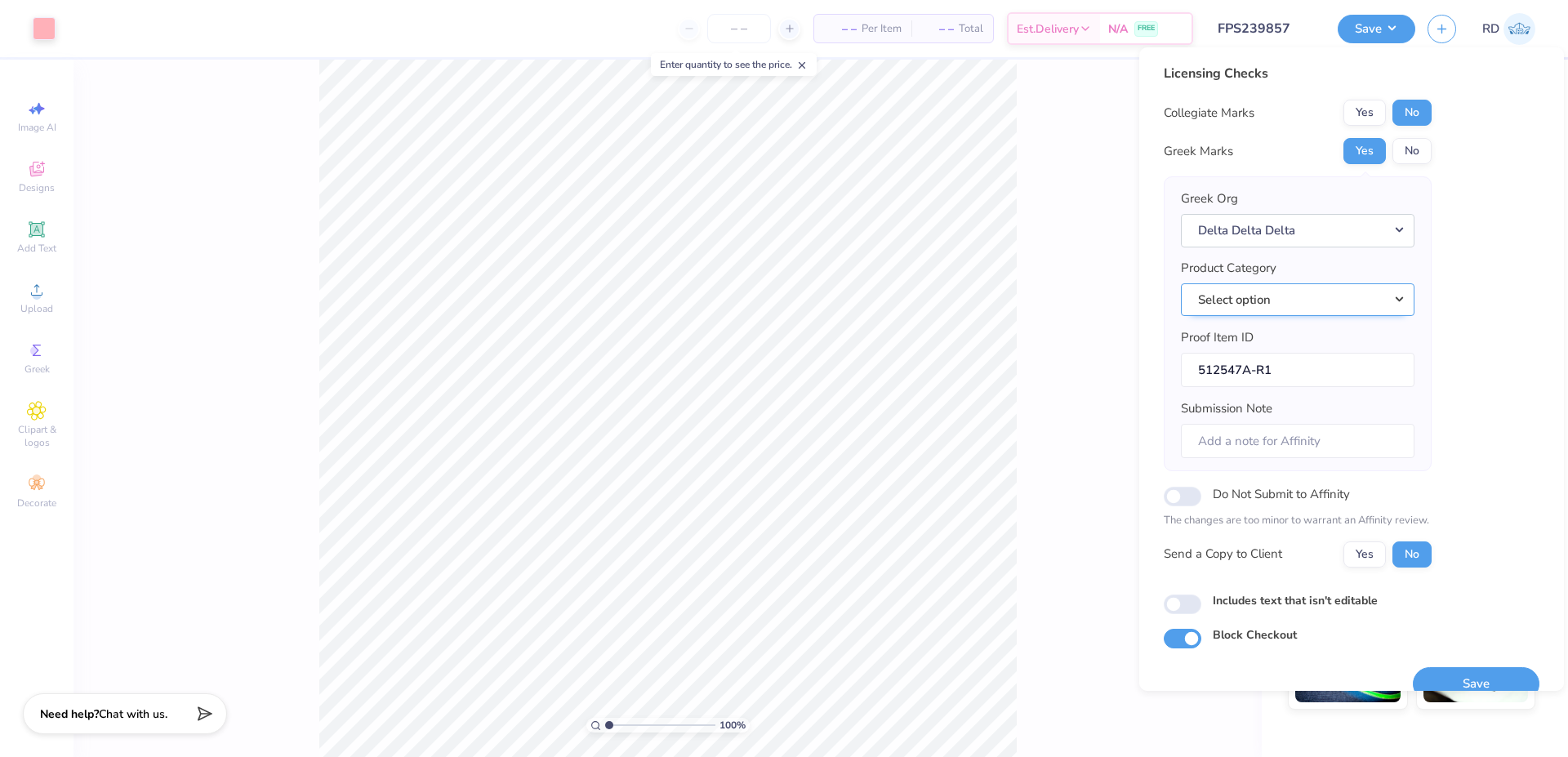
click at [1293, 295] on button "Select option" at bounding box center [1298, 300] width 234 height 33
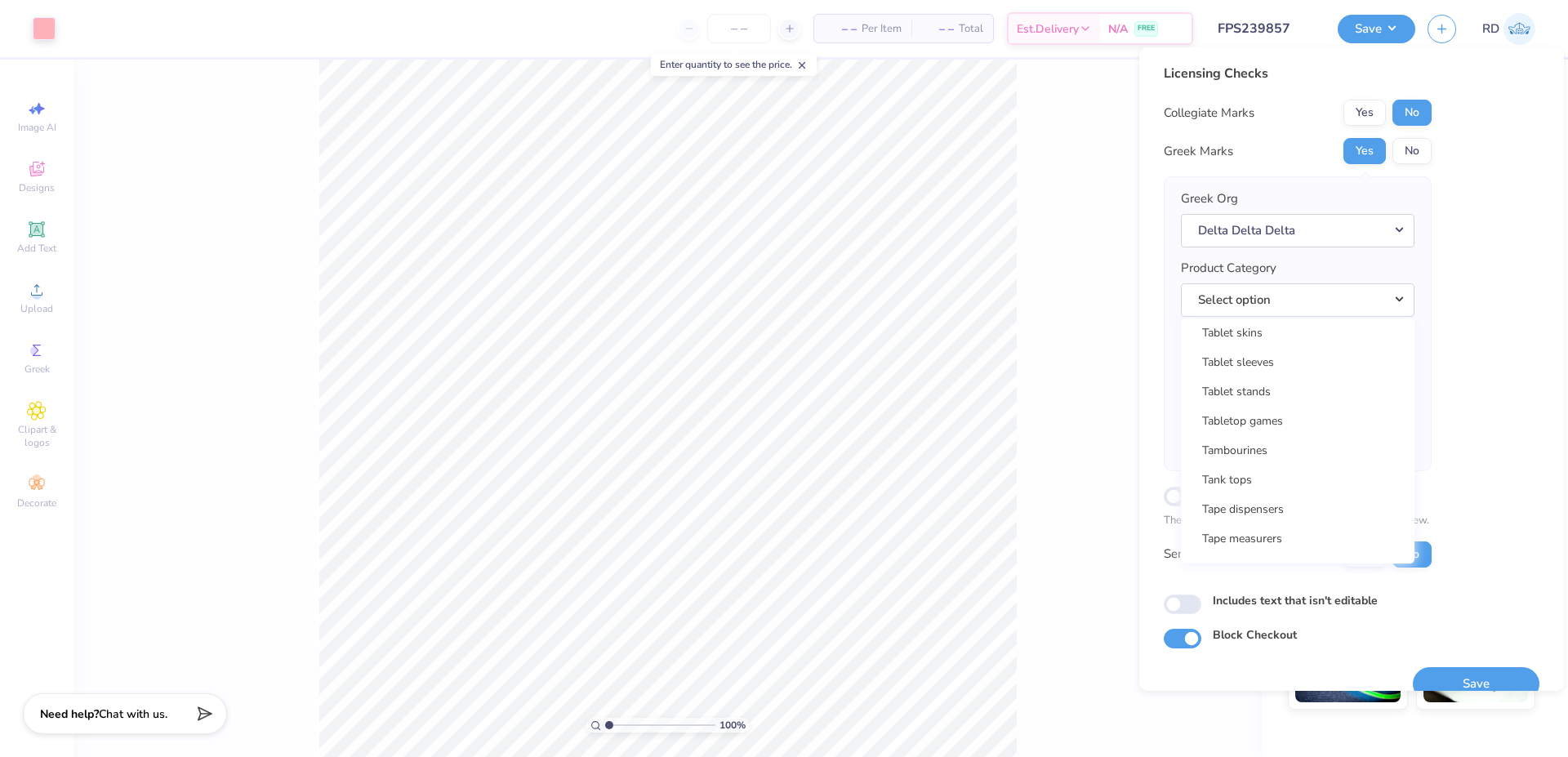
scroll to position [26307, 0]
click at [1277, 462] on link "Tank tops" at bounding box center [1298, 475] width 221 height 27
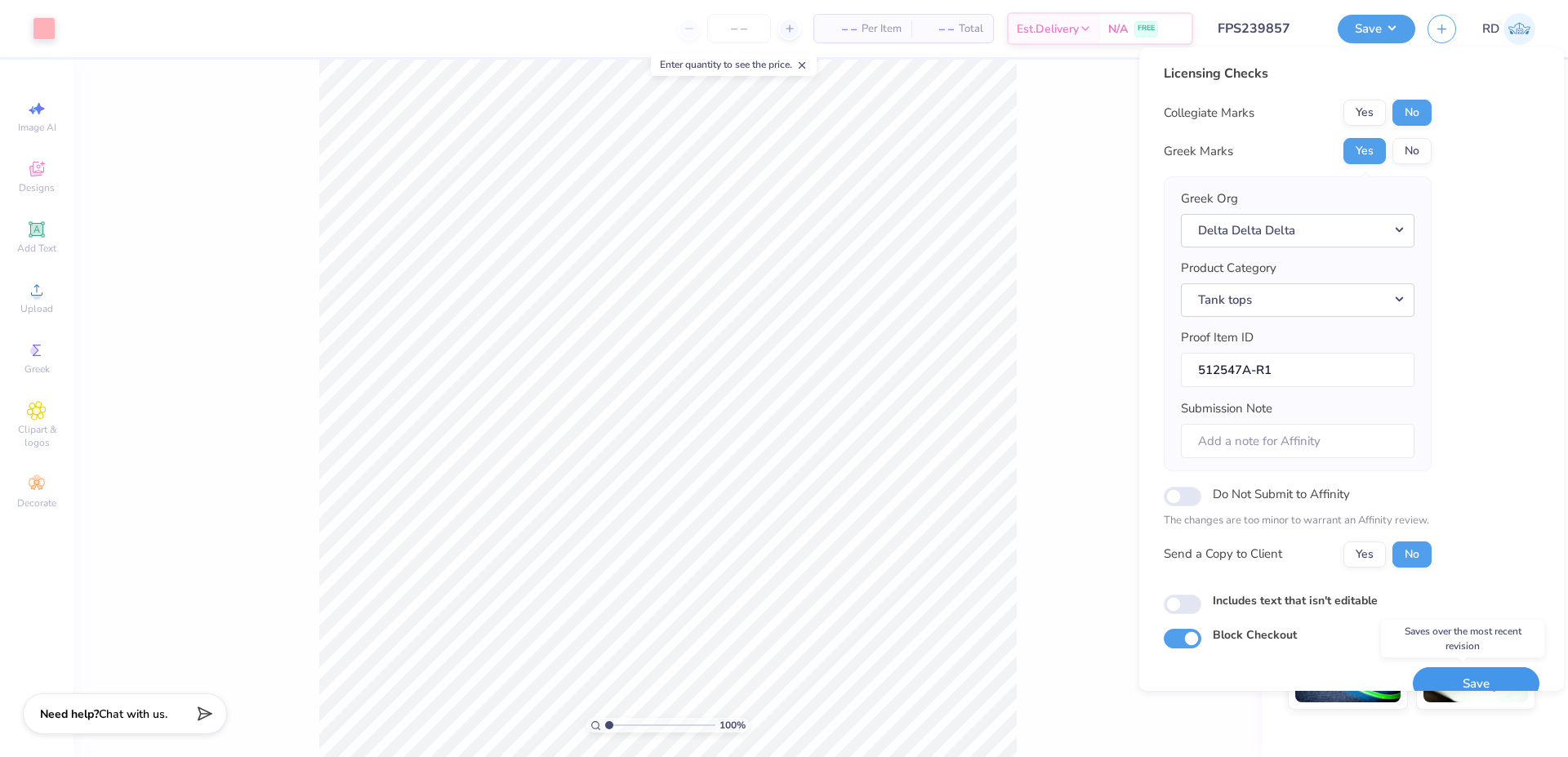
click at [1475, 680] on button "Save" at bounding box center [1476, 685] width 126 height 33
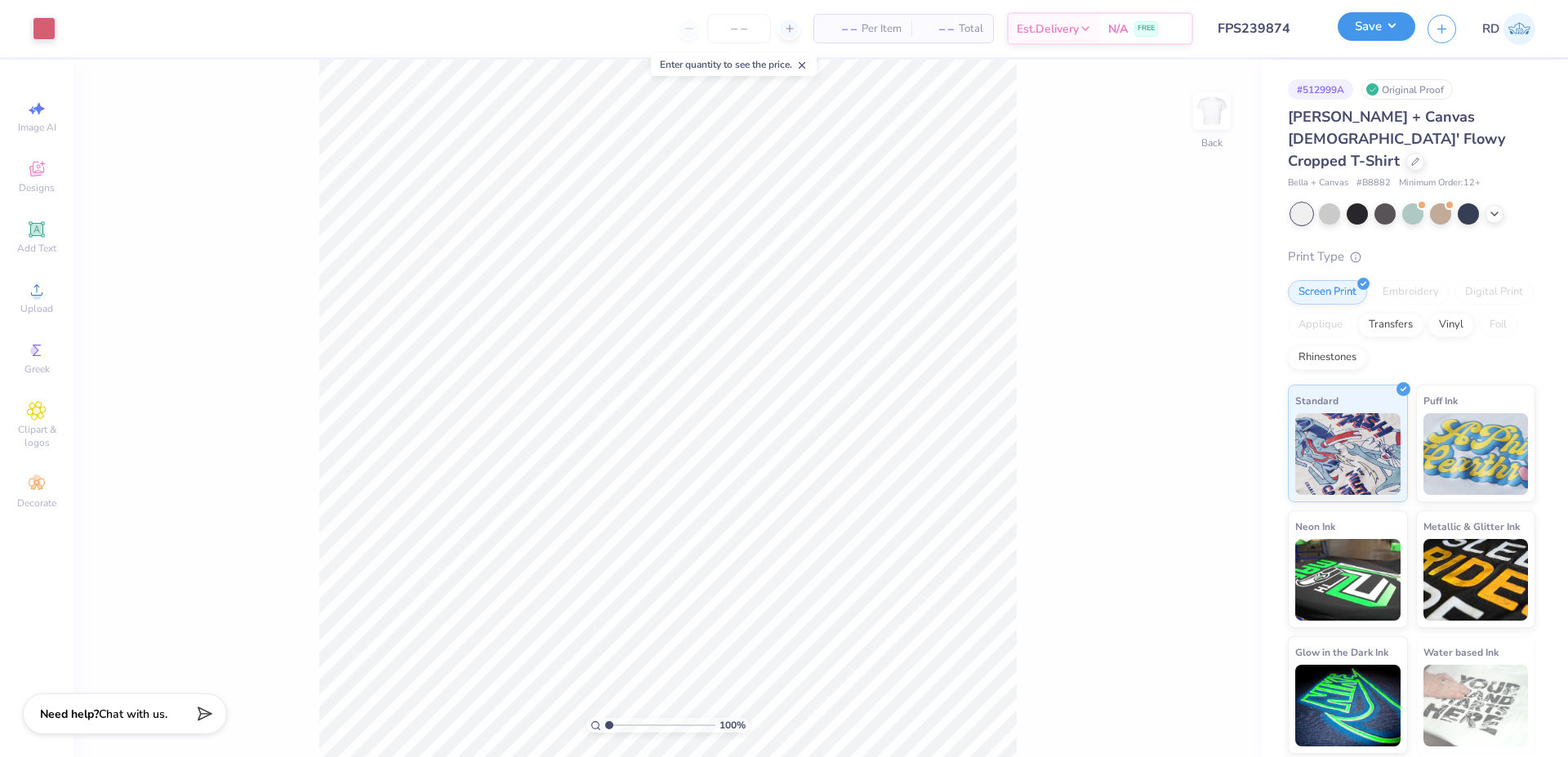
click at [1375, 33] on button "Save" at bounding box center [1377, 26] width 78 height 29
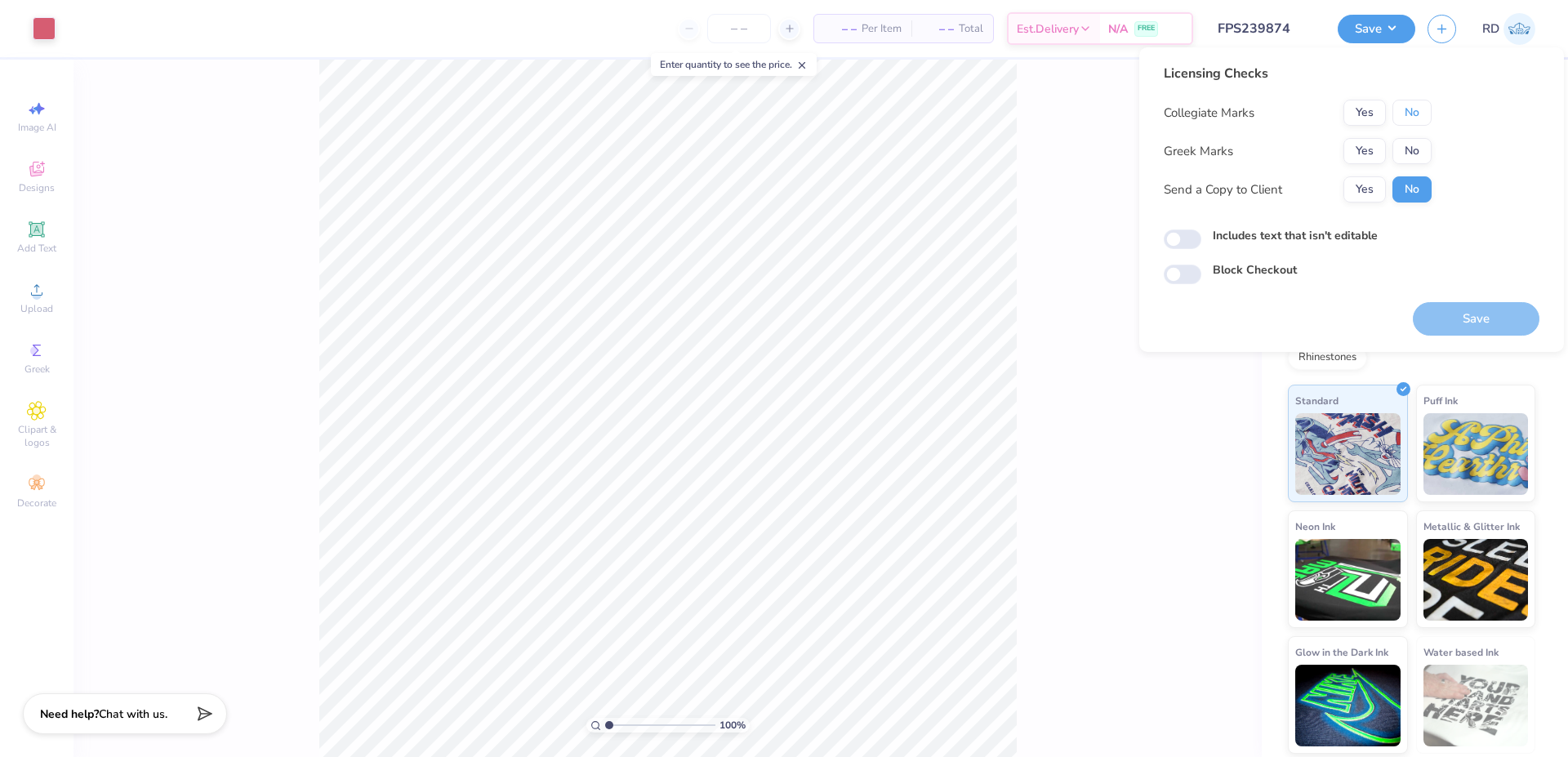
drag, startPoint x: 1414, startPoint y: 113, endPoint x: 1399, endPoint y: 135, distance: 26.6
click at [1414, 114] on button "No" at bounding box center [1412, 112] width 39 height 26
click at [1370, 160] on button "Yes" at bounding box center [1365, 151] width 43 height 26
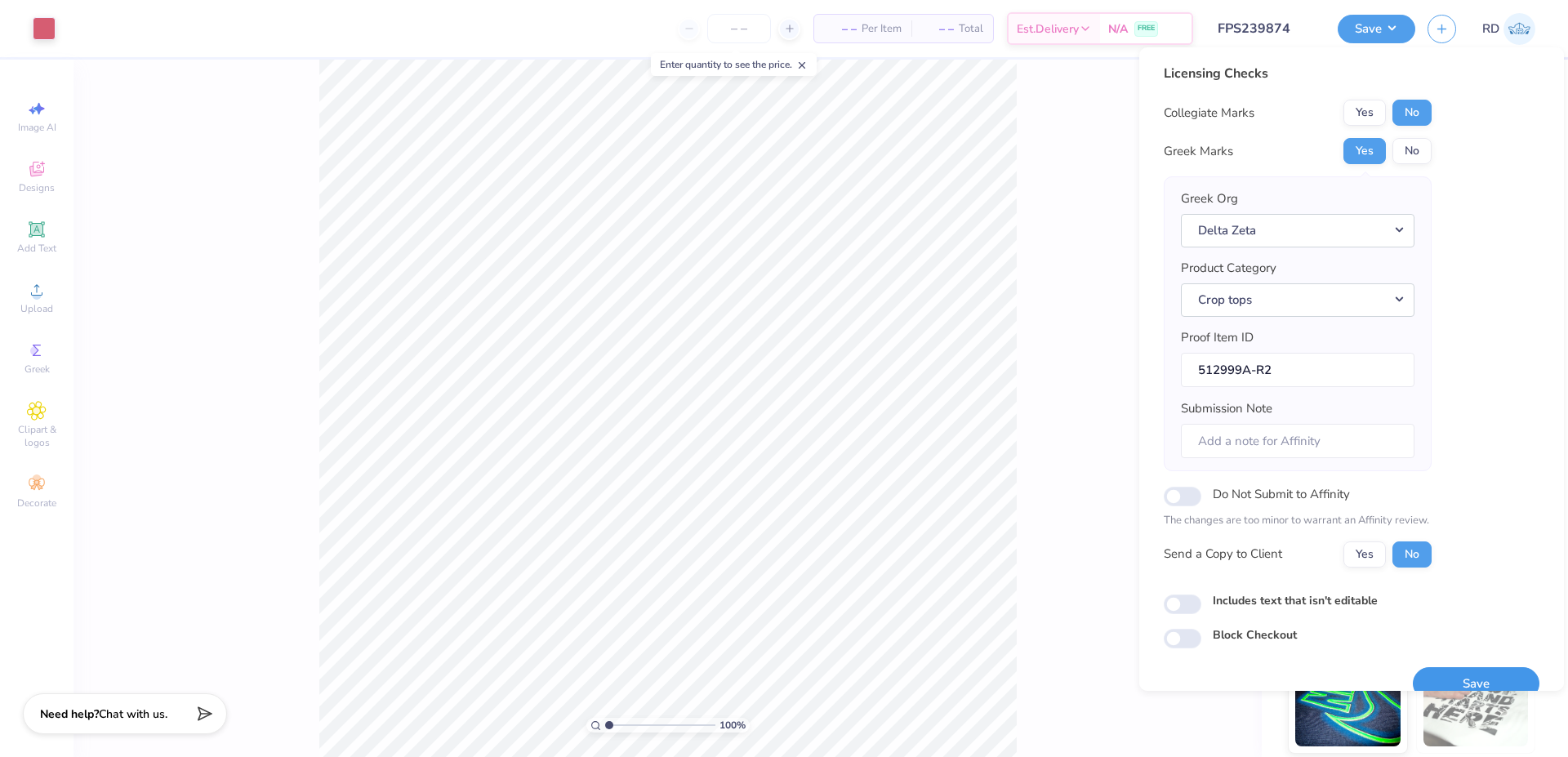
click at [1458, 680] on button "Save" at bounding box center [1476, 685] width 126 height 33
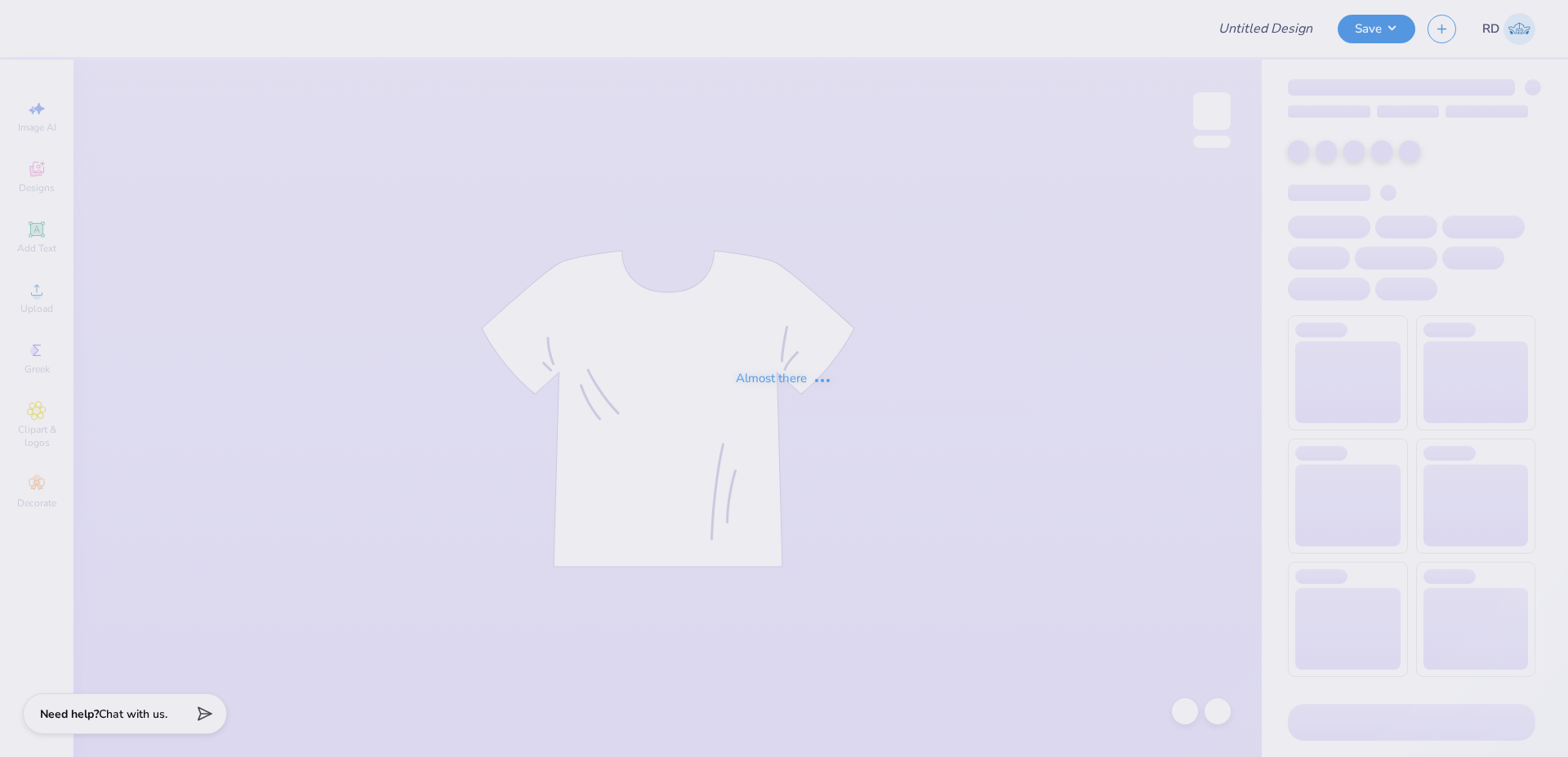
type input "FPS239914"
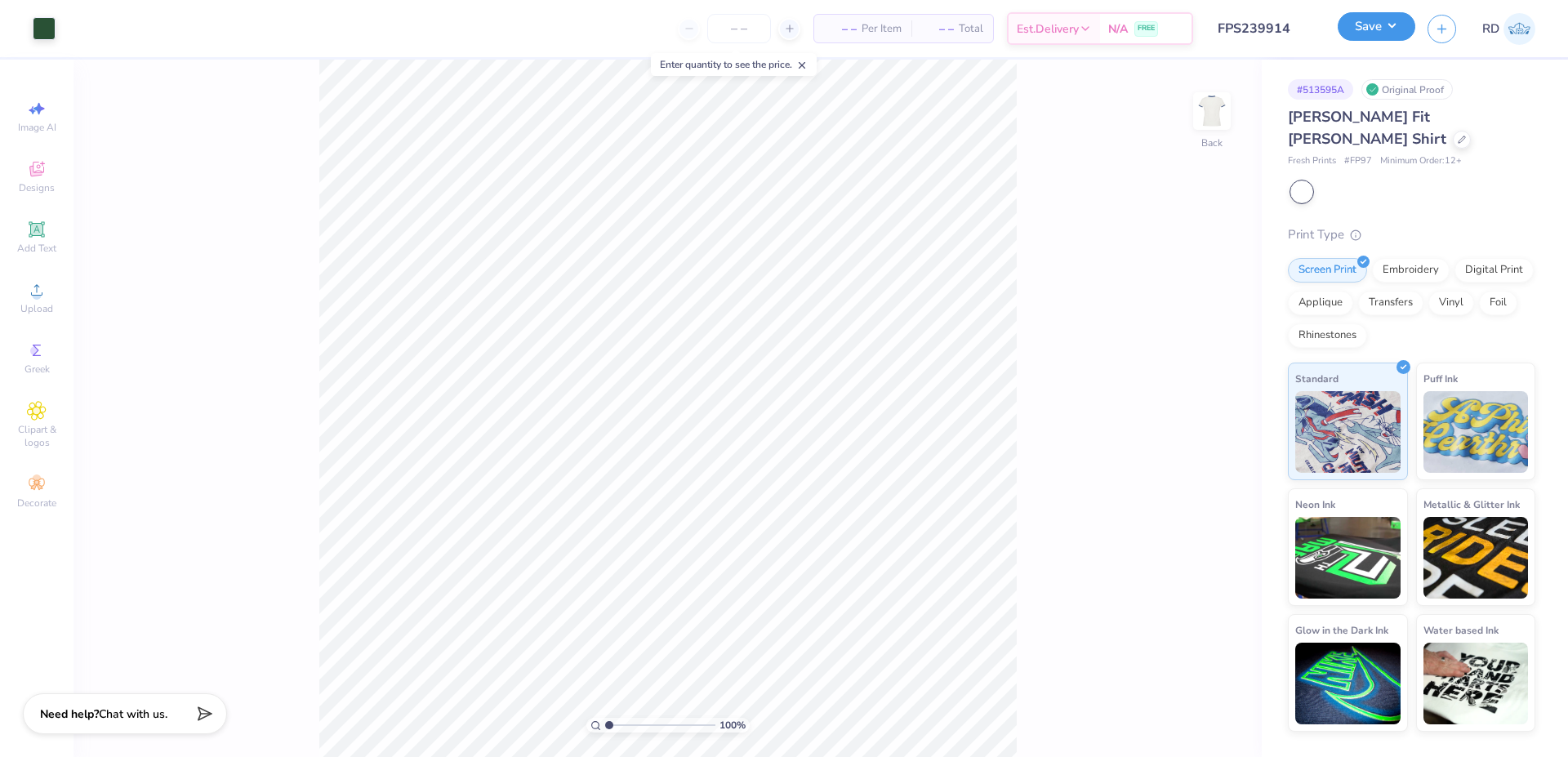
click at [1388, 27] on button "Save" at bounding box center [1377, 26] width 78 height 29
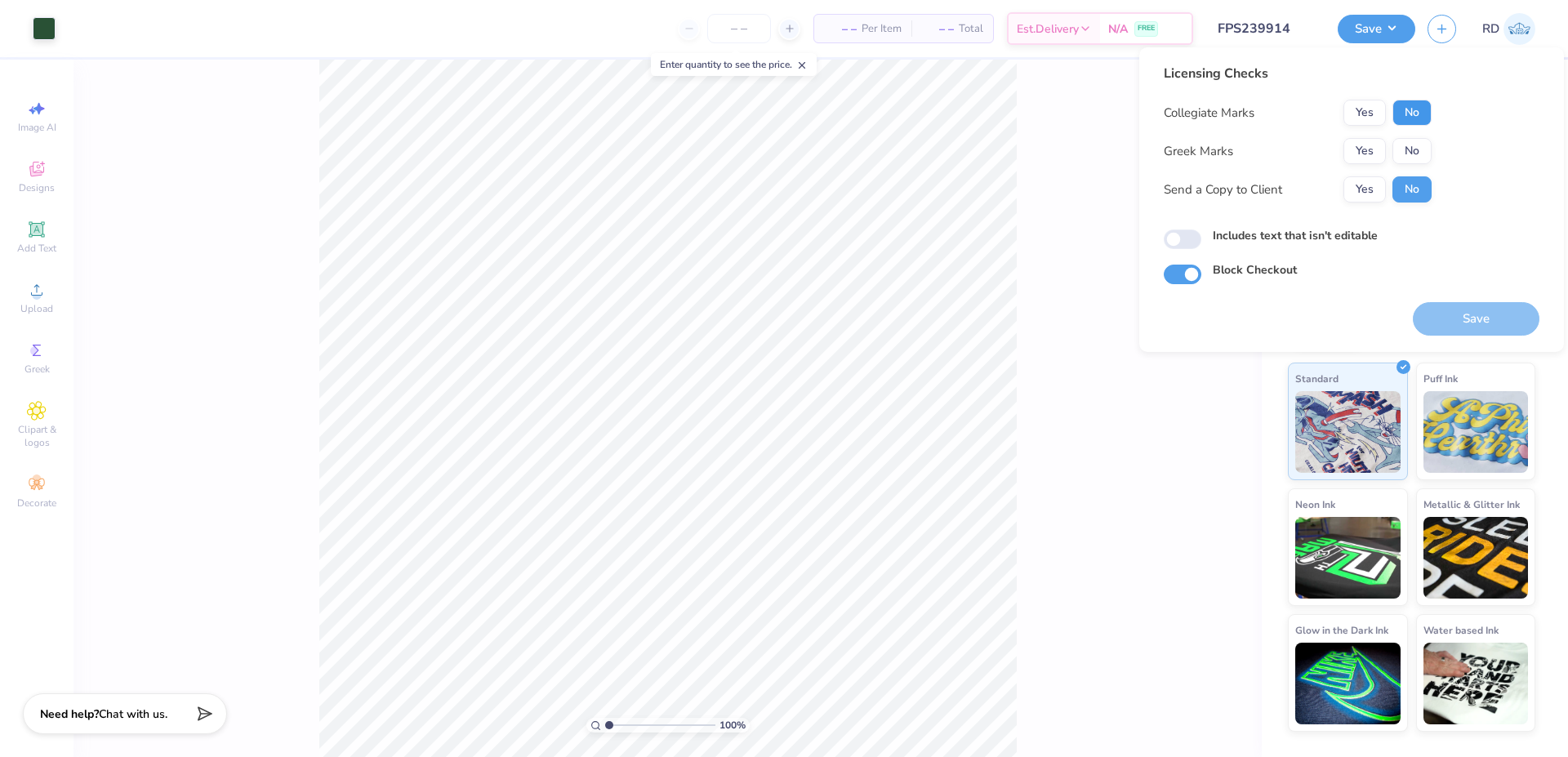
click at [1420, 103] on button "No" at bounding box center [1412, 112] width 39 height 26
click at [1376, 141] on button "Yes" at bounding box center [1365, 151] width 43 height 26
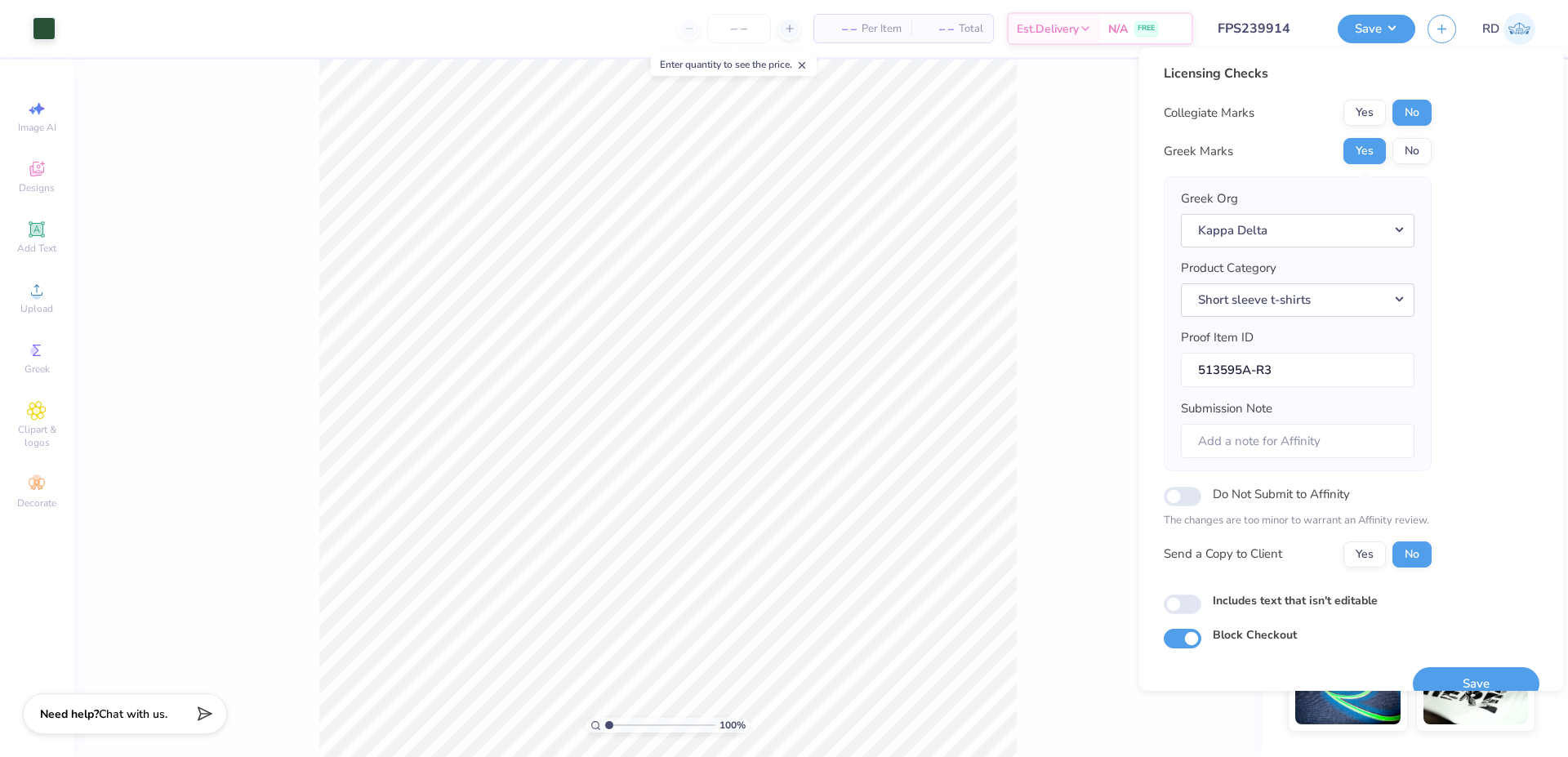
click at [1089, 234] on div "100 % Back" at bounding box center [667, 408] width 1188 height 698
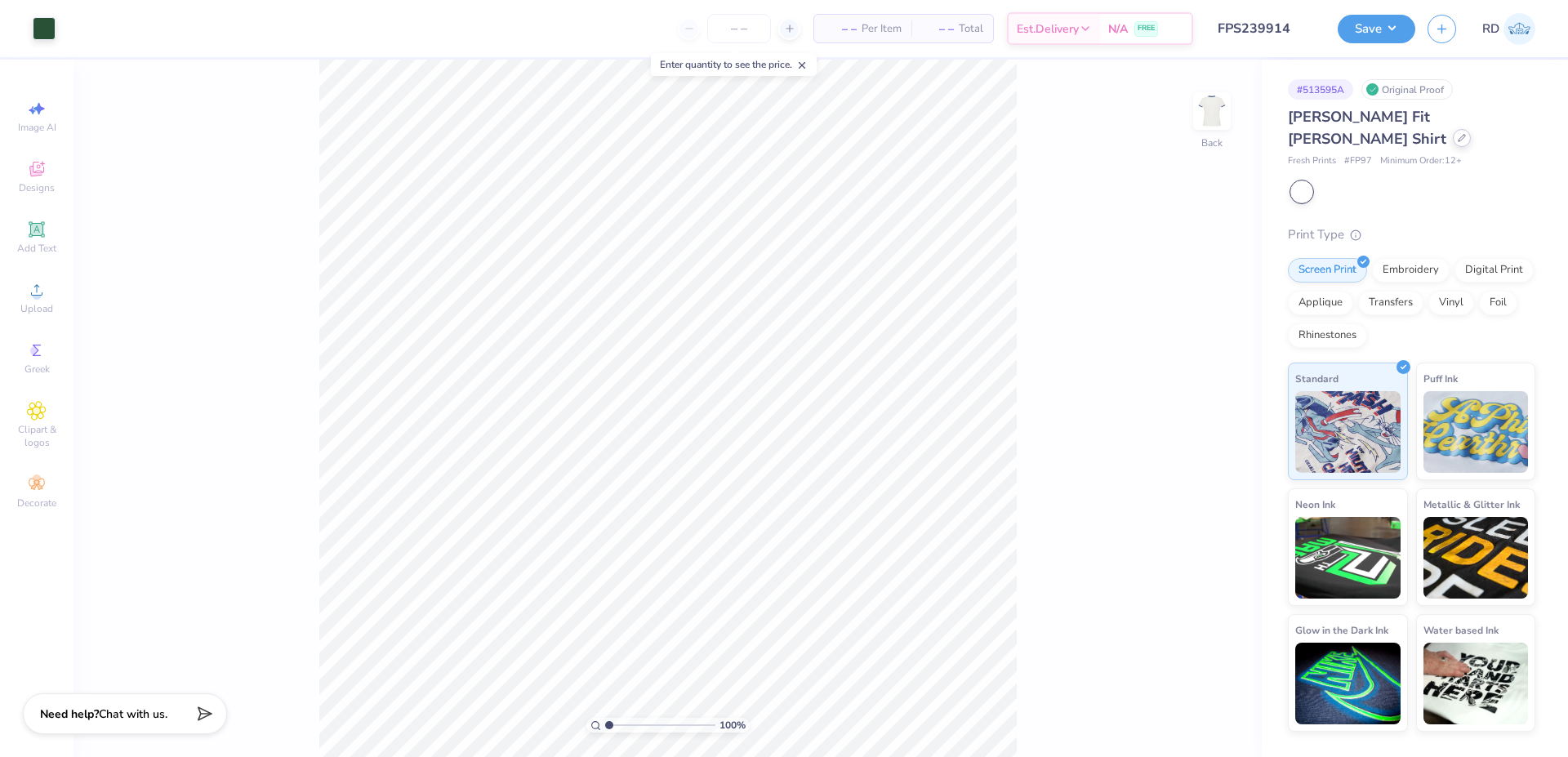
click at [1471, 129] on div at bounding box center [1461, 137] width 18 height 18
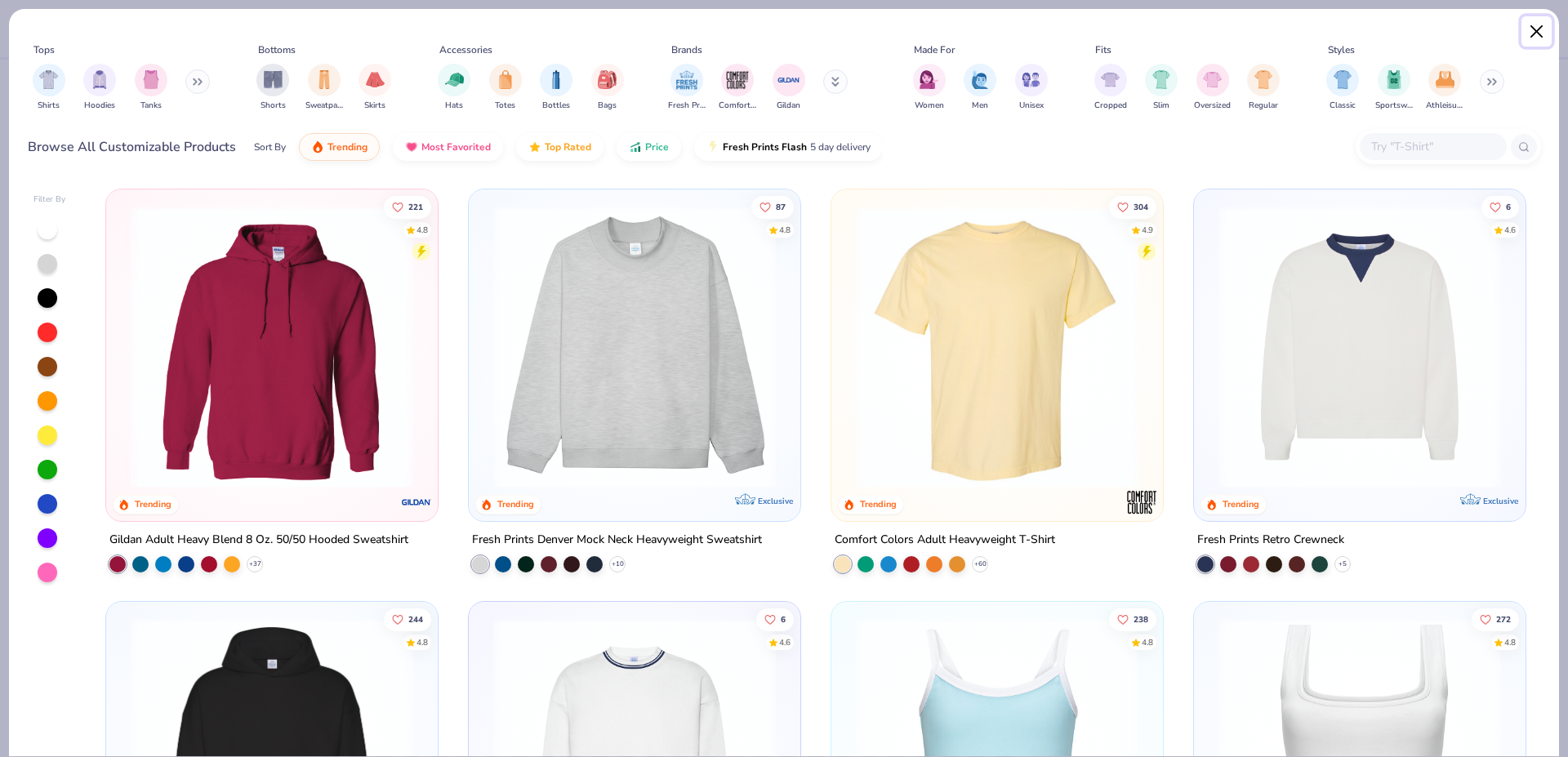
click at [1530, 23] on button "Close" at bounding box center [1536, 32] width 31 height 31
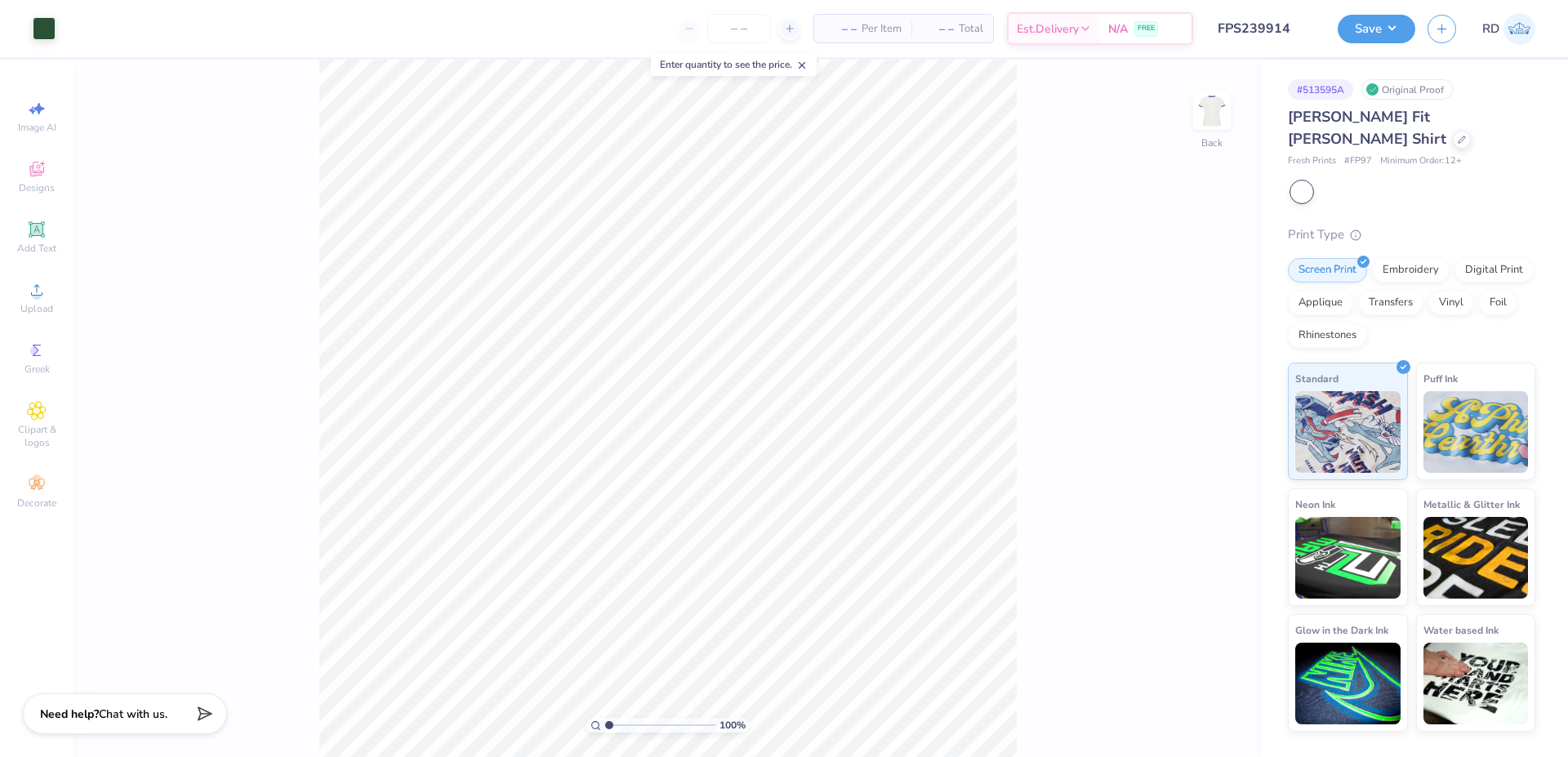
click at [1336, 181] on div at bounding box center [1413, 191] width 244 height 21
click at [1348, 154] on span "# FP97" at bounding box center [1358, 161] width 28 height 14
copy span "FP97"
click at [1466, 134] on icon at bounding box center [1461, 137] width 8 height 8
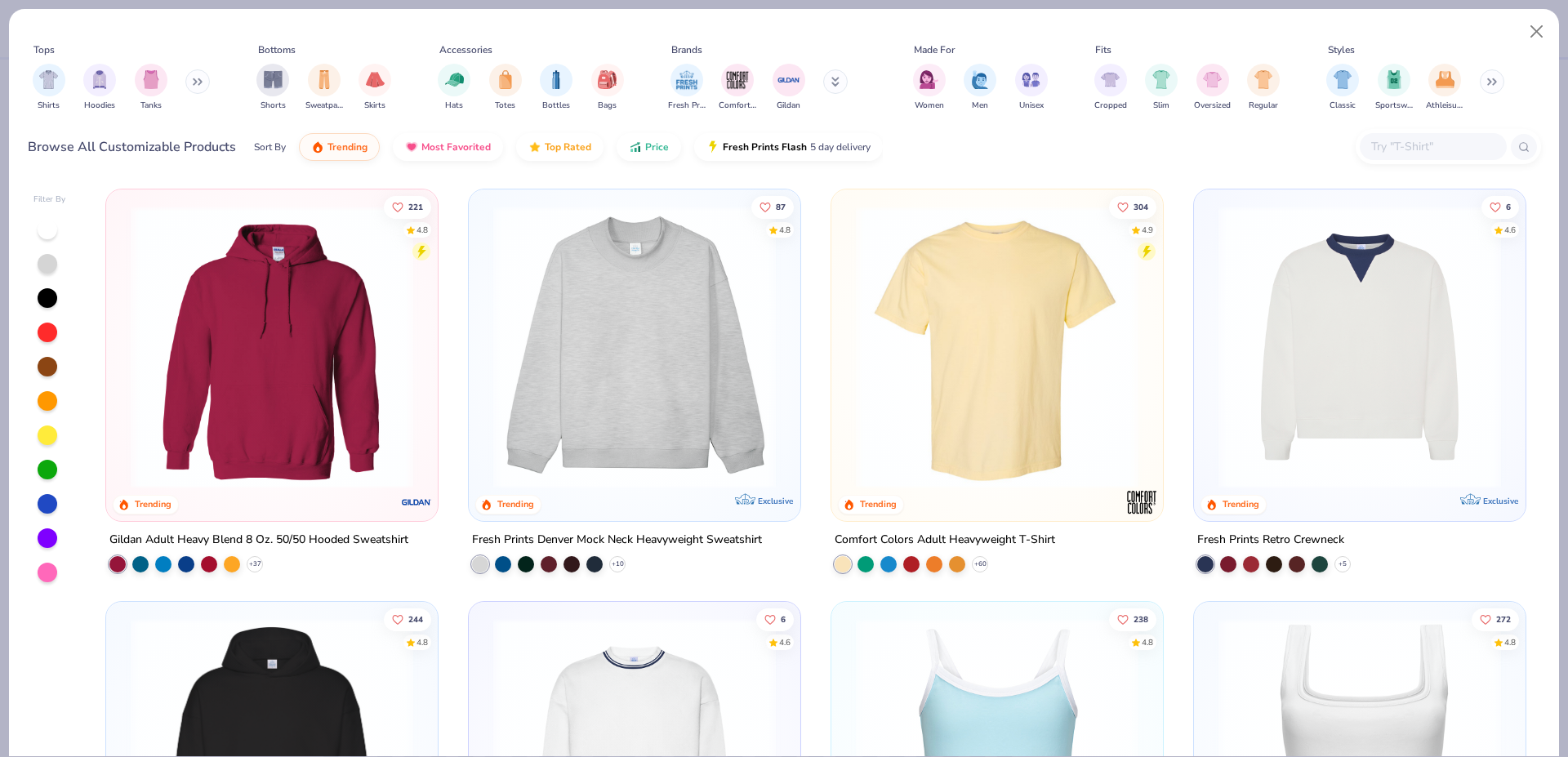
click at [1412, 137] on div at bounding box center [1433, 146] width 147 height 27
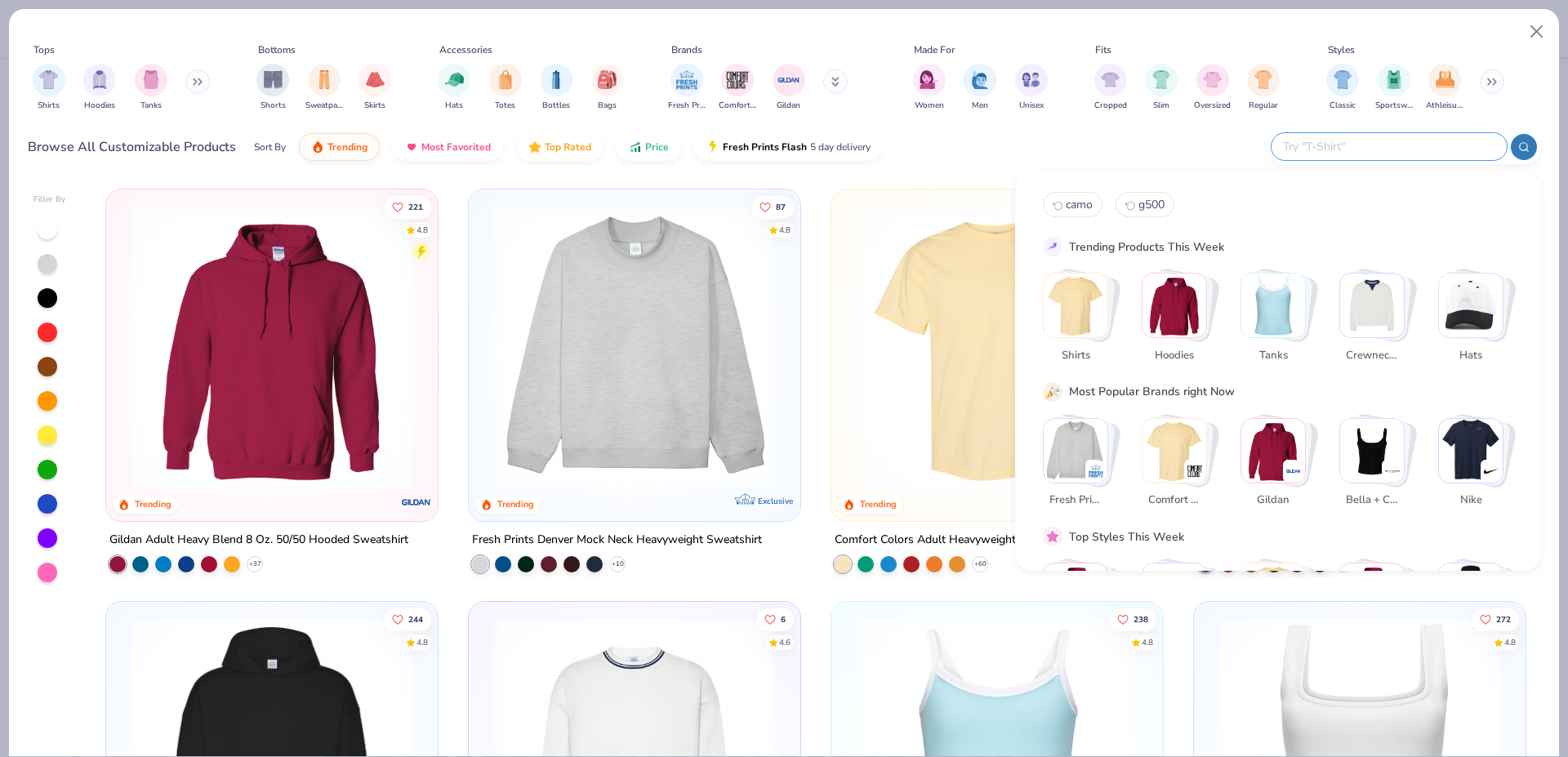
paste input "FP97"
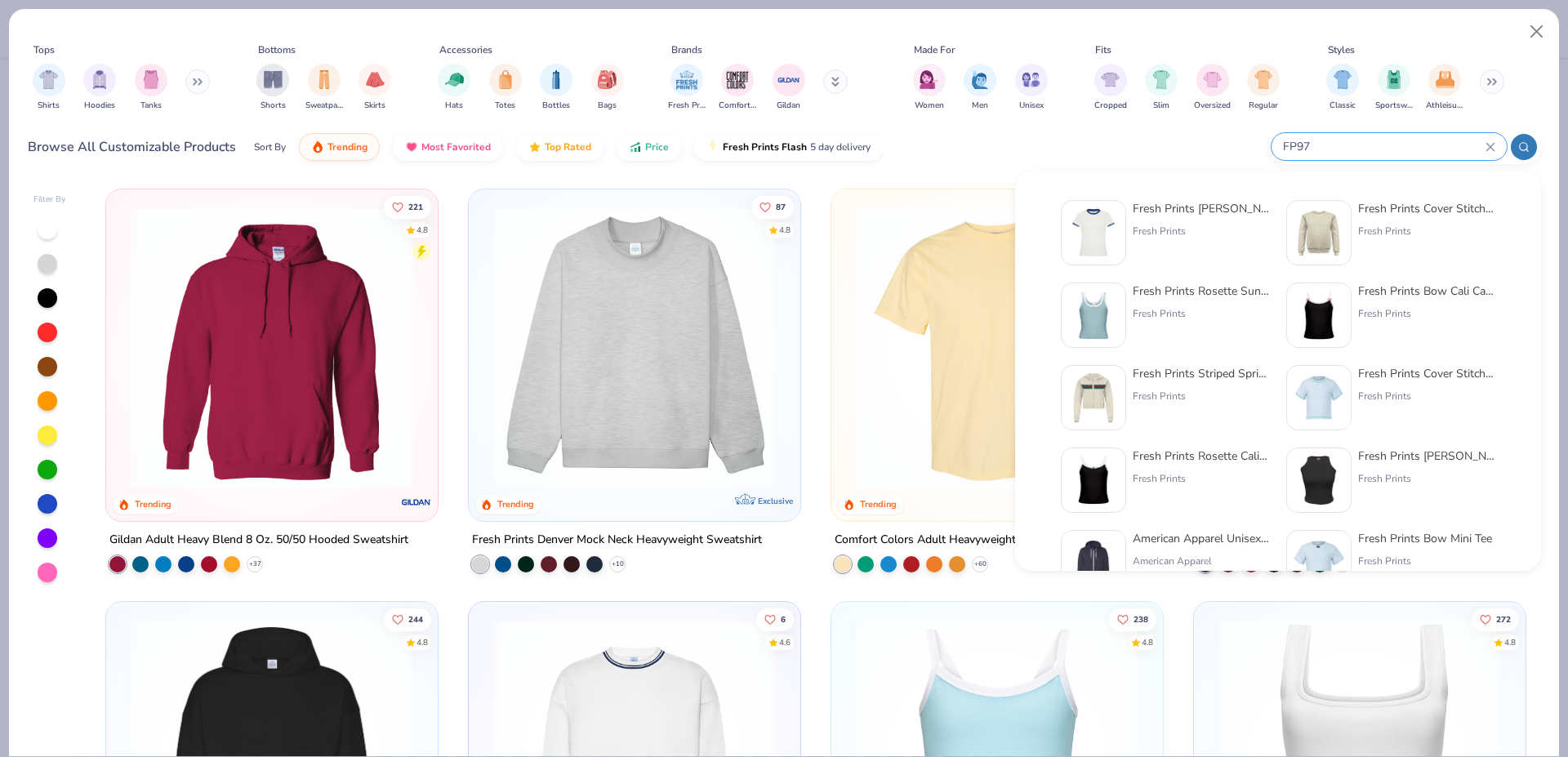
type input "FP97"
click at [1120, 226] on div at bounding box center [1094, 233] width 65 height 65
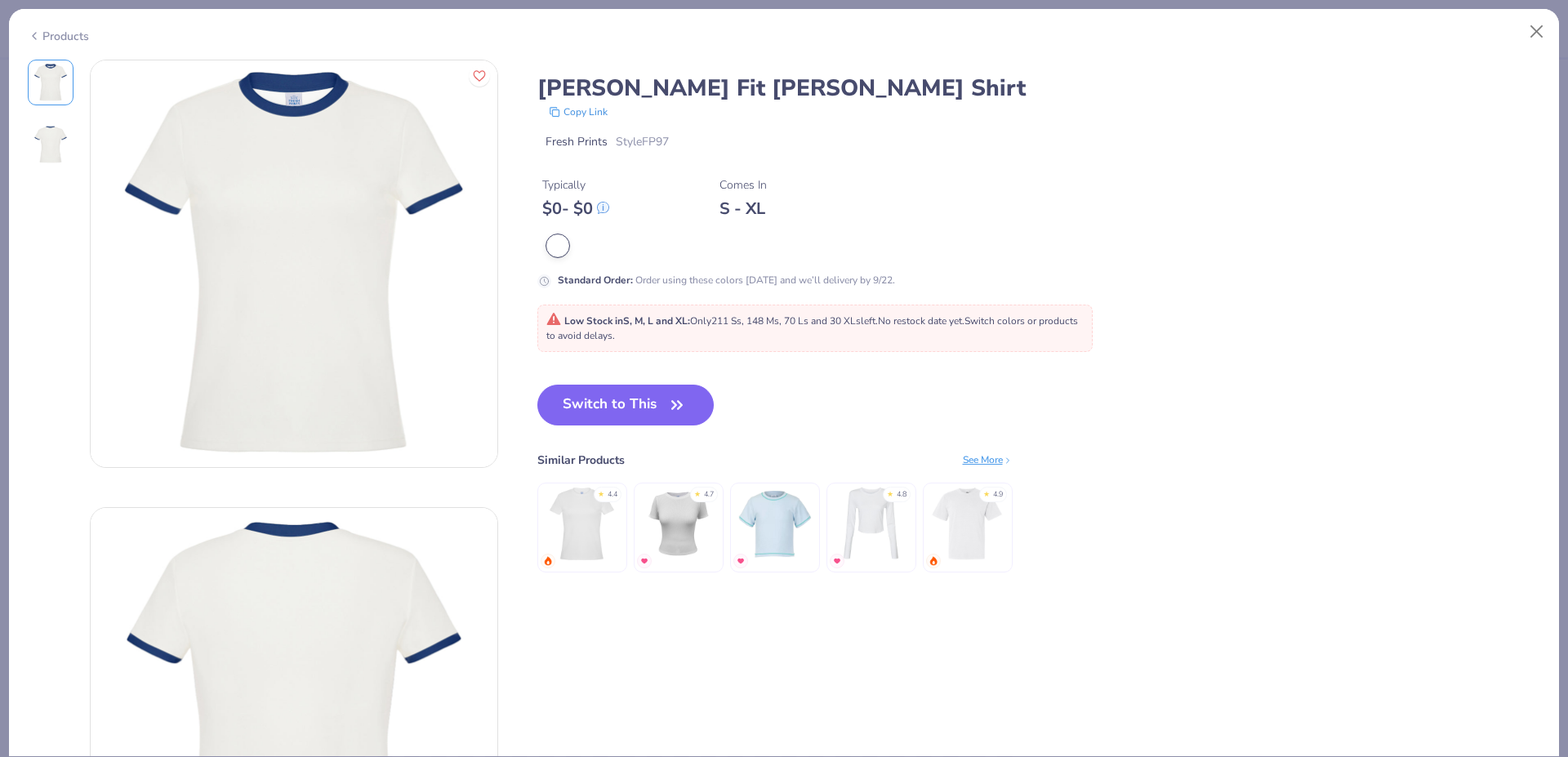
click at [585, 241] on div at bounding box center [868, 245] width 643 height 21
click at [611, 241] on div at bounding box center [868, 245] width 643 height 21
click at [1542, 30] on button "Close" at bounding box center [1536, 32] width 31 height 31
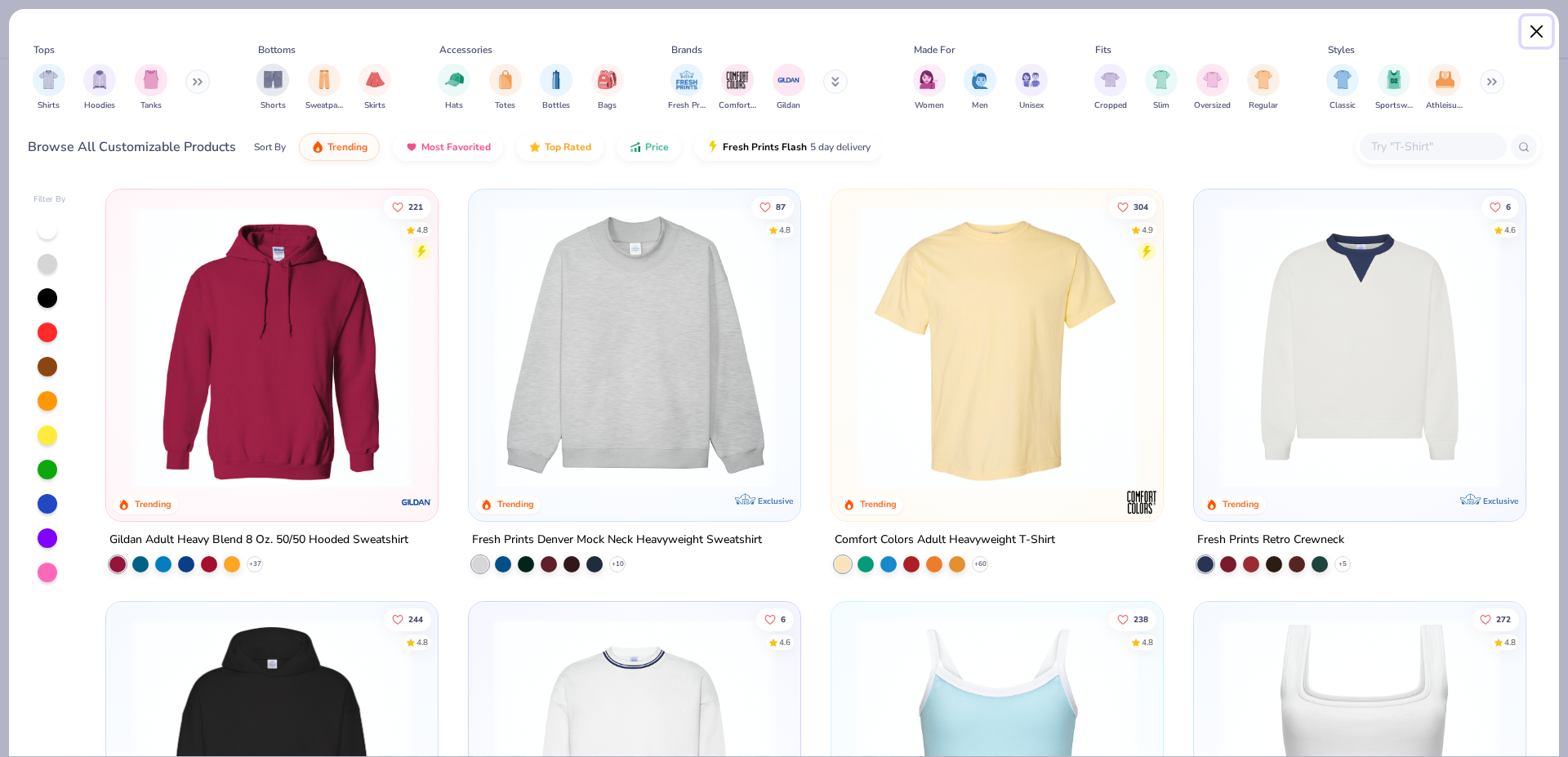
click at [1536, 29] on button "Close" at bounding box center [1536, 32] width 31 height 31
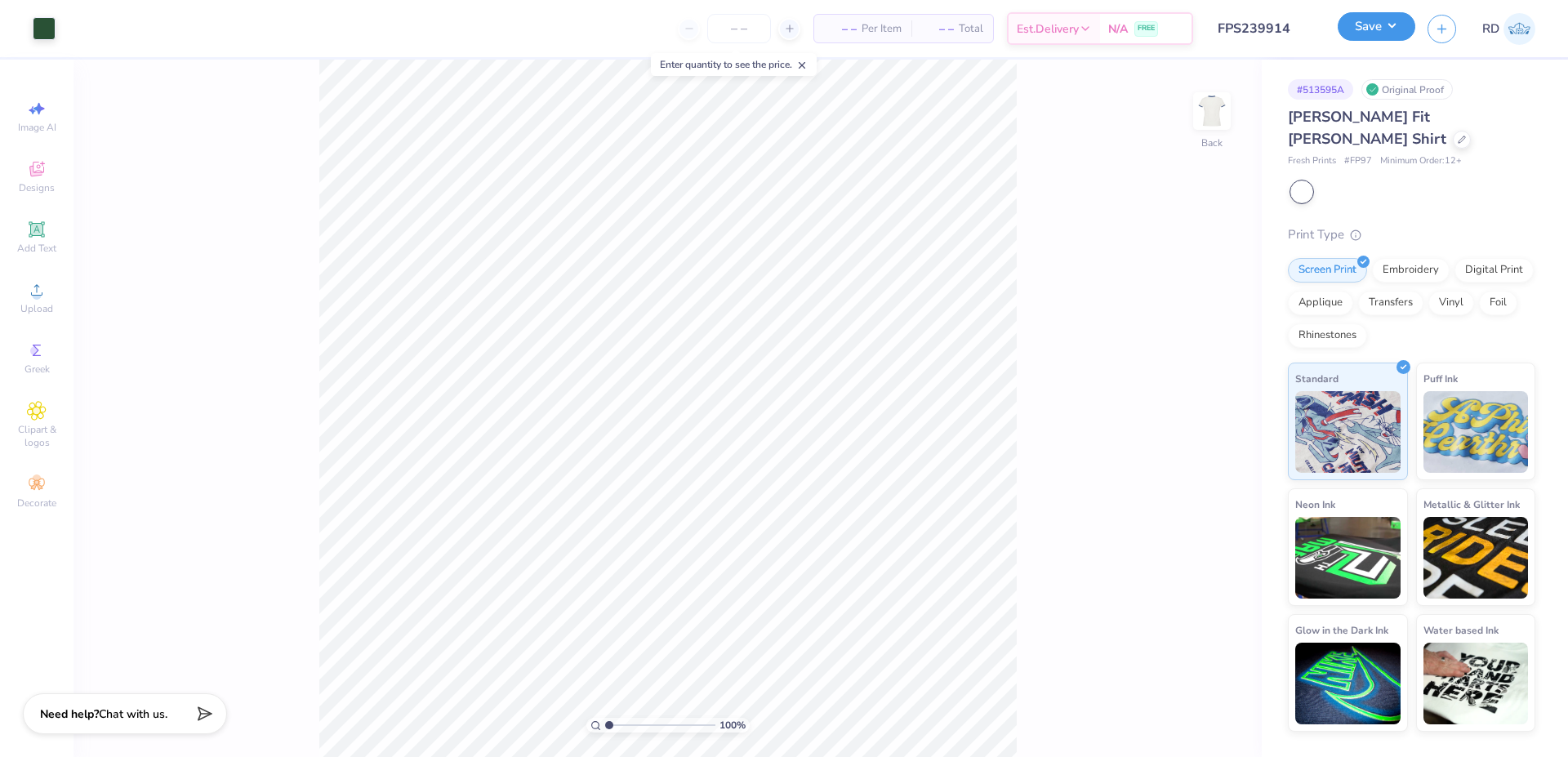
click at [1391, 30] on button "Save" at bounding box center [1377, 26] width 78 height 29
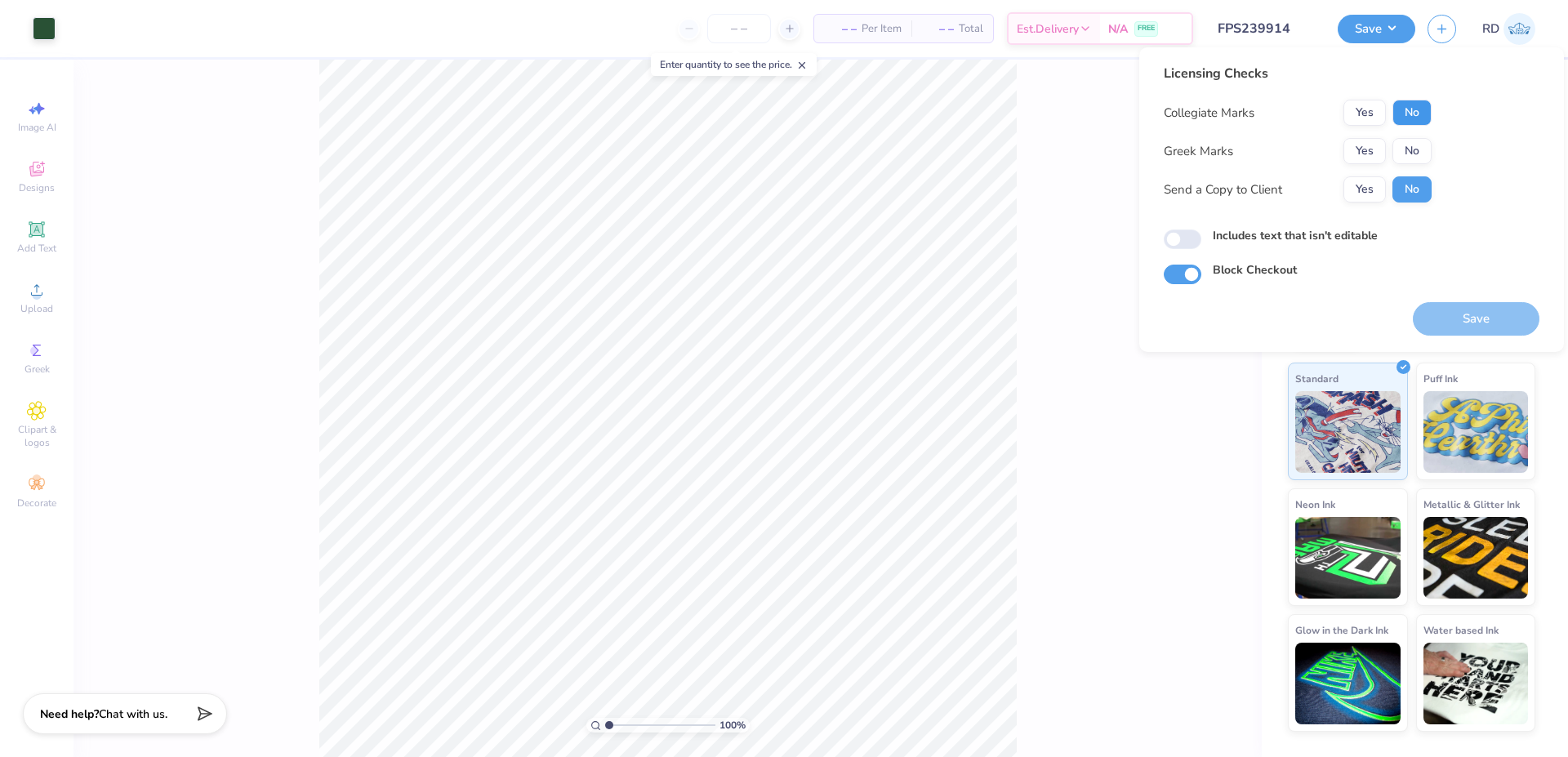
click at [1419, 112] on button "No" at bounding box center [1412, 112] width 39 height 26
click at [1354, 145] on button "Yes" at bounding box center [1365, 151] width 43 height 26
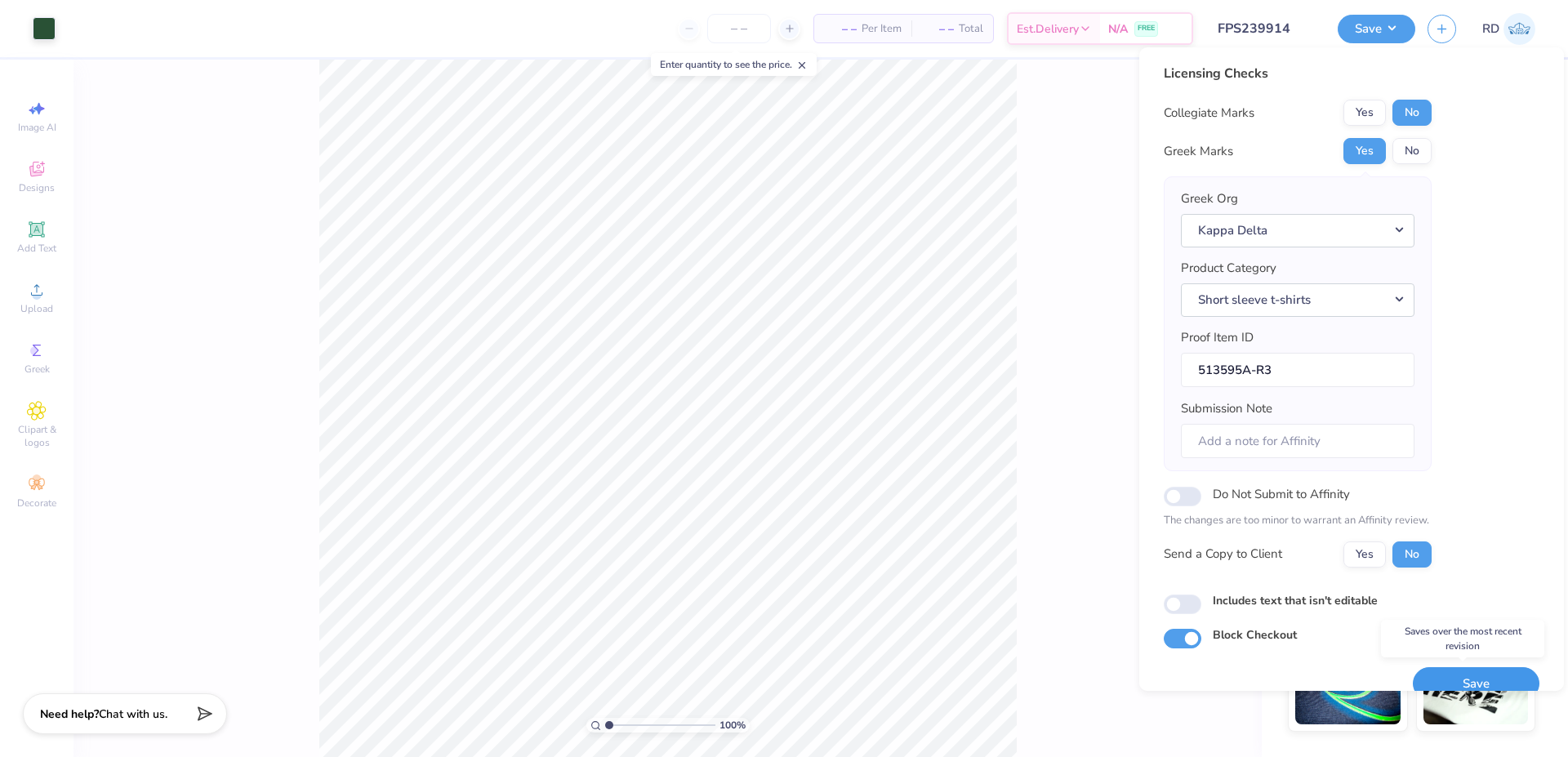
click at [1466, 678] on button "Save" at bounding box center [1476, 685] width 126 height 33
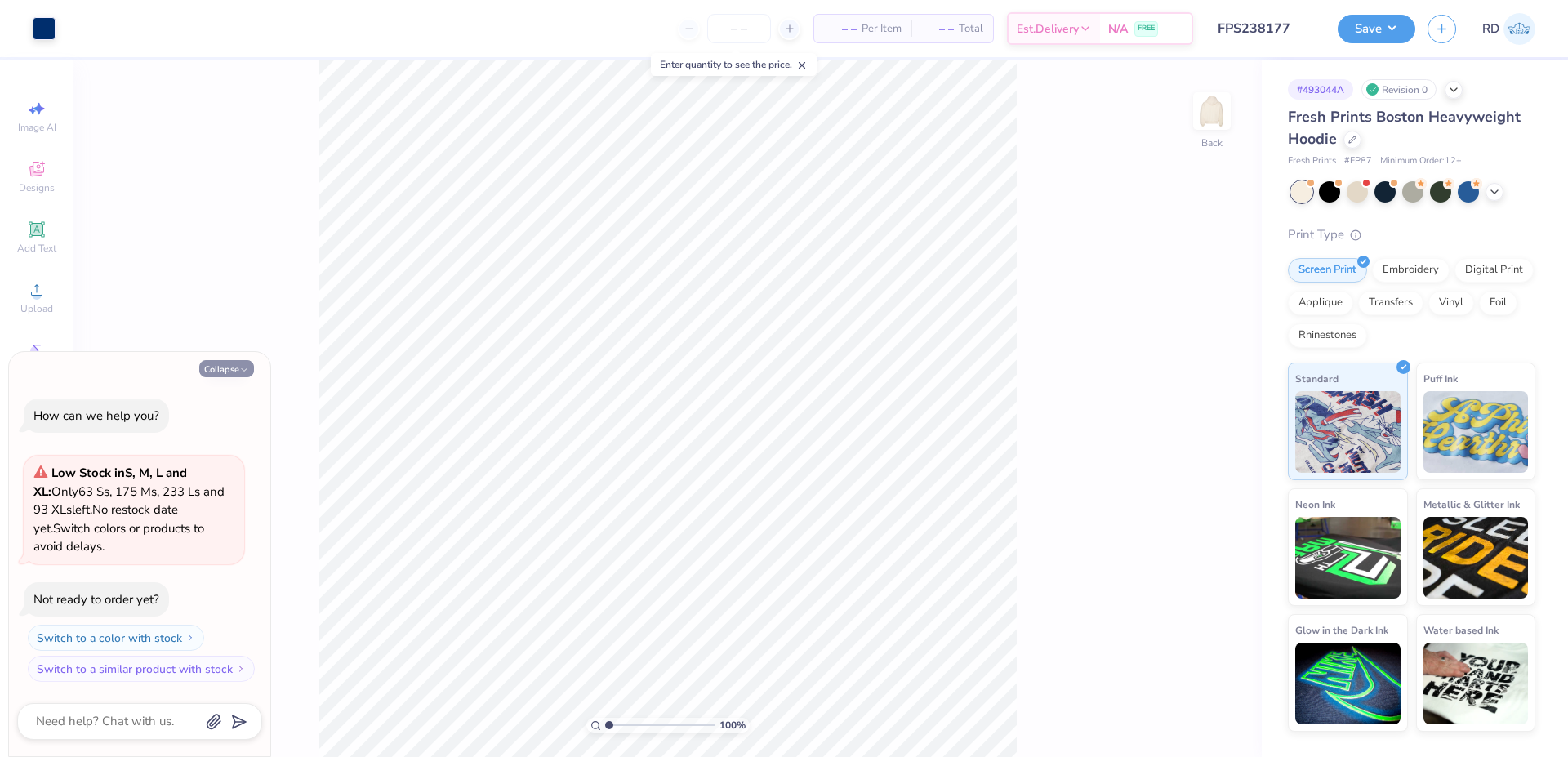
click at [227, 370] on button "Collapse" at bounding box center [227, 369] width 55 height 17
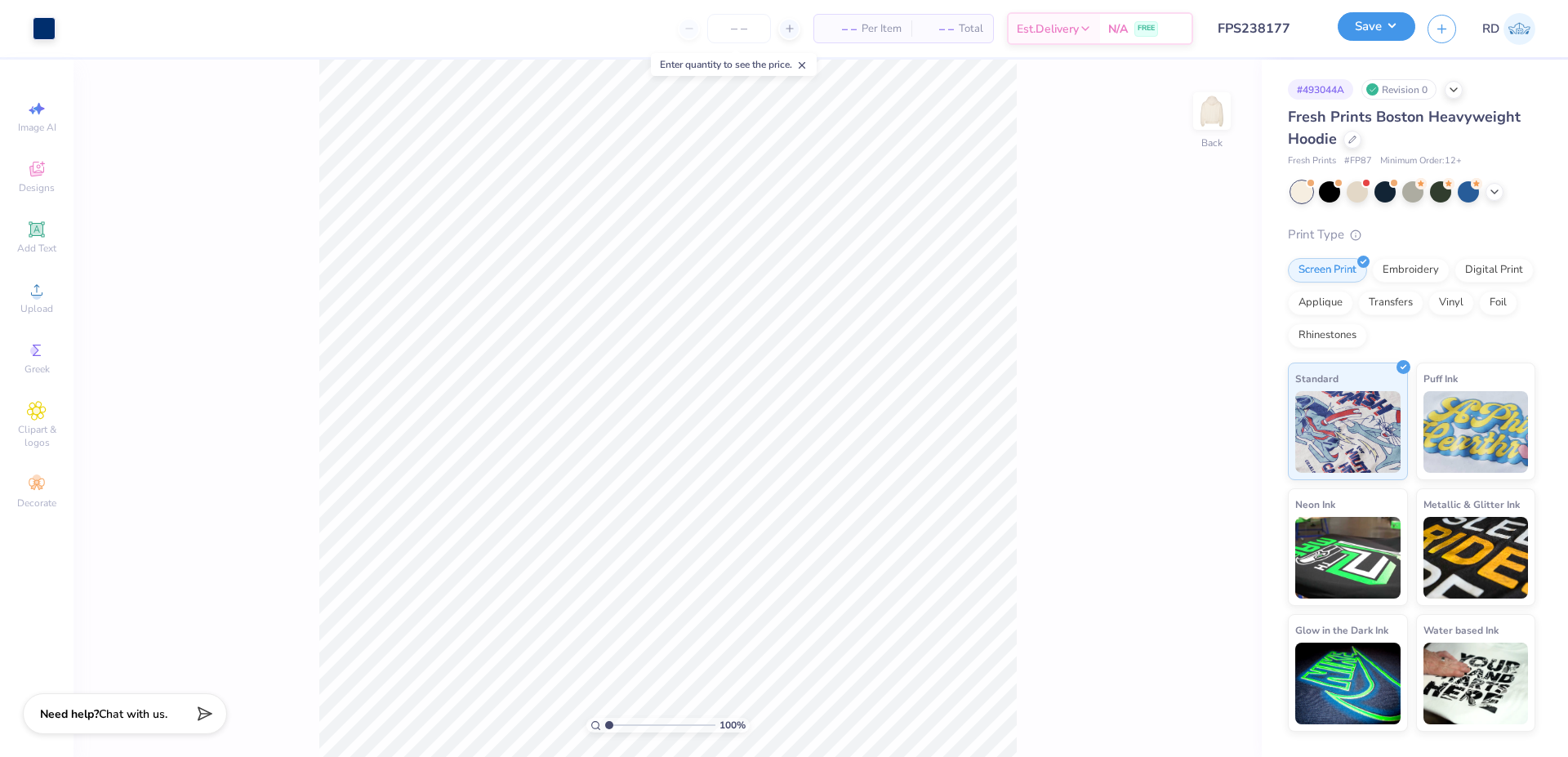
click at [1385, 26] on button "Save" at bounding box center [1377, 26] width 78 height 29
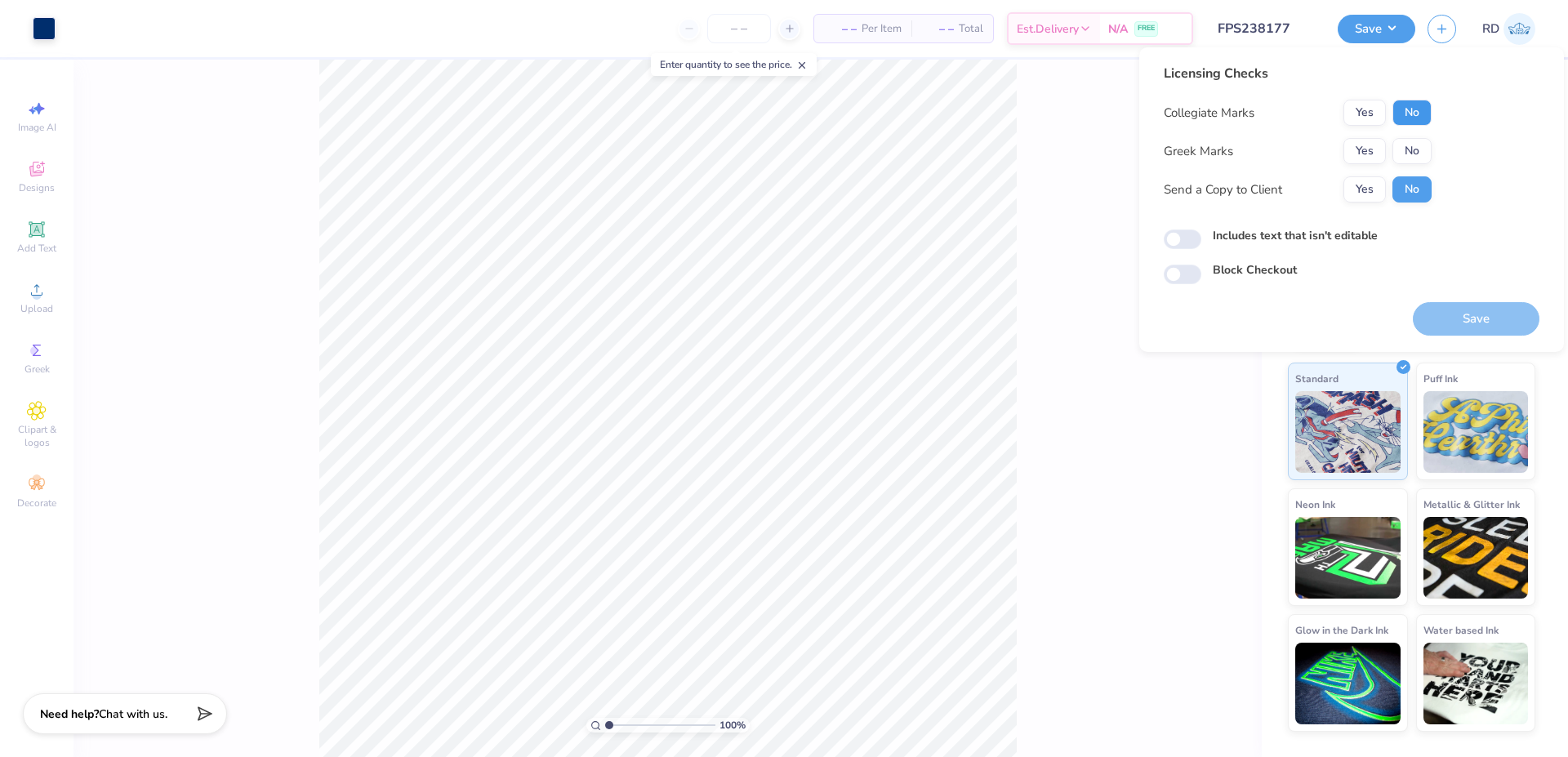
click at [1424, 108] on button "No" at bounding box center [1412, 112] width 39 height 26
click at [1369, 150] on button "Yes" at bounding box center [1365, 151] width 43 height 26
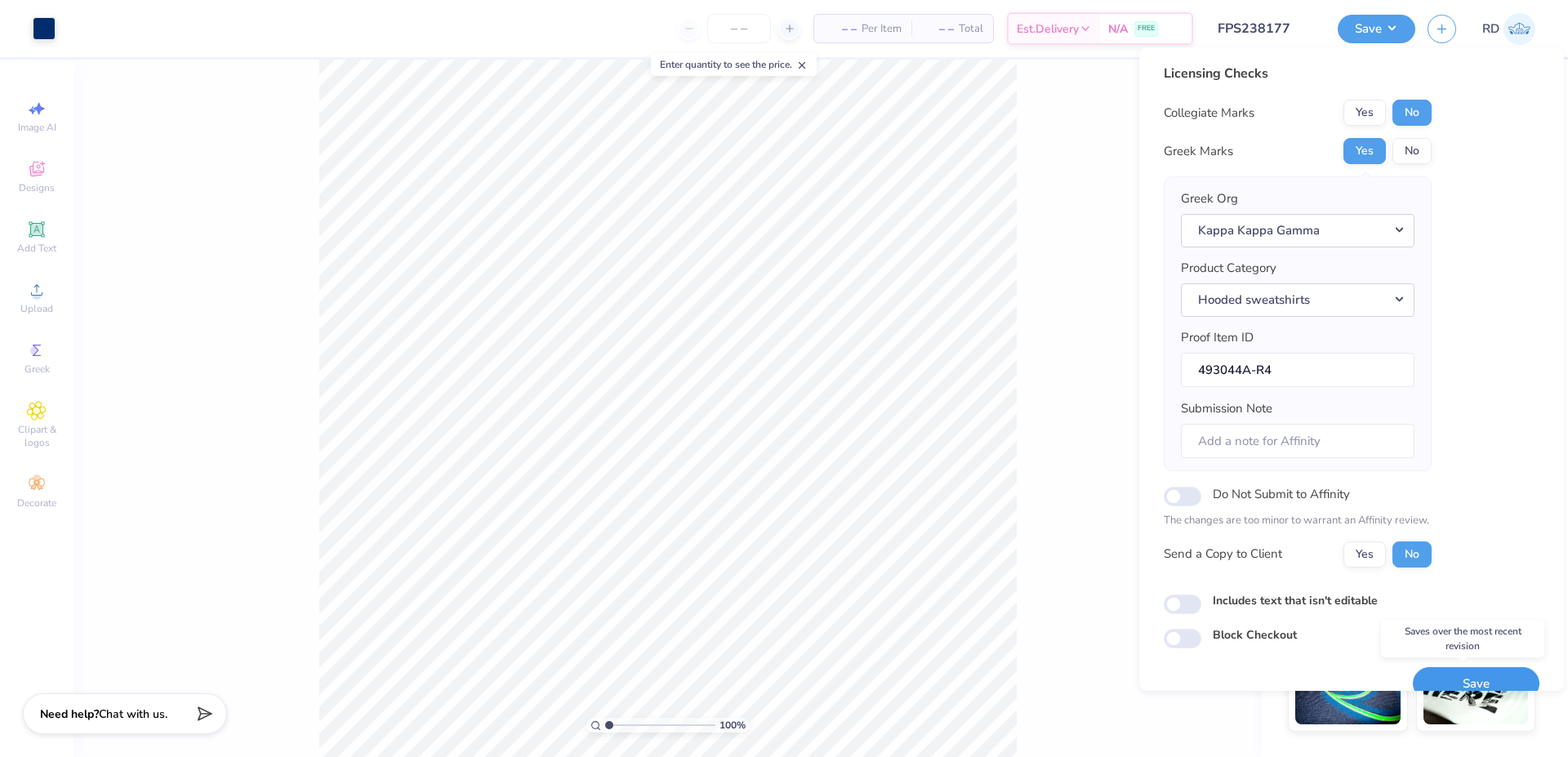
click at [1458, 685] on button "Save" at bounding box center [1476, 685] width 126 height 33
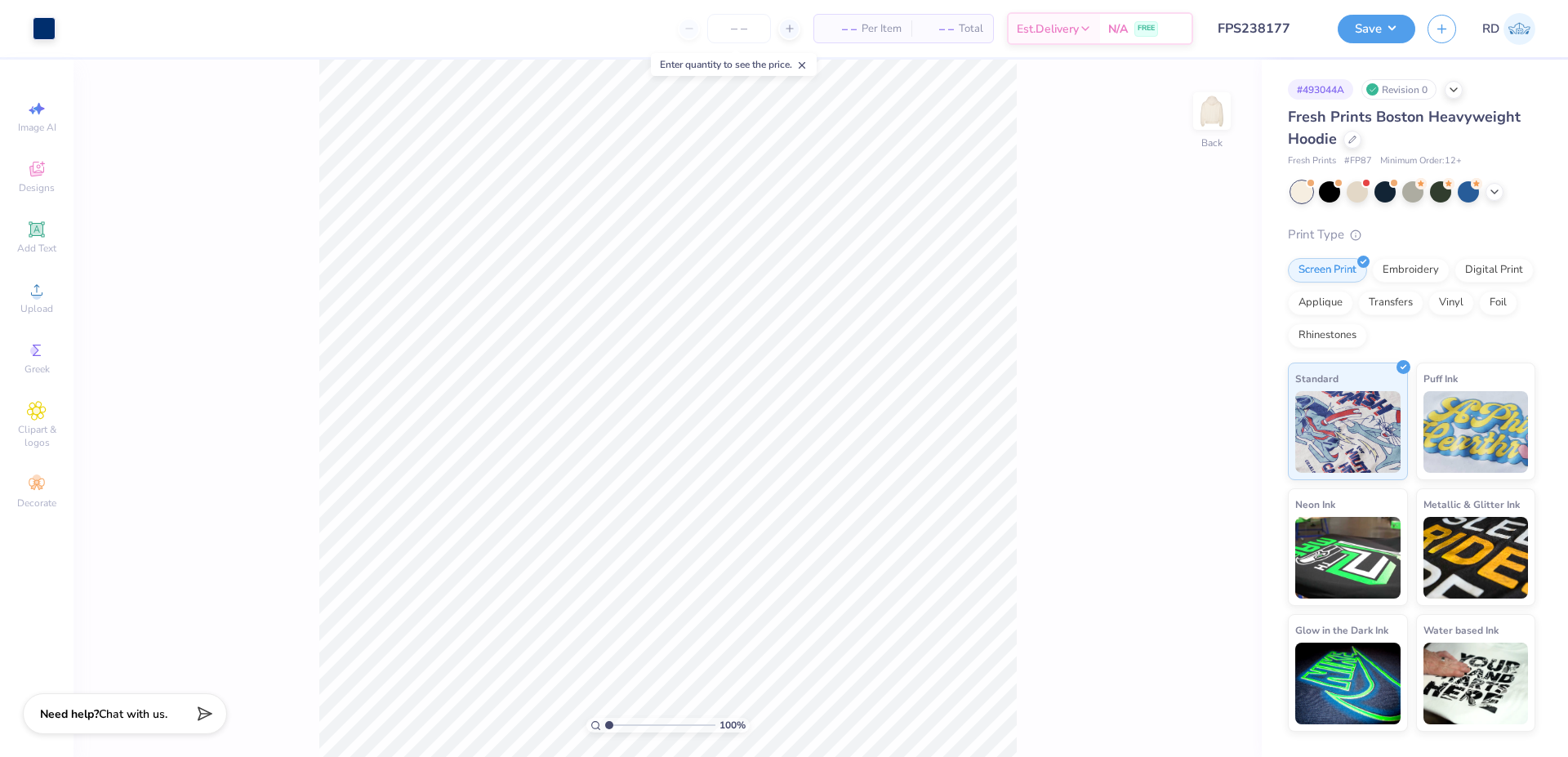
click at [1354, 154] on span "# FP87" at bounding box center [1358, 161] width 28 height 14
click at [1354, 143] on div at bounding box center [1352, 137] width 18 height 18
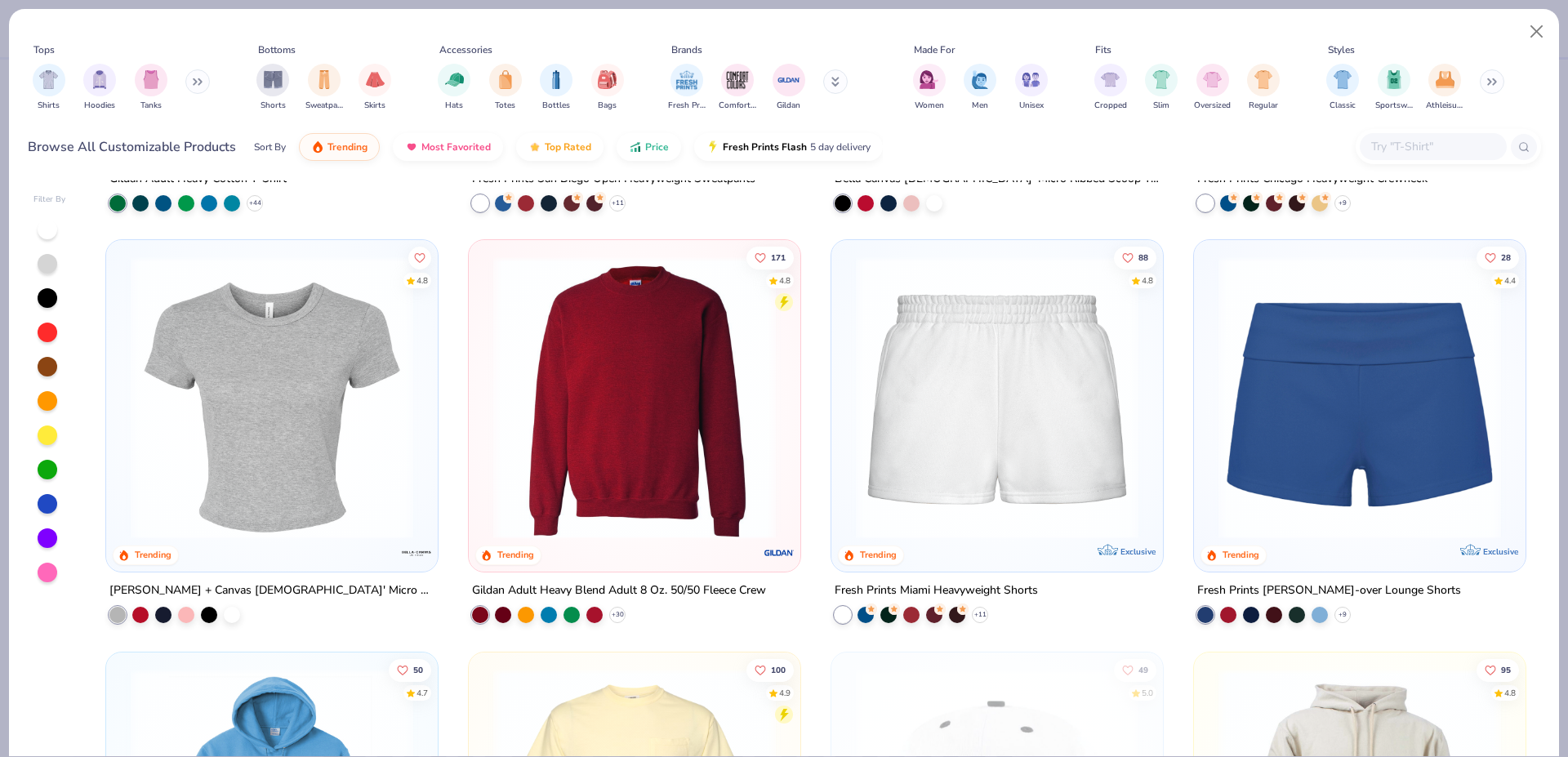
scroll to position [863, 0]
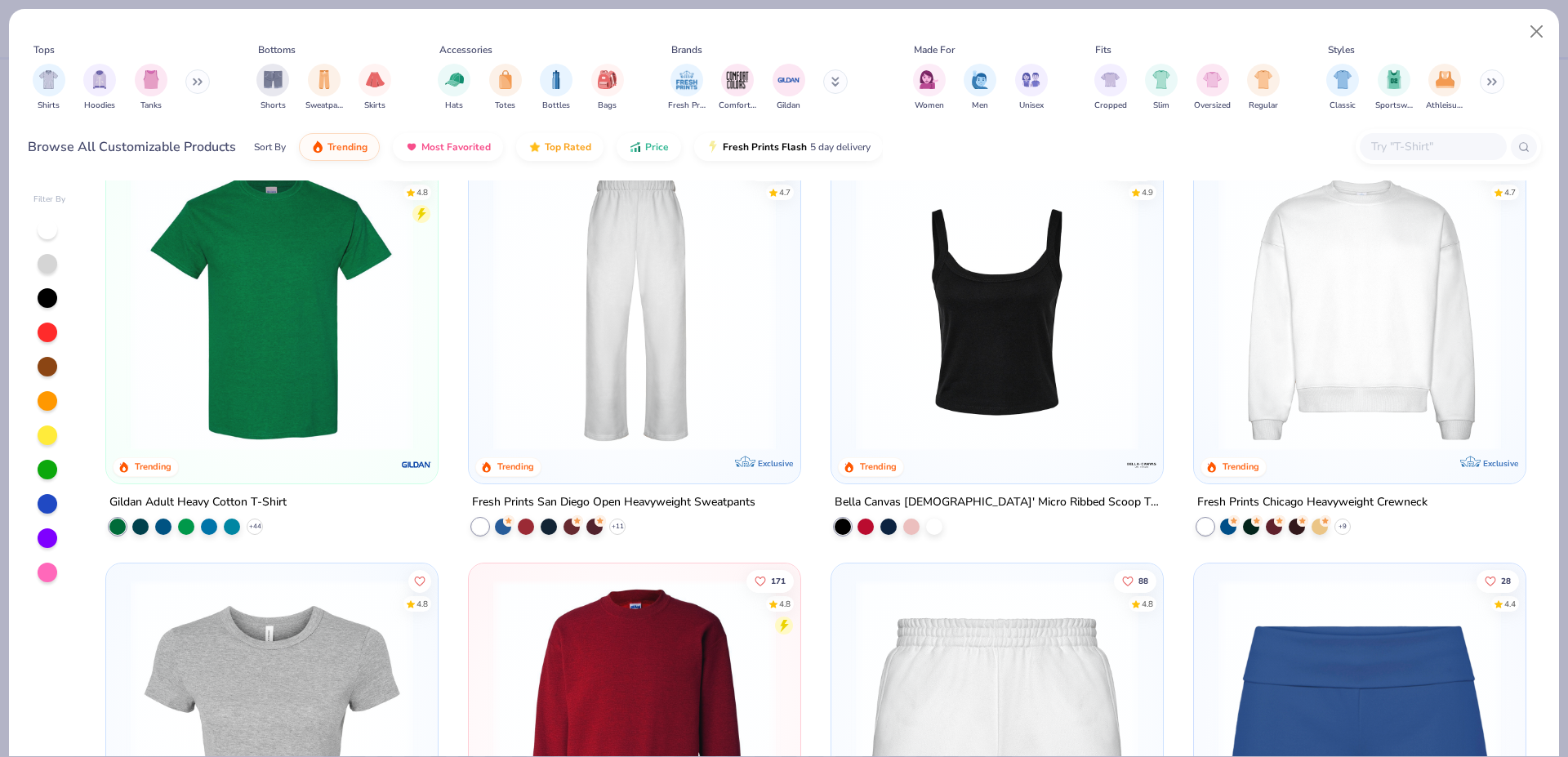
click at [1364, 330] on img at bounding box center [1360, 308] width 299 height 282
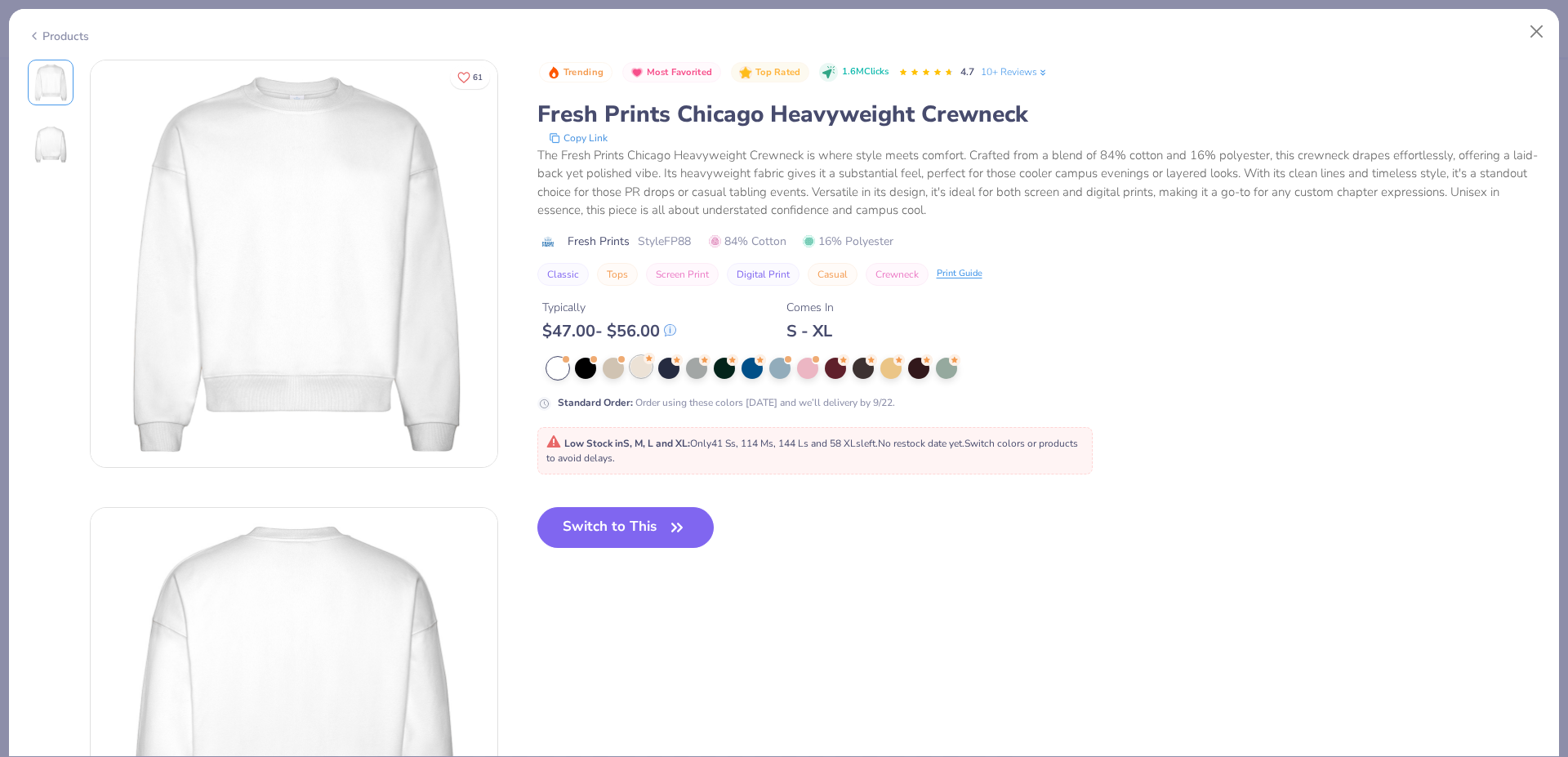
click at [648, 361] on circle at bounding box center [649, 359] width 11 height 11
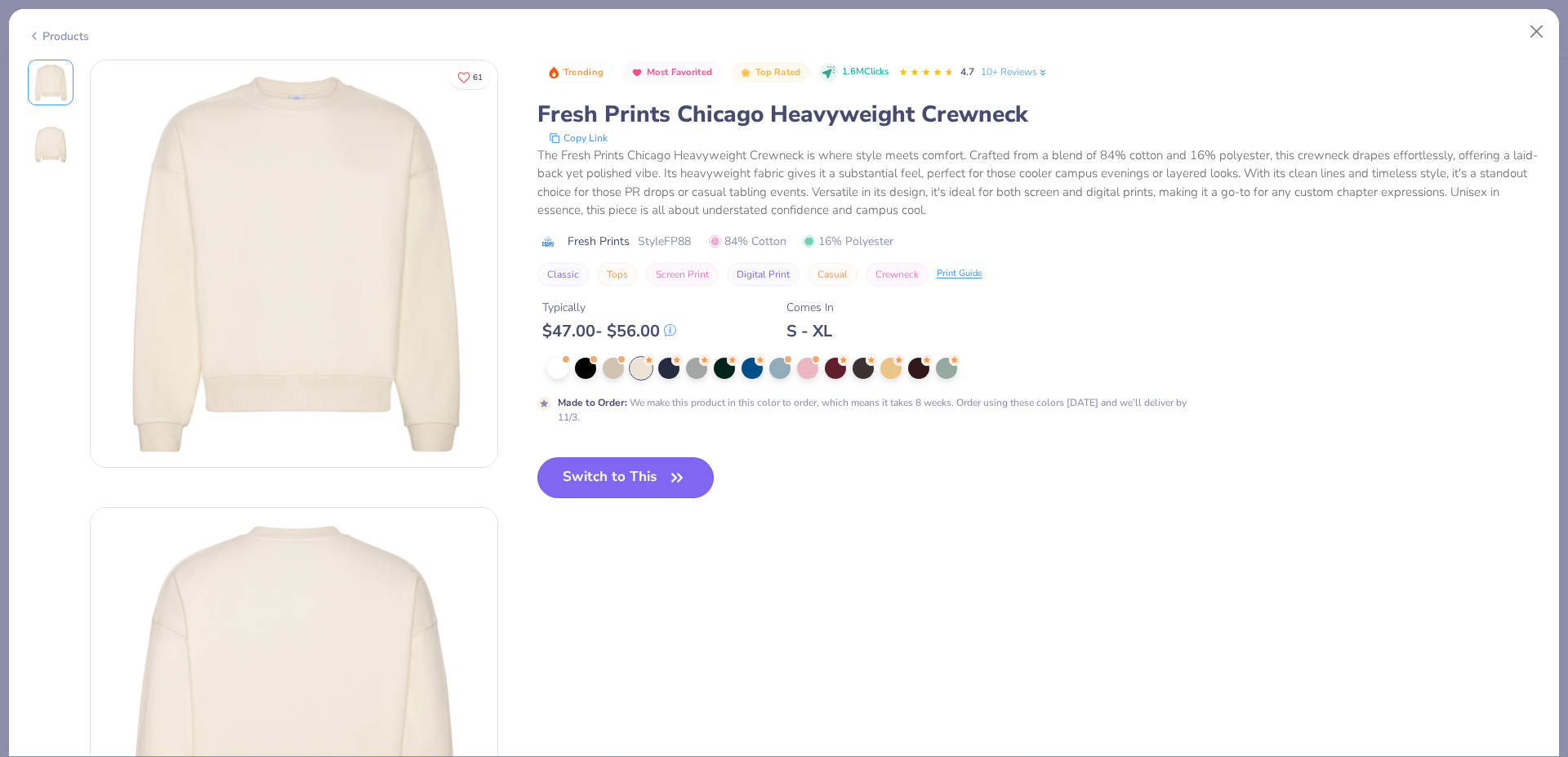
click at [674, 486] on icon "button" at bounding box center [677, 477] width 23 height 23
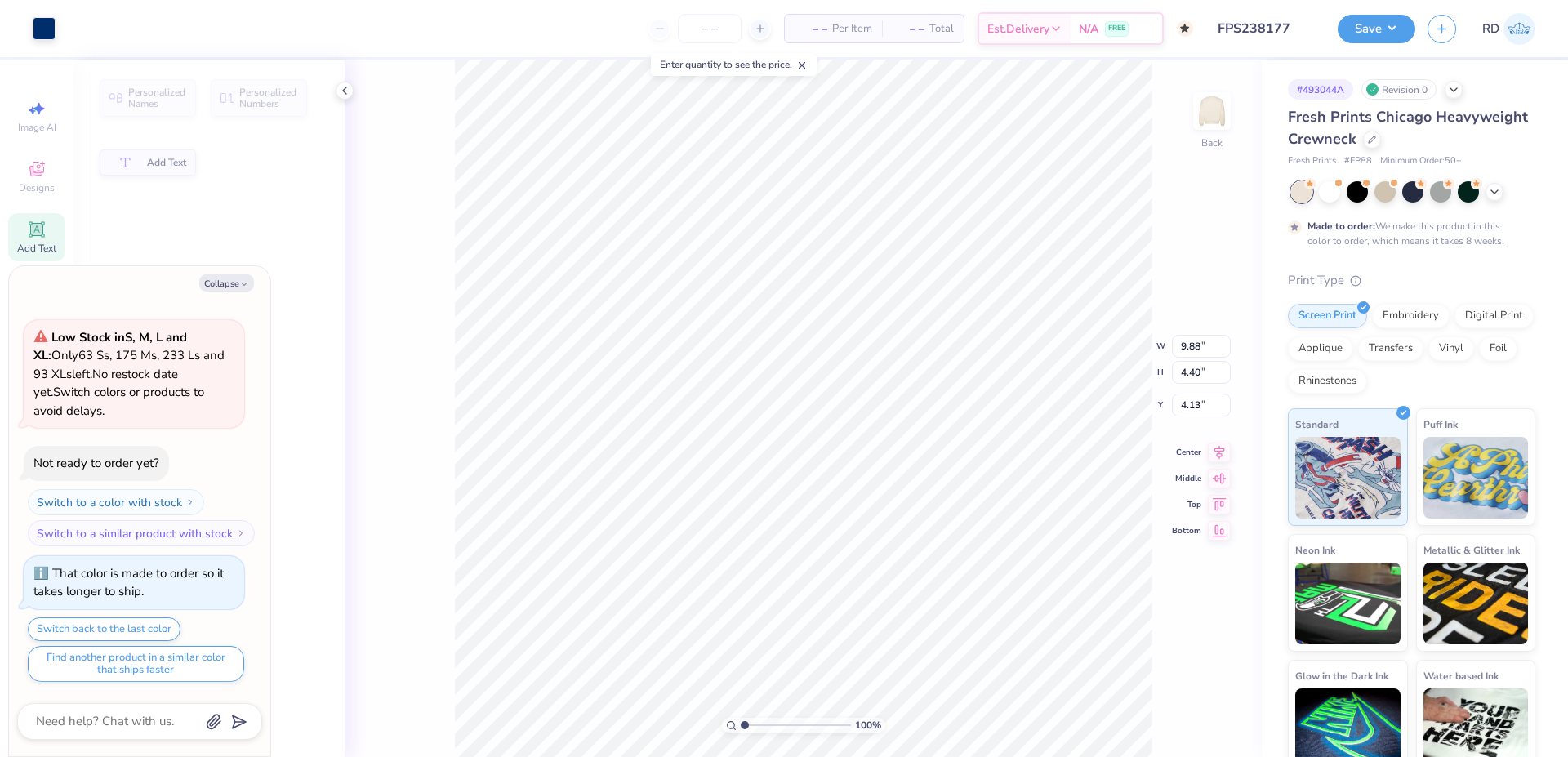
type textarea "x"
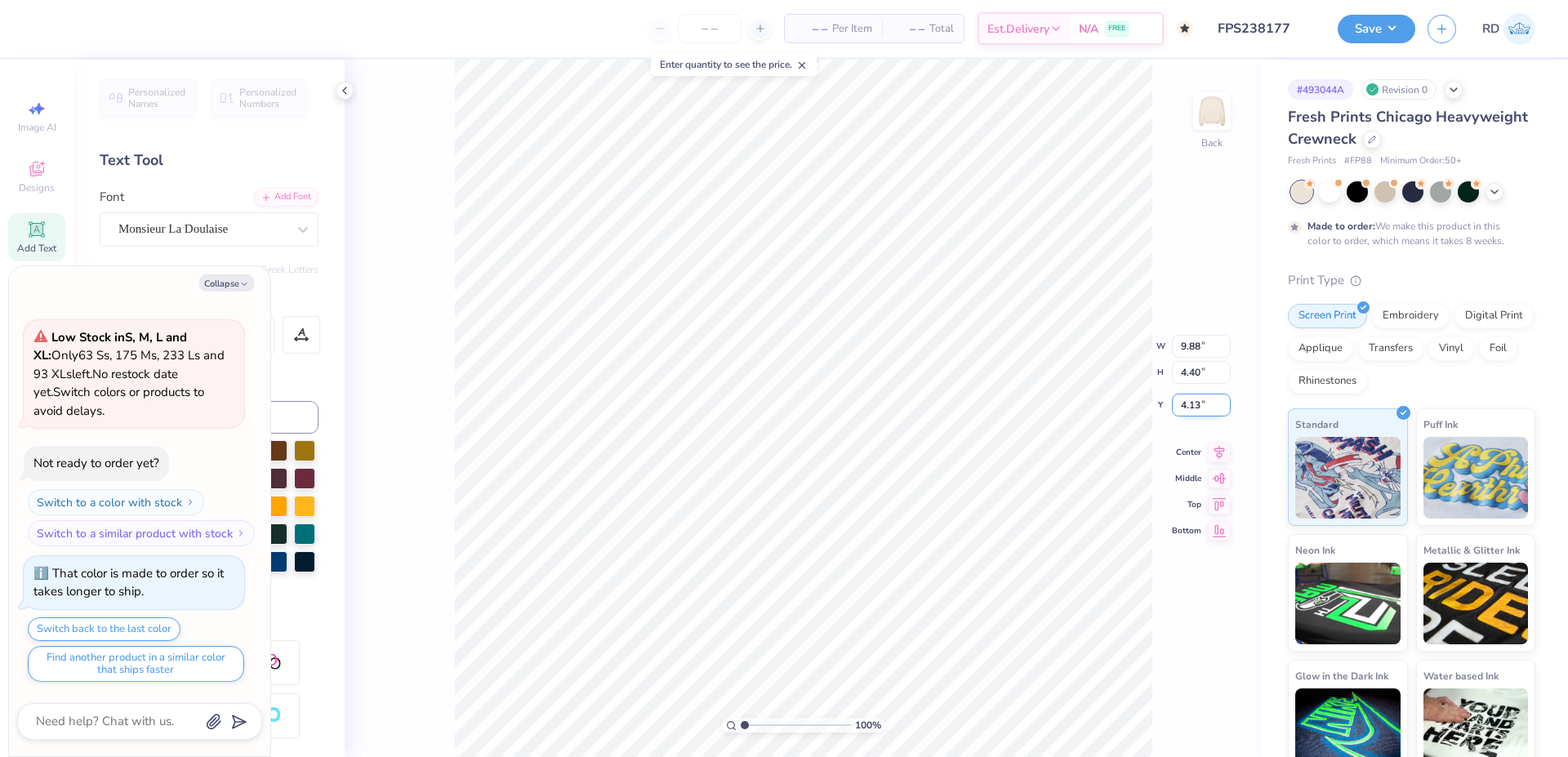
click at [1200, 403] on input "4.13" at bounding box center [1200, 405] width 58 height 23
click at [1208, 412] on input "4.13" at bounding box center [1200, 405] width 58 height 23
type input "3"
type textarea "x"
type input "3.00"
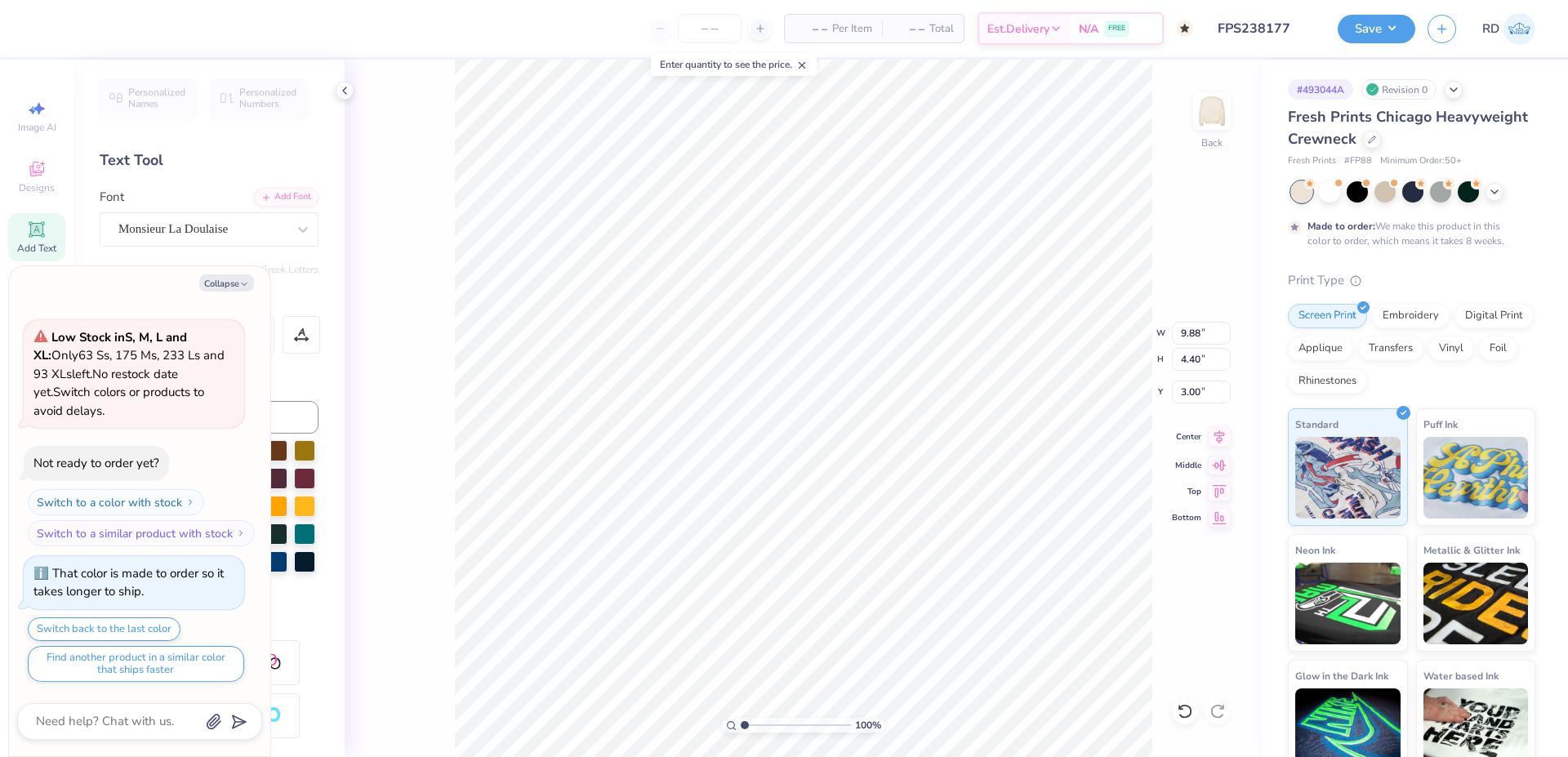
click at [1218, 440] on icon at bounding box center [1219, 437] width 23 height 20
click at [1370, 21] on button "Save" at bounding box center [1377, 26] width 78 height 29
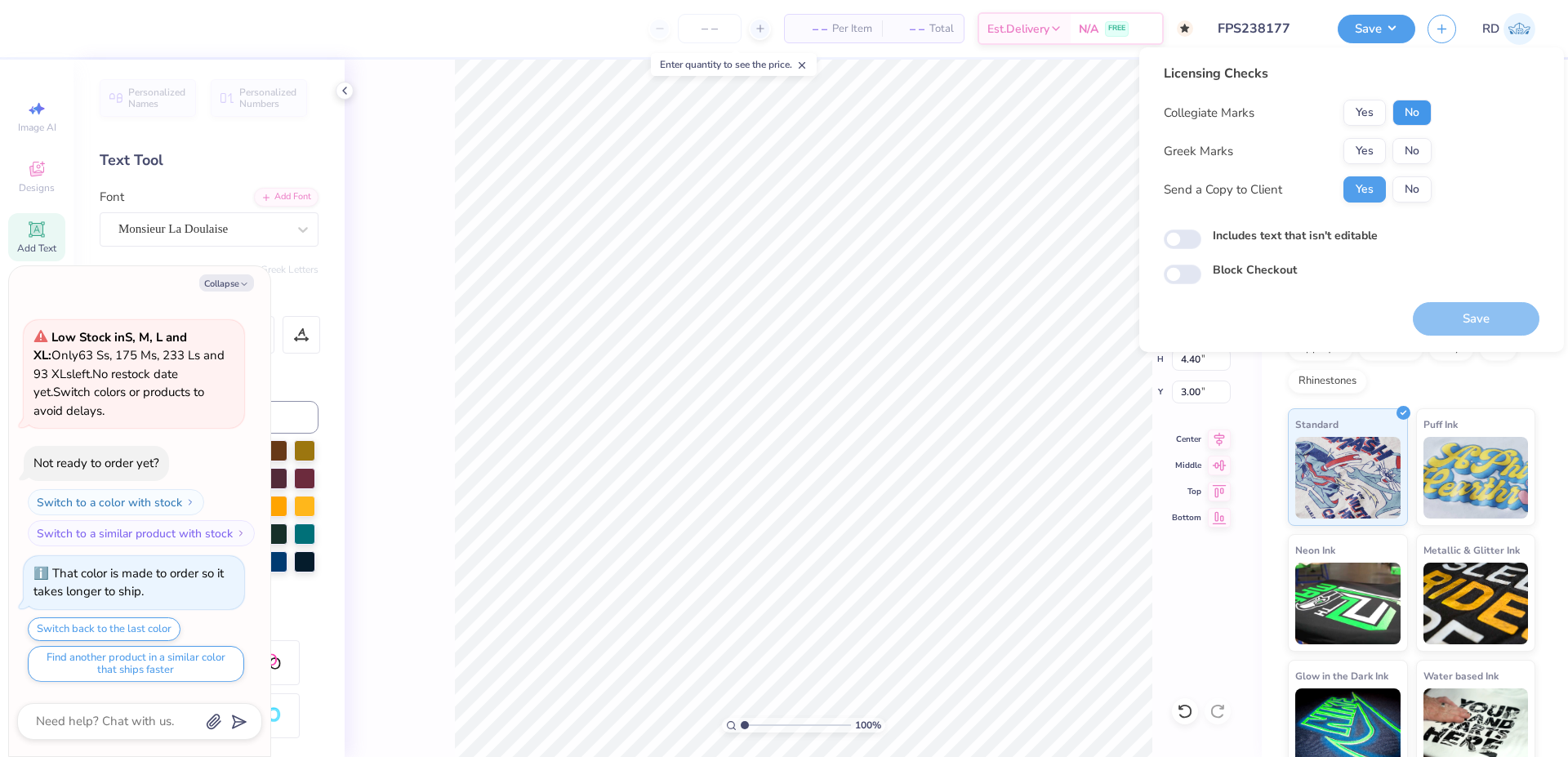
click at [1415, 112] on button "No" at bounding box center [1412, 112] width 39 height 26
click at [1367, 139] on button "Yes" at bounding box center [1365, 151] width 43 height 26
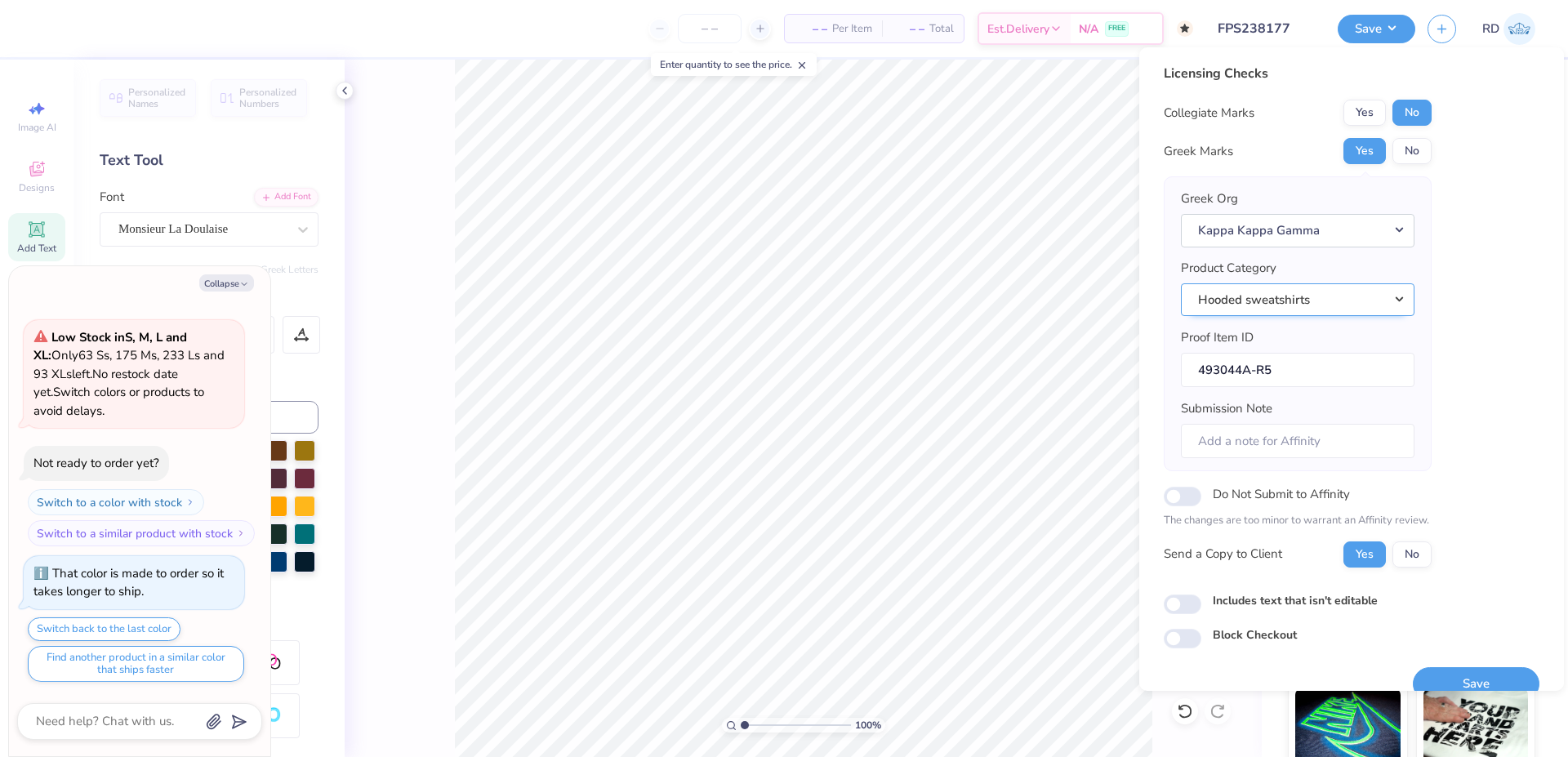
click at [1315, 298] on button "Hooded sweatshirts" at bounding box center [1298, 300] width 234 height 33
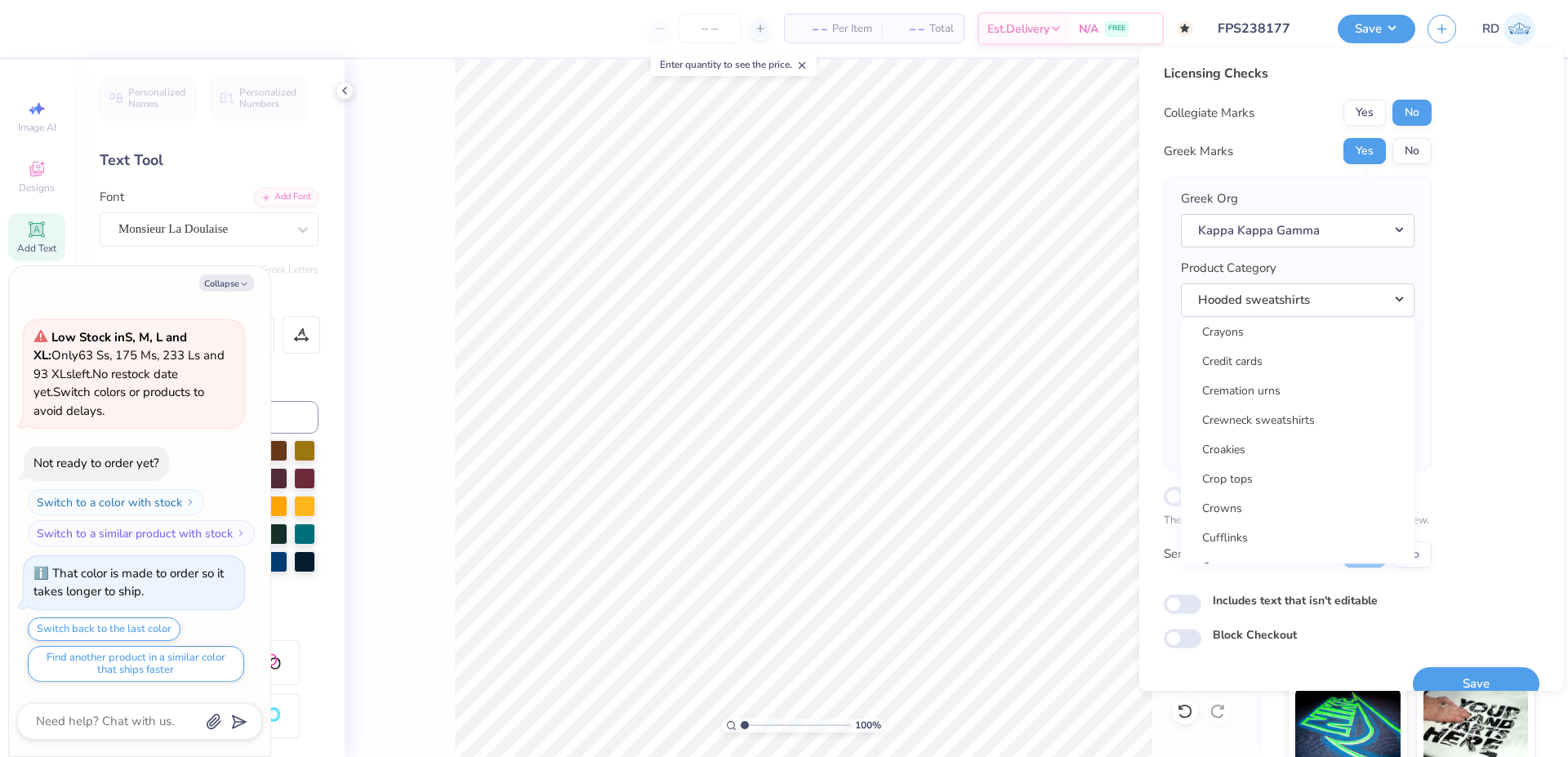
scroll to position [7306, 0]
click at [1300, 359] on link "Crewneck sweatshirts" at bounding box center [1298, 356] width 221 height 27
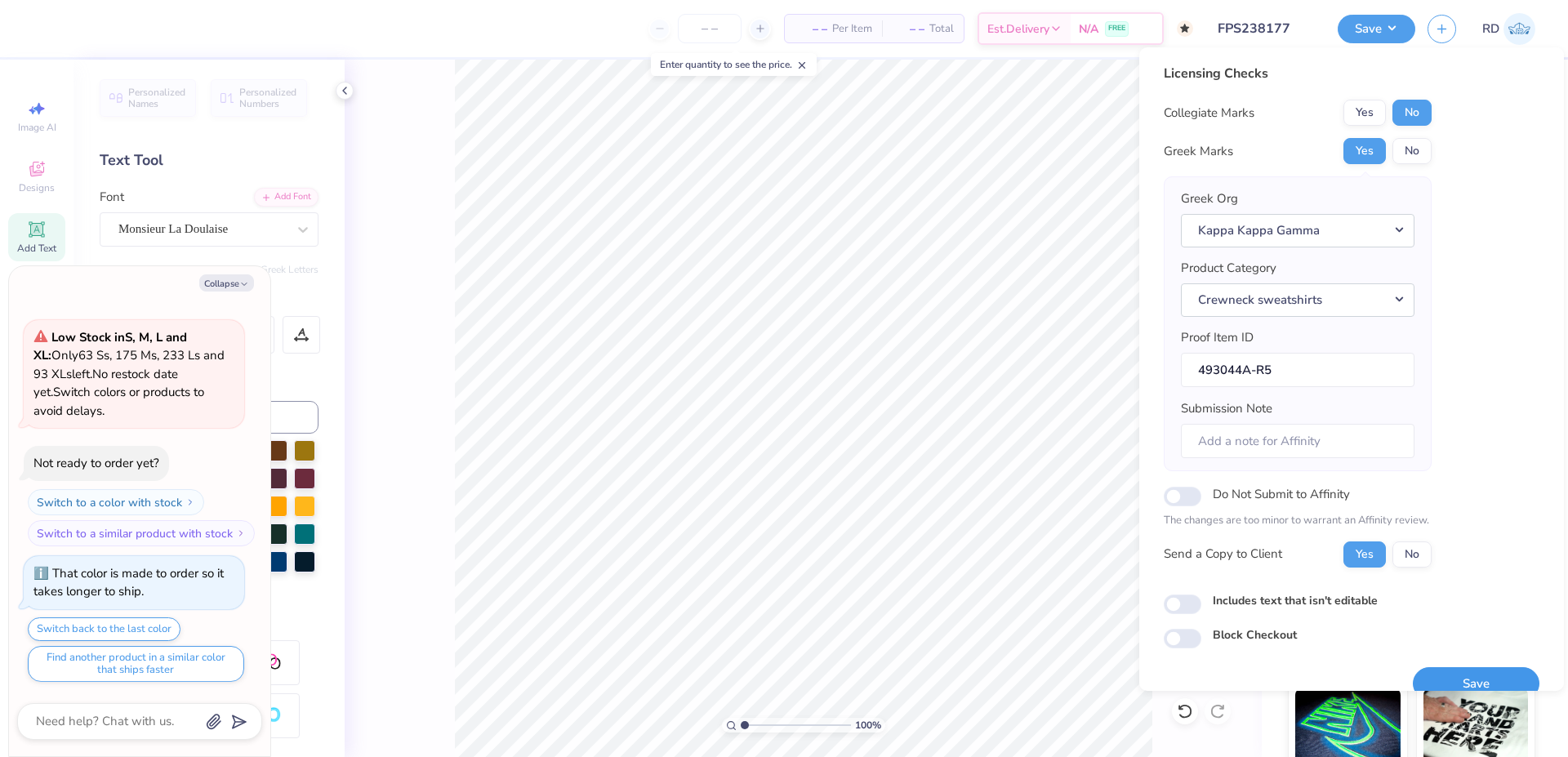
click at [1445, 671] on button "Save" at bounding box center [1476, 685] width 126 height 33
click at [222, 282] on button "Collapse" at bounding box center [227, 283] width 55 height 17
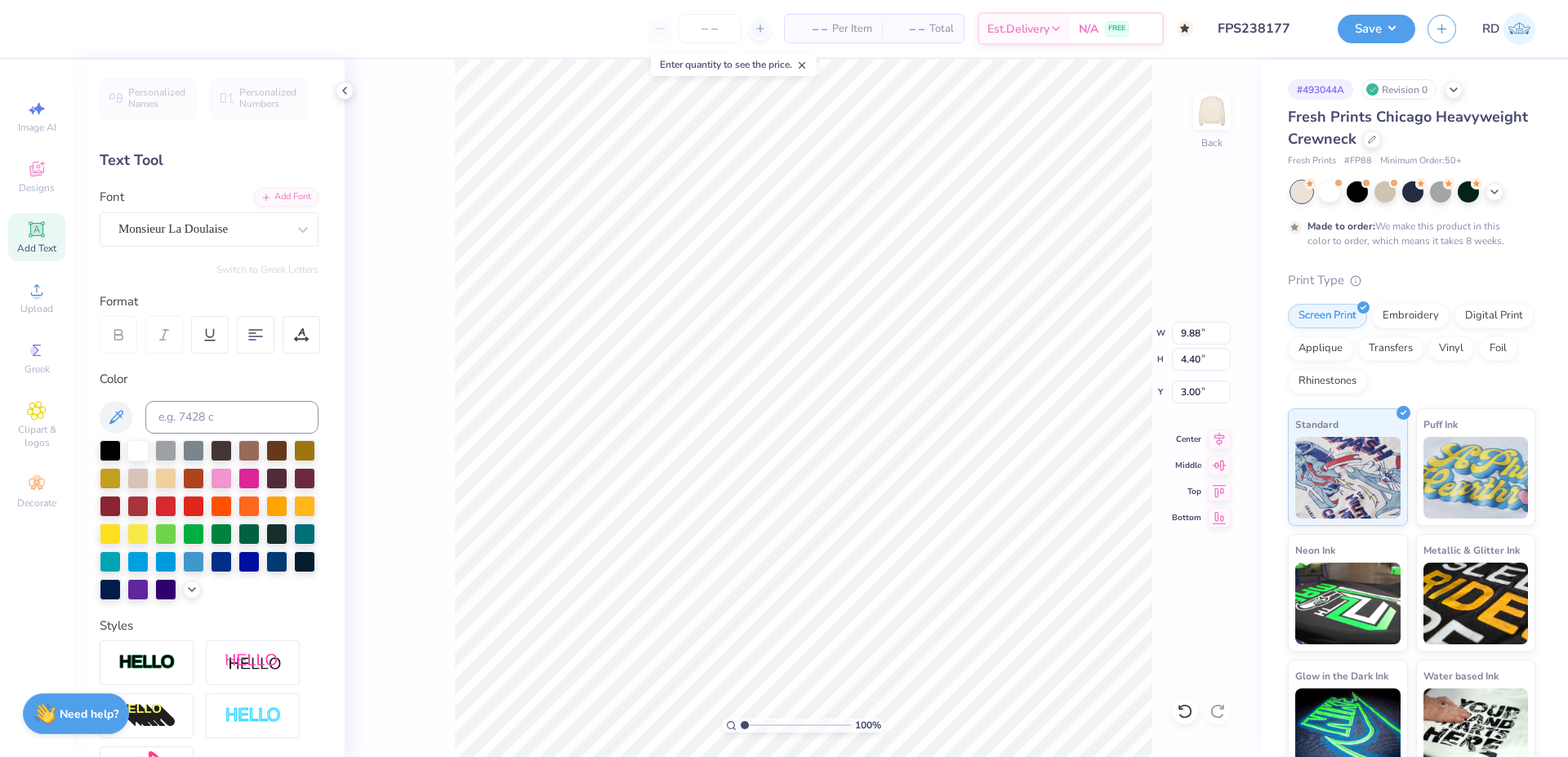
type textarea "x"
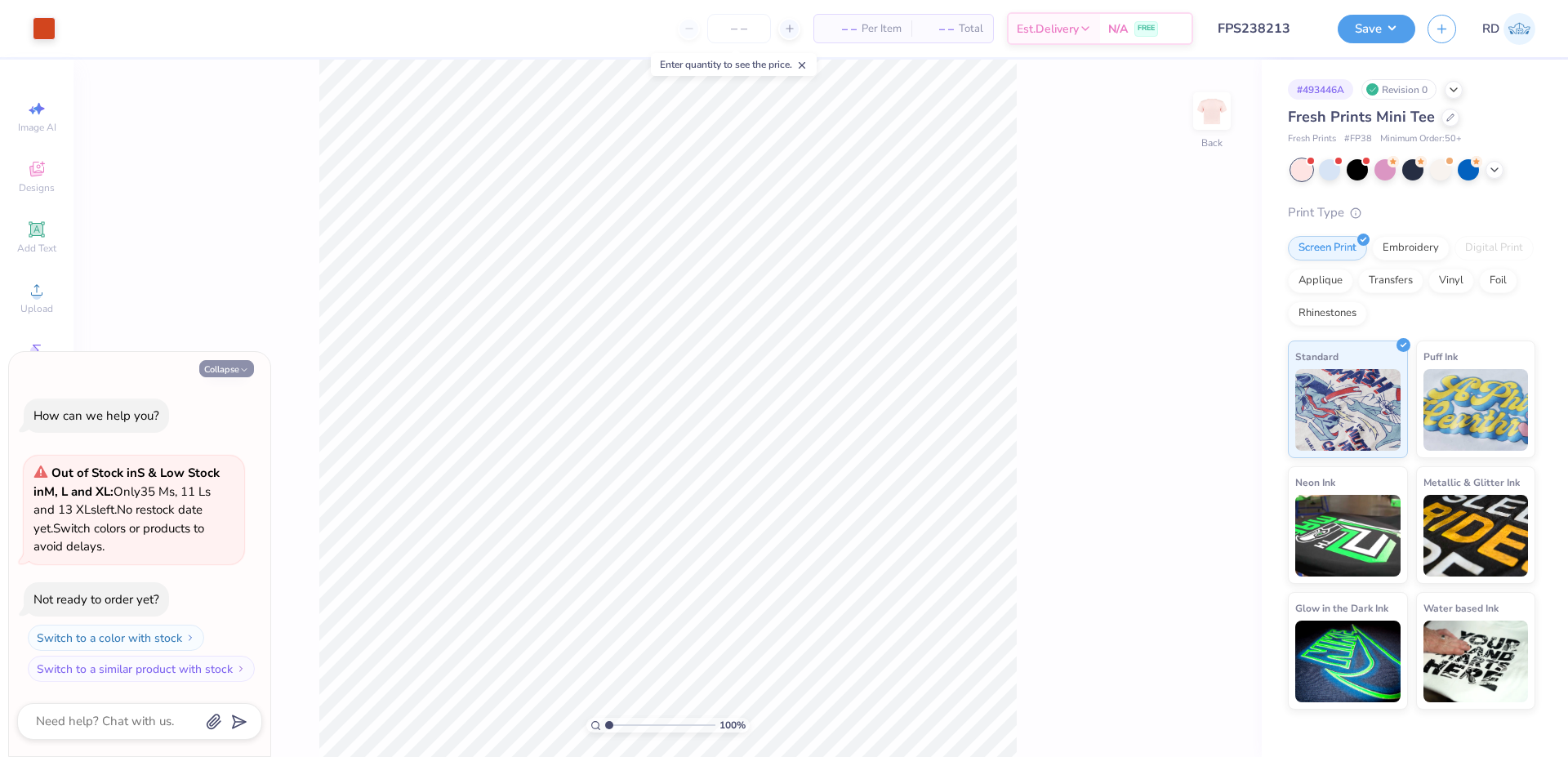
click at [232, 372] on button "Collapse" at bounding box center [227, 369] width 55 height 17
type textarea "x"
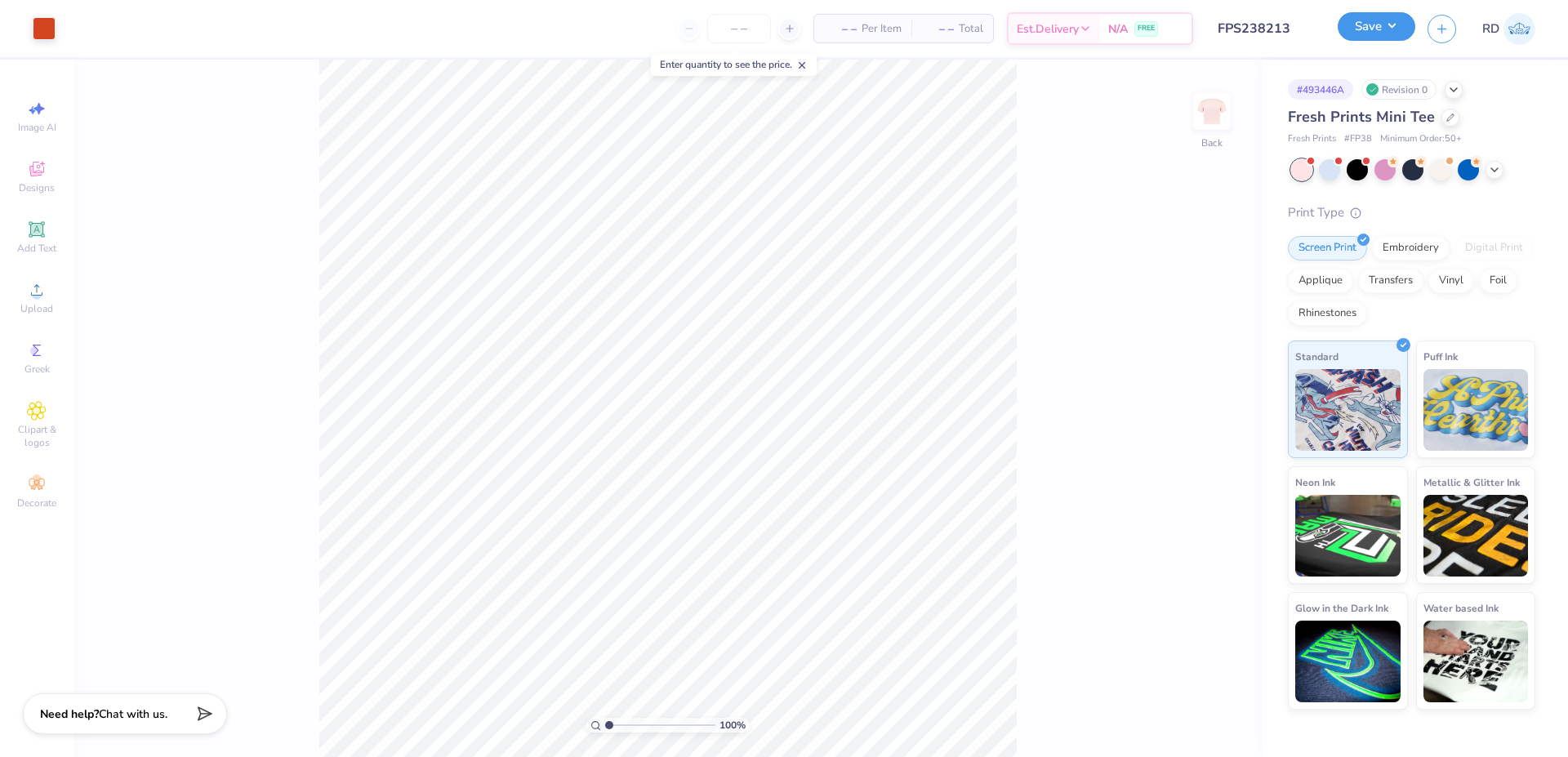
click at [1388, 17] on button "Save" at bounding box center [1377, 26] width 78 height 29
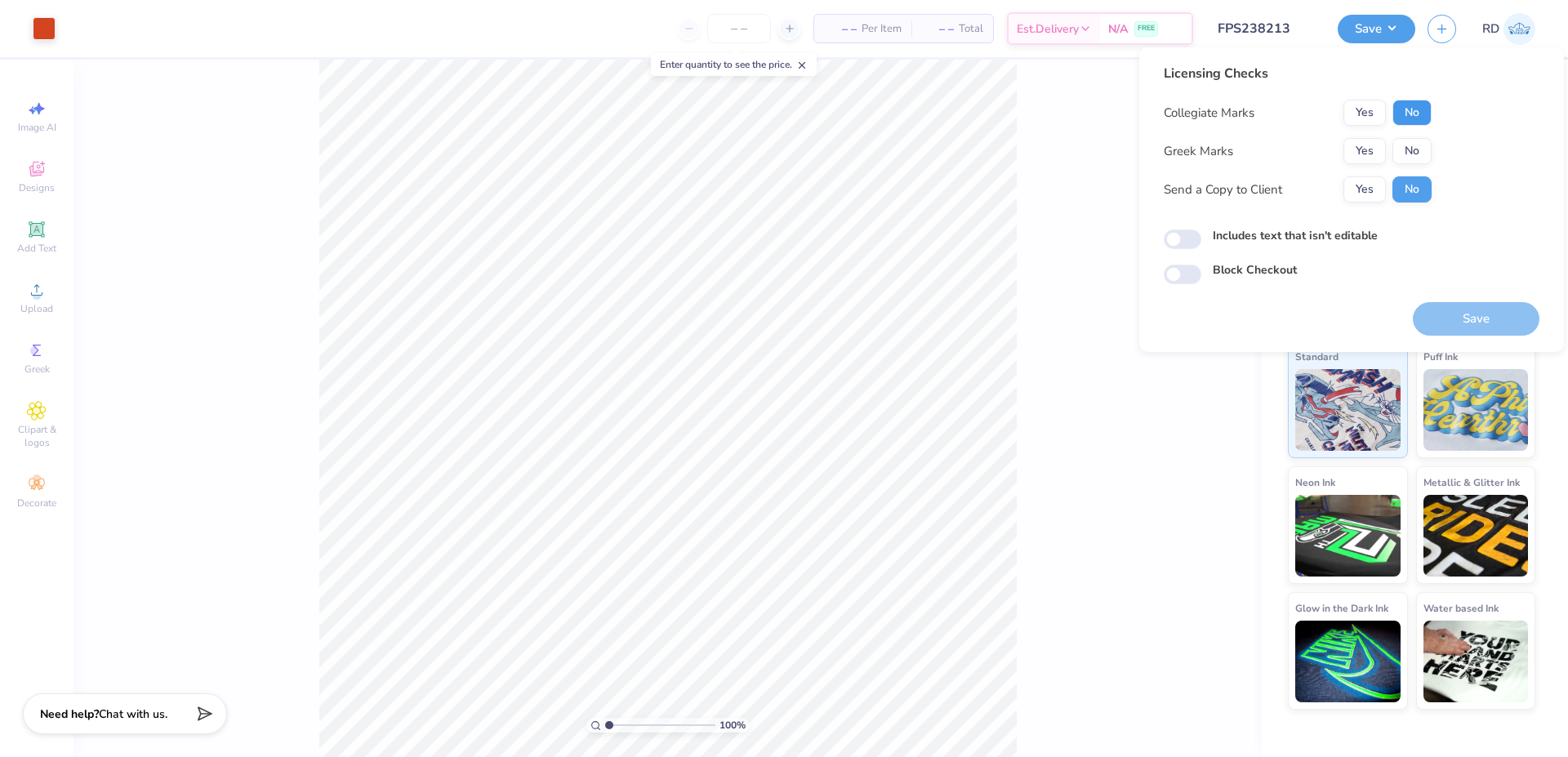
click at [1414, 123] on button "No" at bounding box center [1412, 112] width 39 height 26
click at [1367, 149] on button "Yes" at bounding box center [1365, 151] width 43 height 26
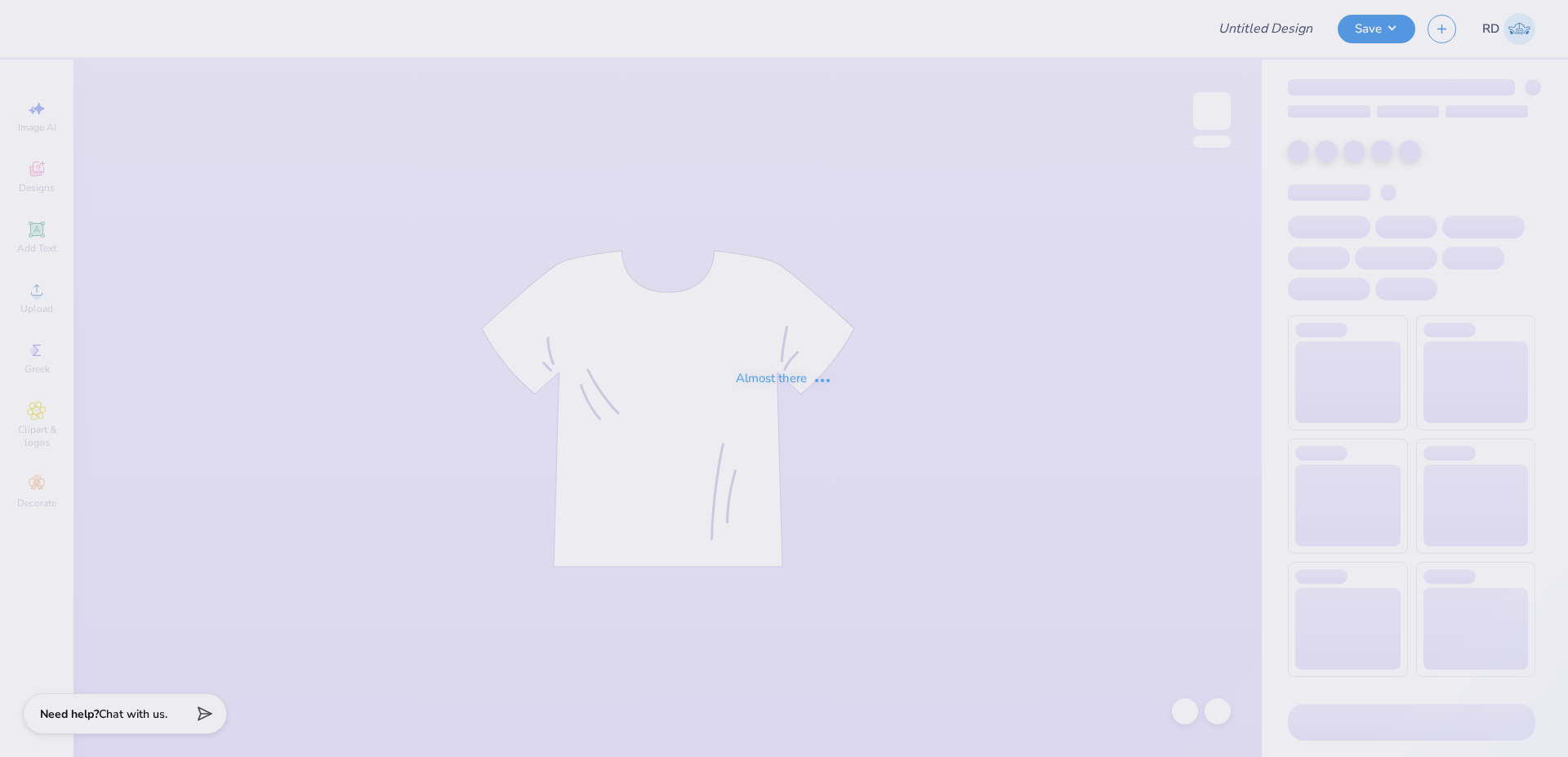
type input "FPS240014"
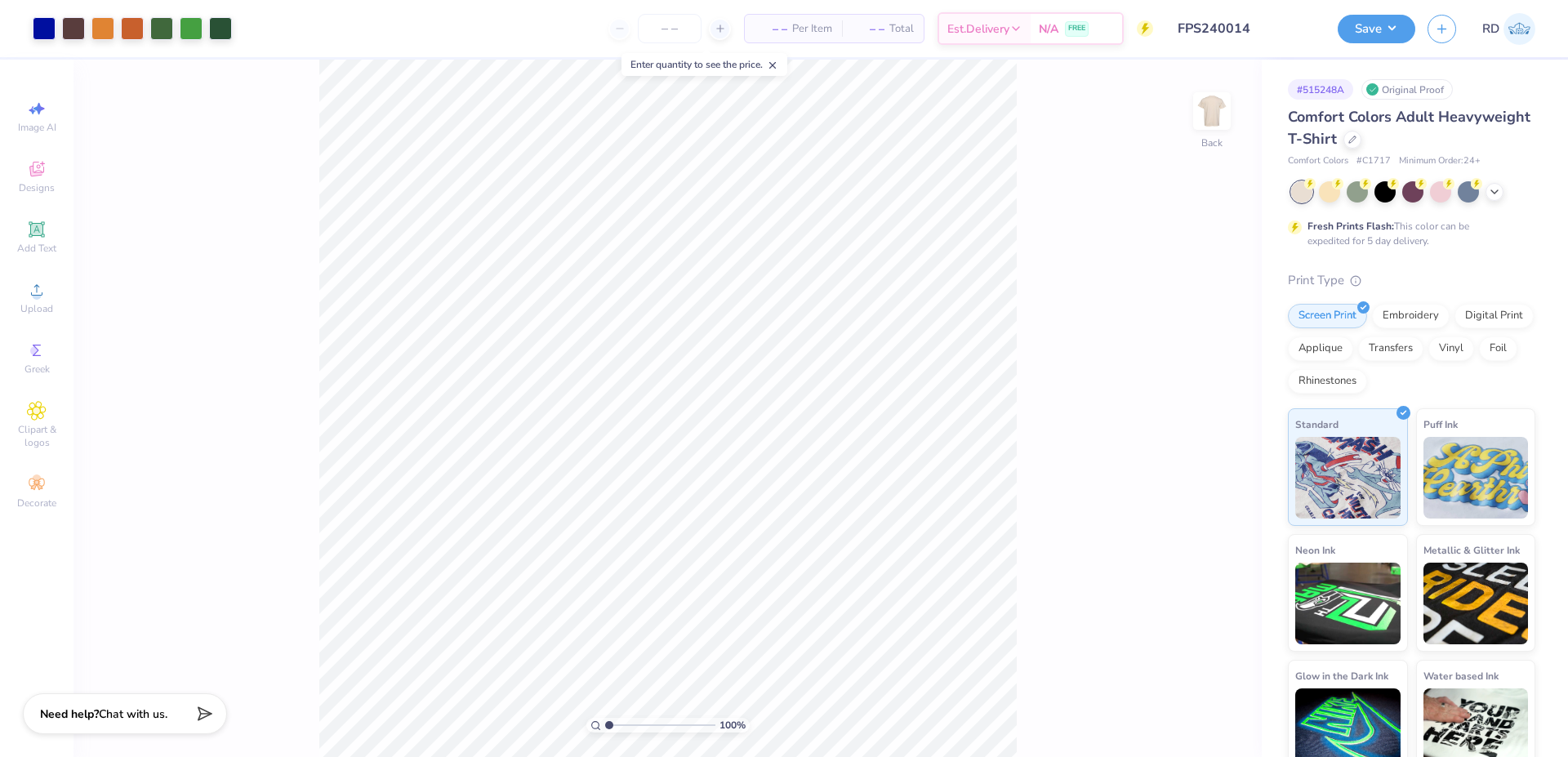
click at [1243, 32] on input "FPS240014" at bounding box center [1245, 28] width 160 height 33
